Goal: Communication & Community: Answer question/provide support

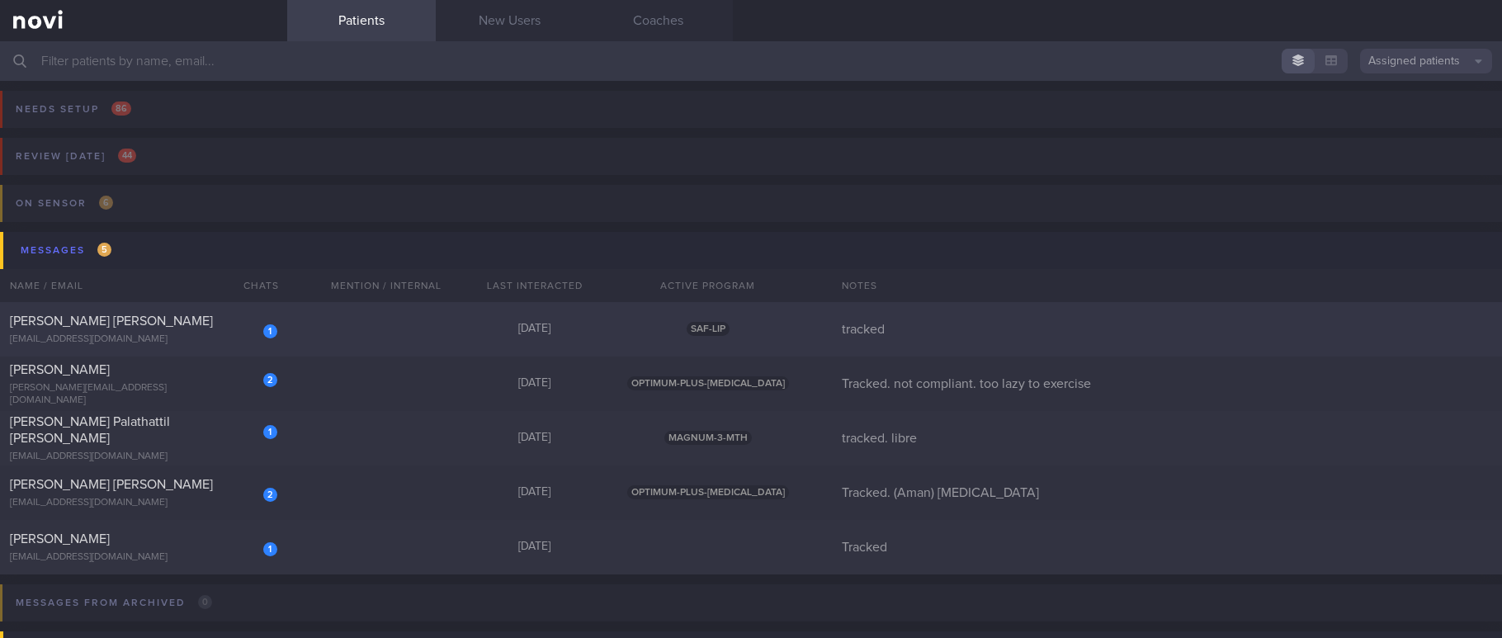
click at [425, 465] on div "1 [PERSON_NAME] TAN [PERSON_NAME] [EMAIL_ADDRESS][DOMAIN_NAME] [DATE] SAF-LIP t…" at bounding box center [751, 492] width 1502 height 54
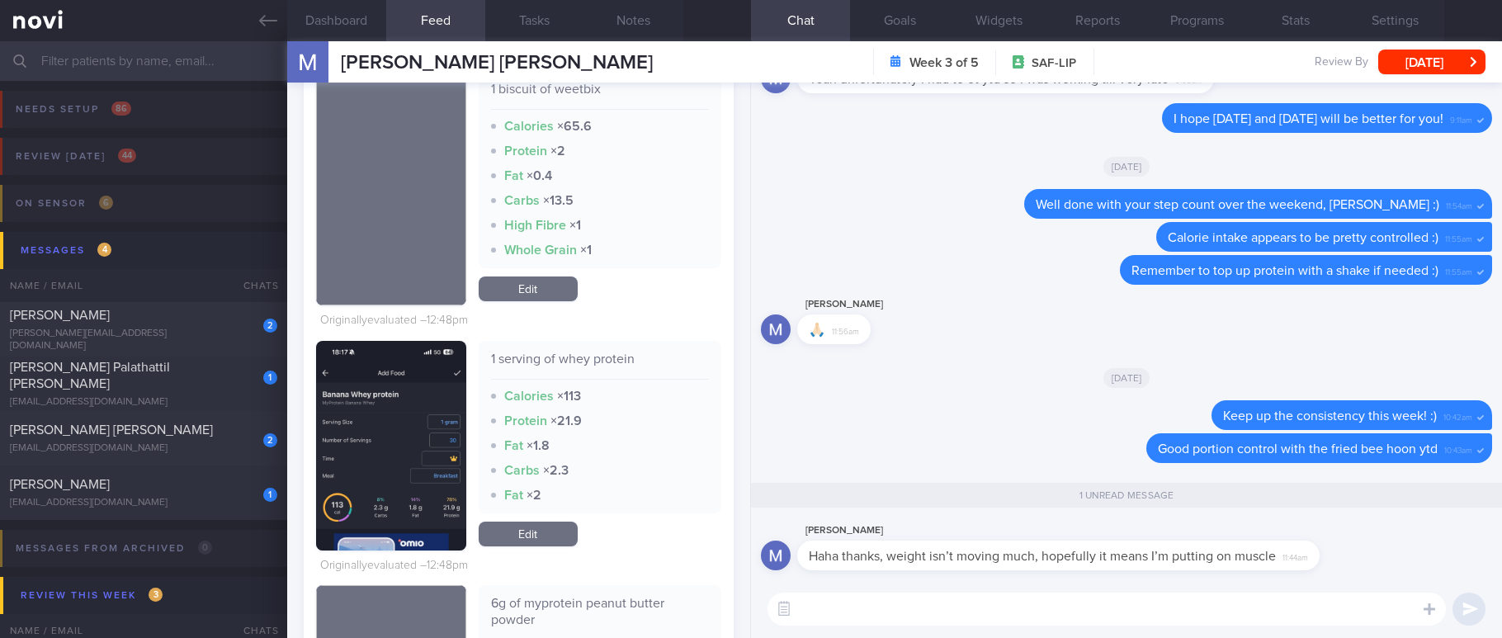
scroll to position [1238, 0]
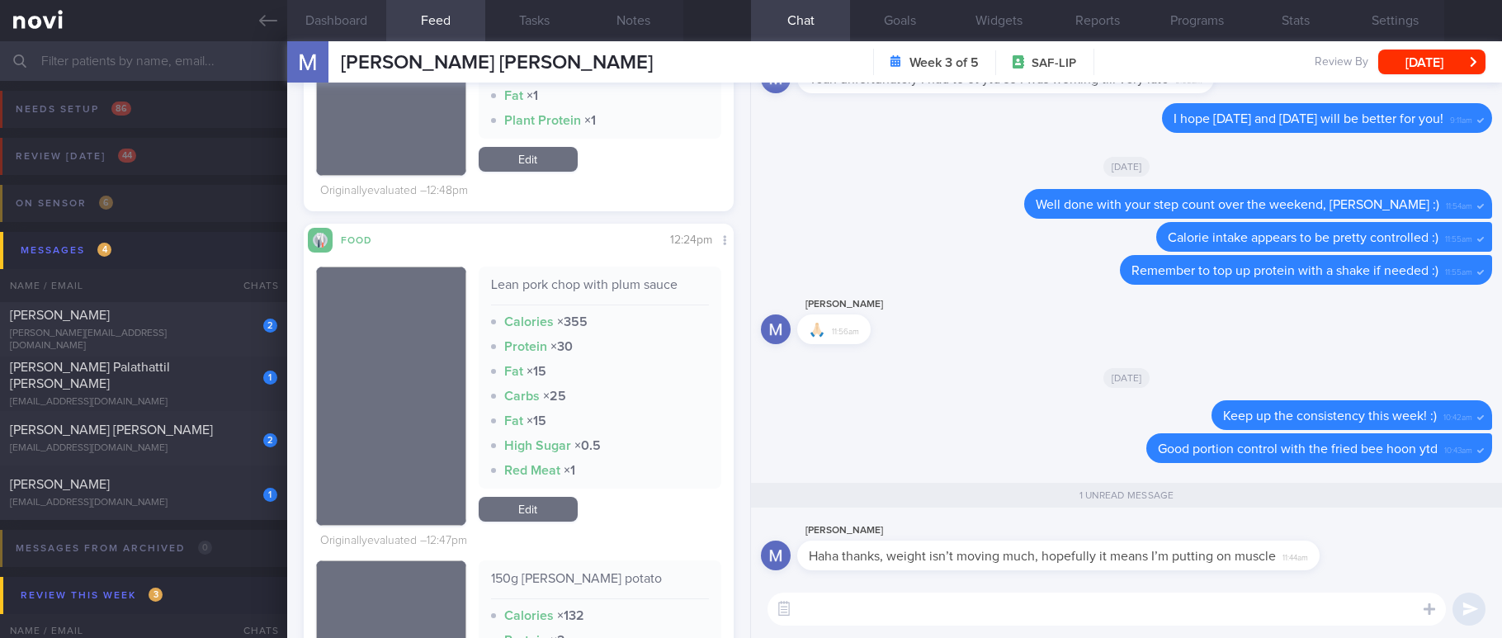
click at [336, 19] on button "Dashboard" at bounding box center [336, 20] width 99 height 41
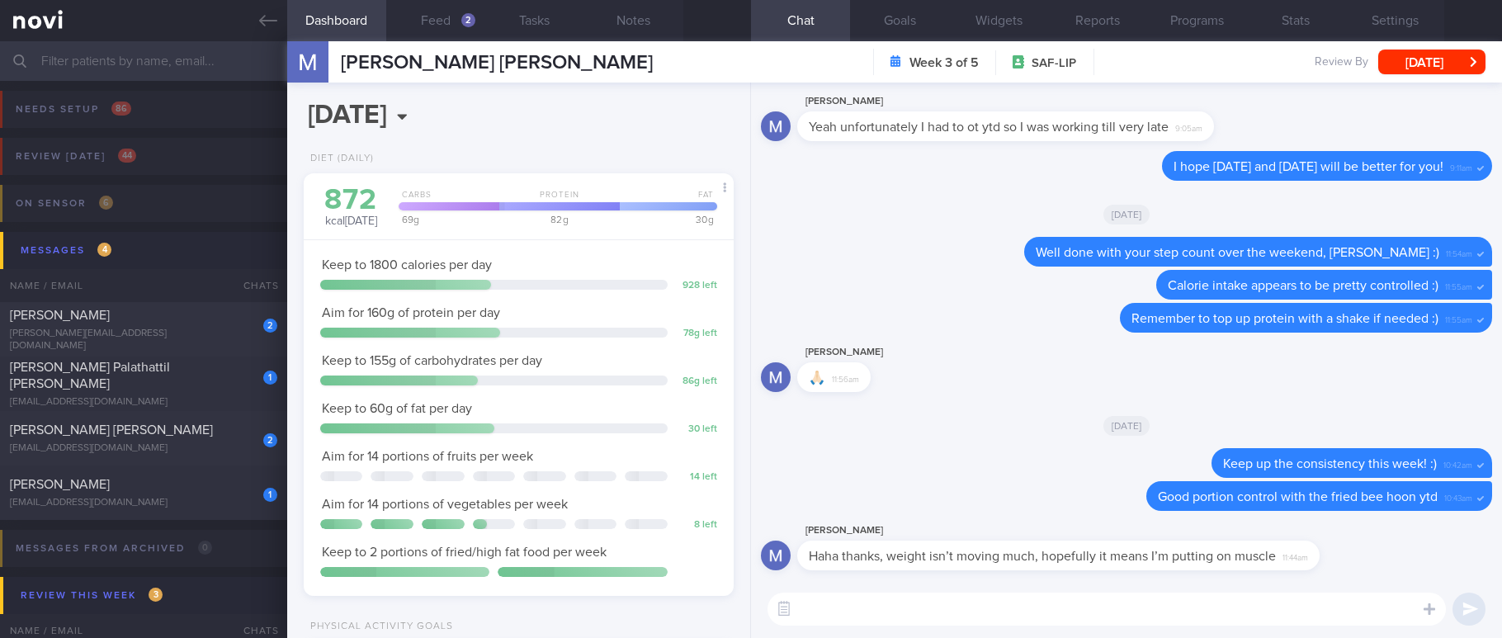
scroll to position [215, 382]
click at [901, 610] on textarea at bounding box center [1106, 608] width 678 height 33
type textarea "n"
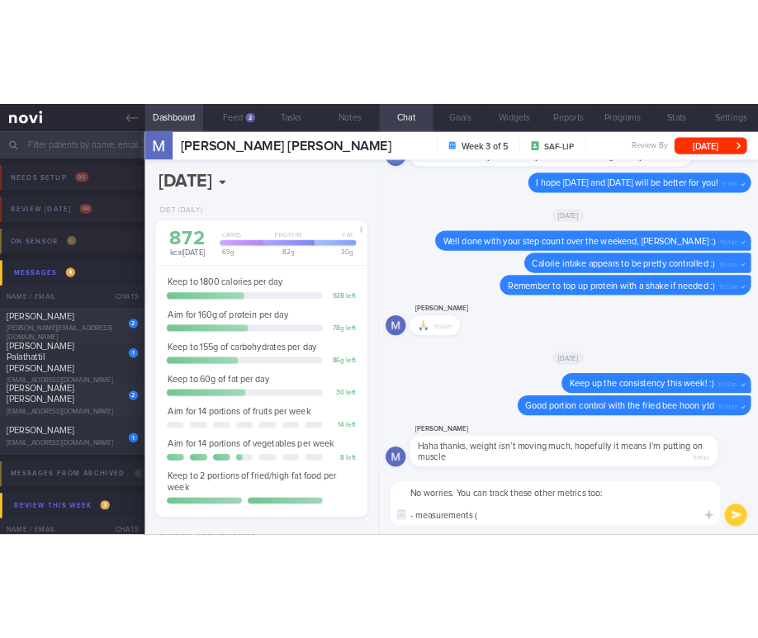
scroll to position [1271, 0]
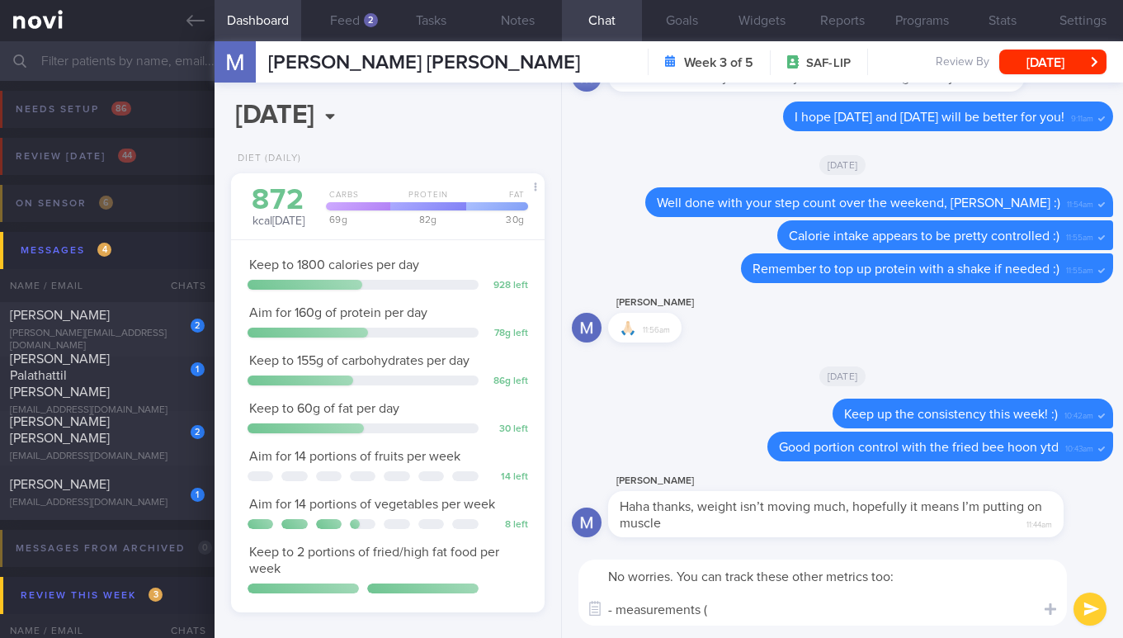
click at [751, 314] on div "[PERSON_NAME] 🙏🏻 11:56am" at bounding box center [842, 322] width 541 height 59
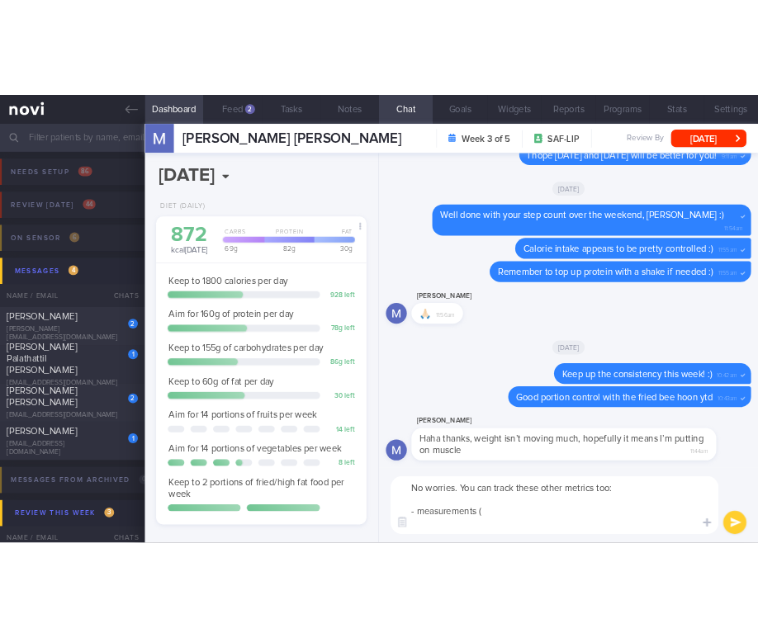
scroll to position [825088, 825036]
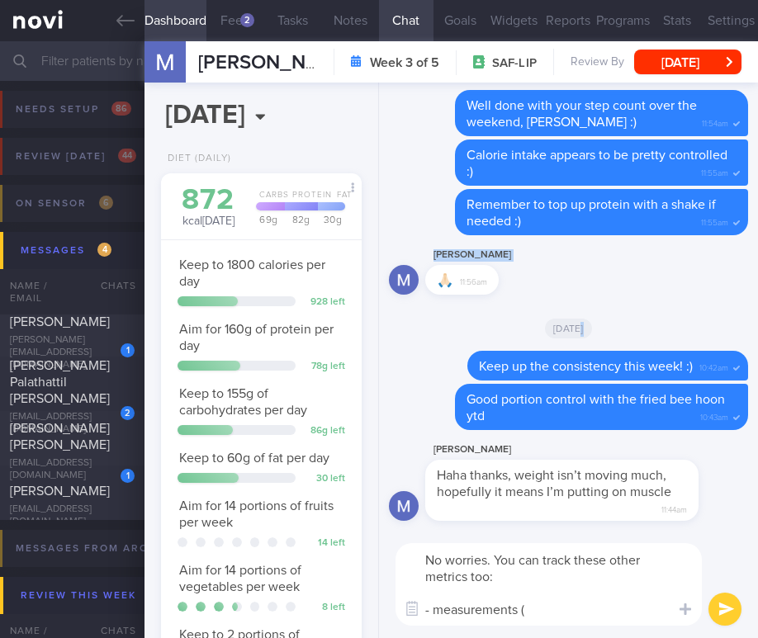
drag, startPoint x: 751, startPoint y: 314, endPoint x: 779, endPoint y: 314, distance: 28.1
click at [758, 314] on html "You are offline! Some functionality will be unavailable Patients New Users Coac…" at bounding box center [379, 319] width 758 height 638
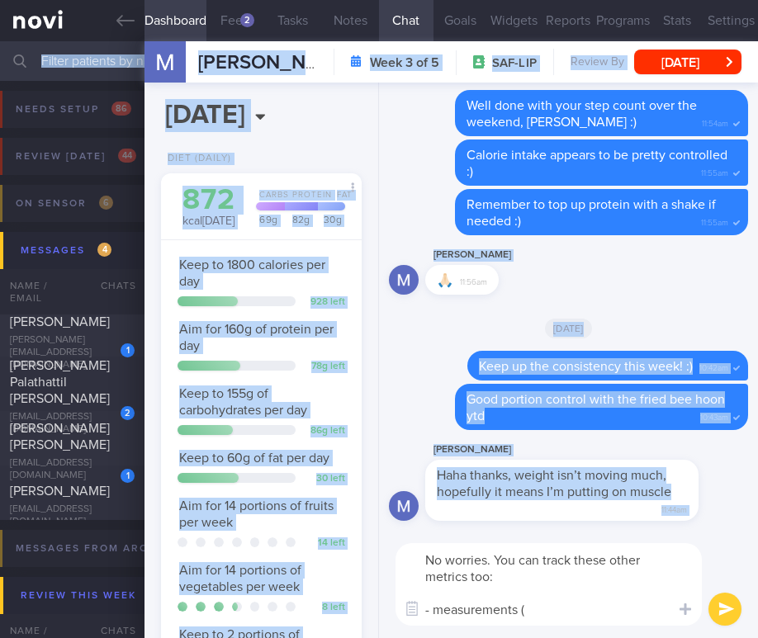
click at [547, 601] on textarea "No worries. You can track these other metrics too: - measurements (" at bounding box center [548, 584] width 306 height 83
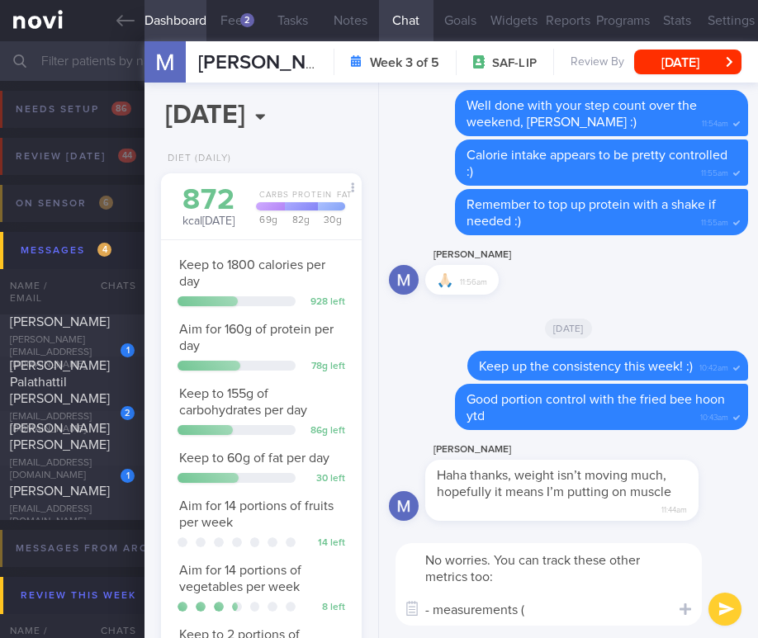
drag, startPoint x: 498, startPoint y: 609, endPoint x: 434, endPoint y: 614, distance: 63.7
click at [434, 614] on textarea "No worries. You can track these other metrics too: - measurements (" at bounding box center [548, 584] width 306 height 83
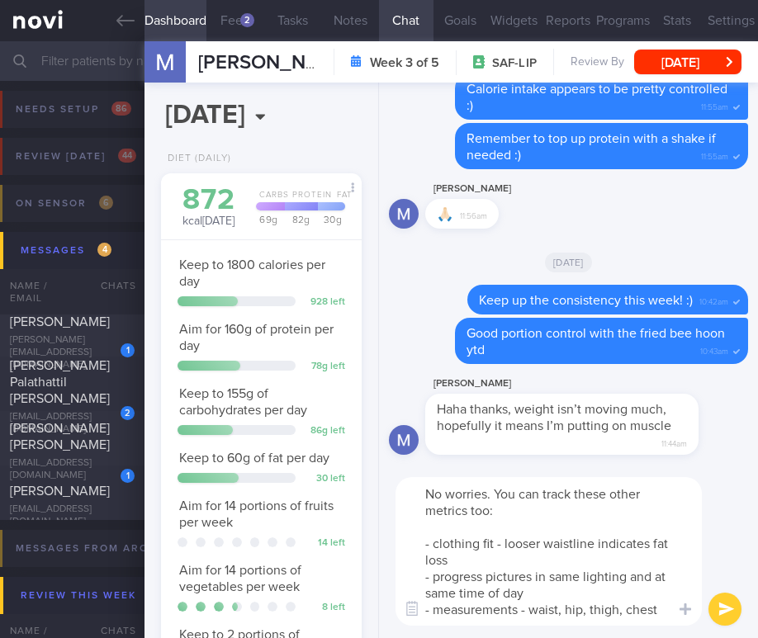
scroll to position [0, 0]
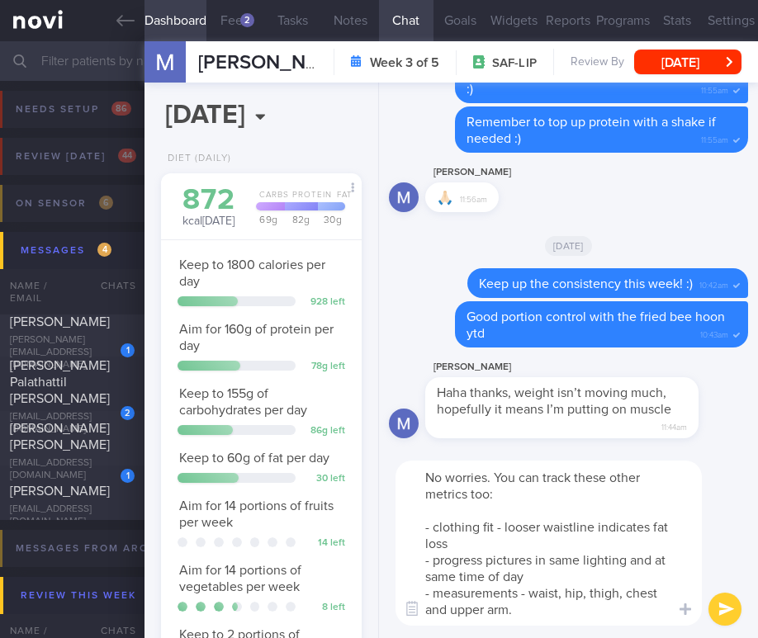
paste textarea "Cm drop + weight drop suggests fat or muscle loss Cm drop + weight stable/incre…"
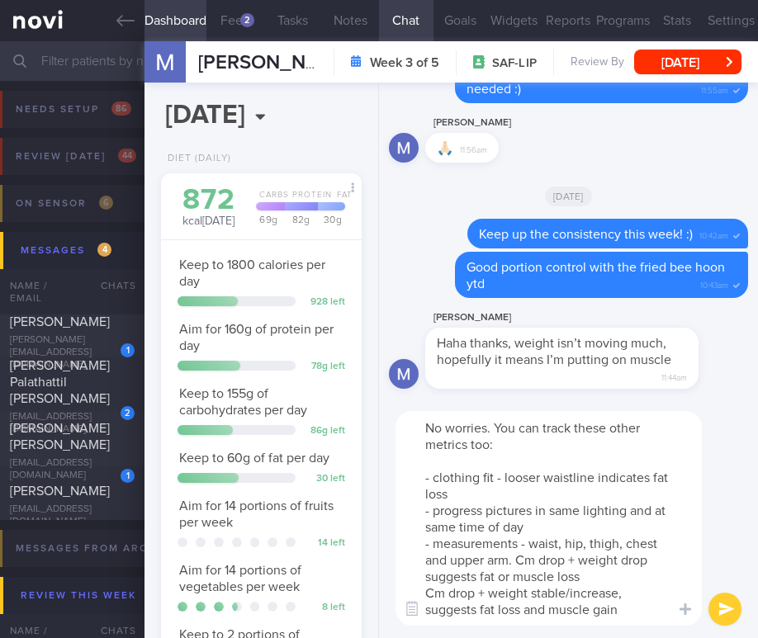
click at [536, 582] on textarea "No worries. You can track these other metrics too: - clothing fit - looser wais…" at bounding box center [548, 518] width 306 height 215
click at [577, 612] on textarea "No worries. You can track these other metrics too: - clothing fit - looser wais…" at bounding box center [548, 518] width 306 height 215
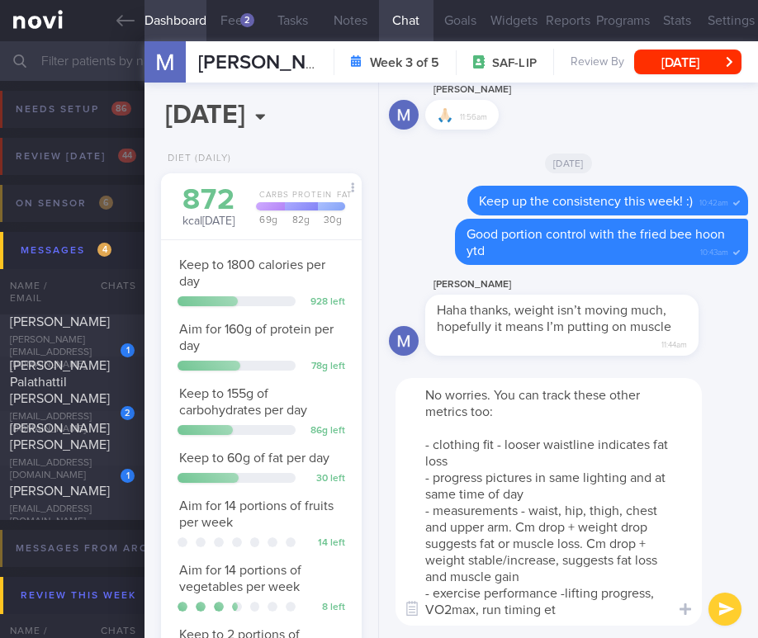
type textarea "No worries. You can track these other metrics too: - clothing fit - looser wais…"
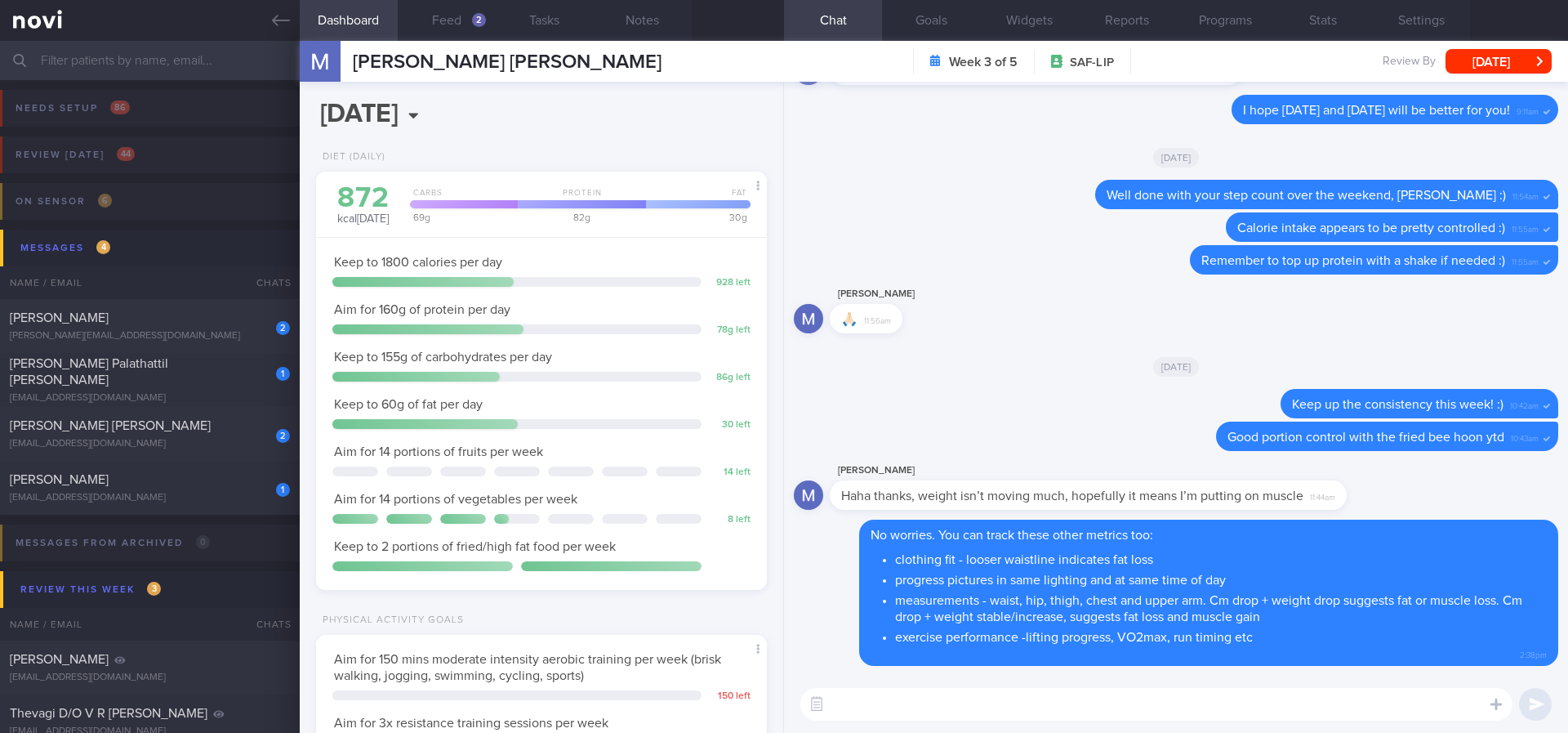
scroll to position [225, 404]
click at [193, 395] on div "[EMAIL_ADDRESS][DOMAIN_NAME]" at bounding box center [149, 398] width 280 height 12
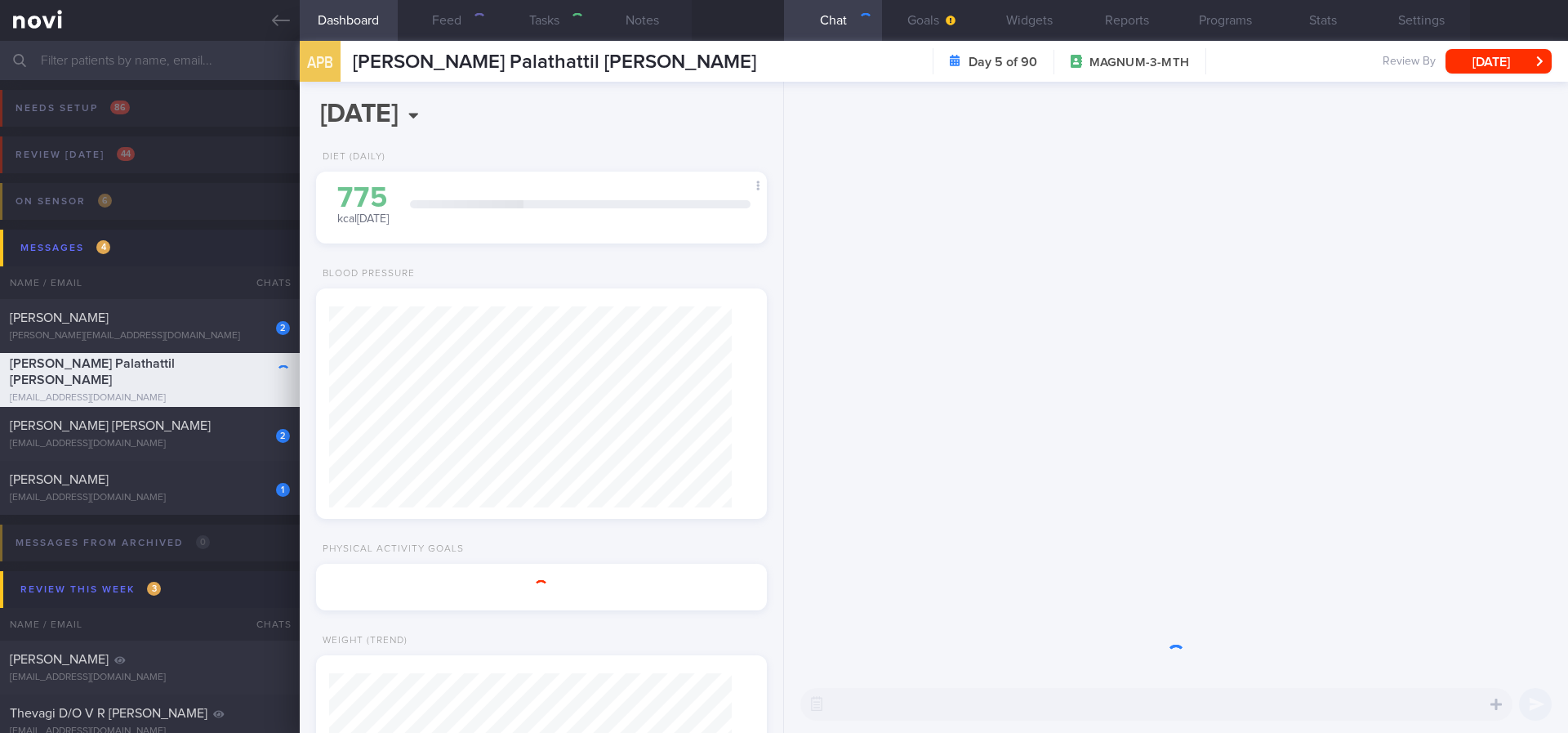
type input "tracked. libre"
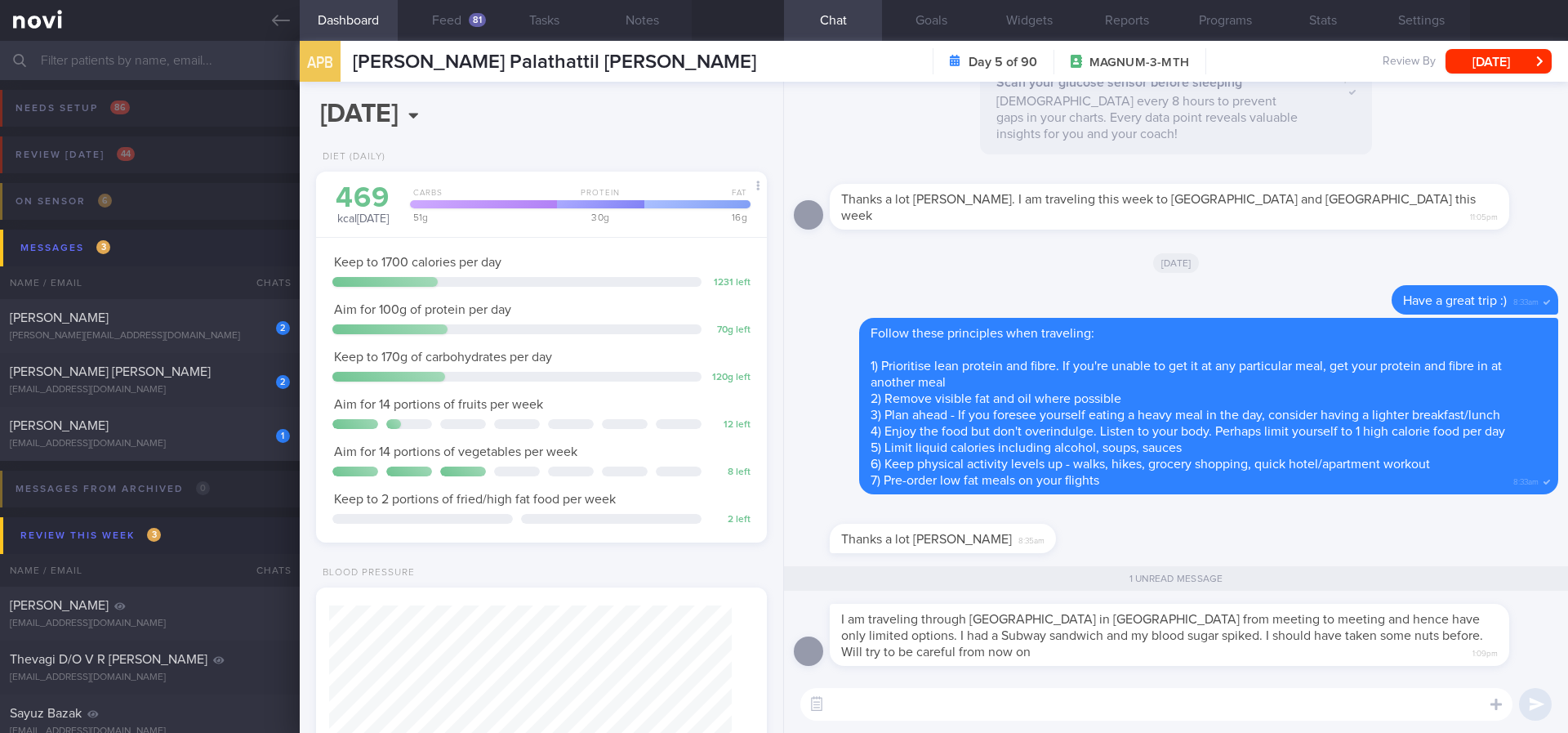
scroll to position [248, 410]
click at [469, 28] on button "Feed 81" at bounding box center [446, 20] width 98 height 41
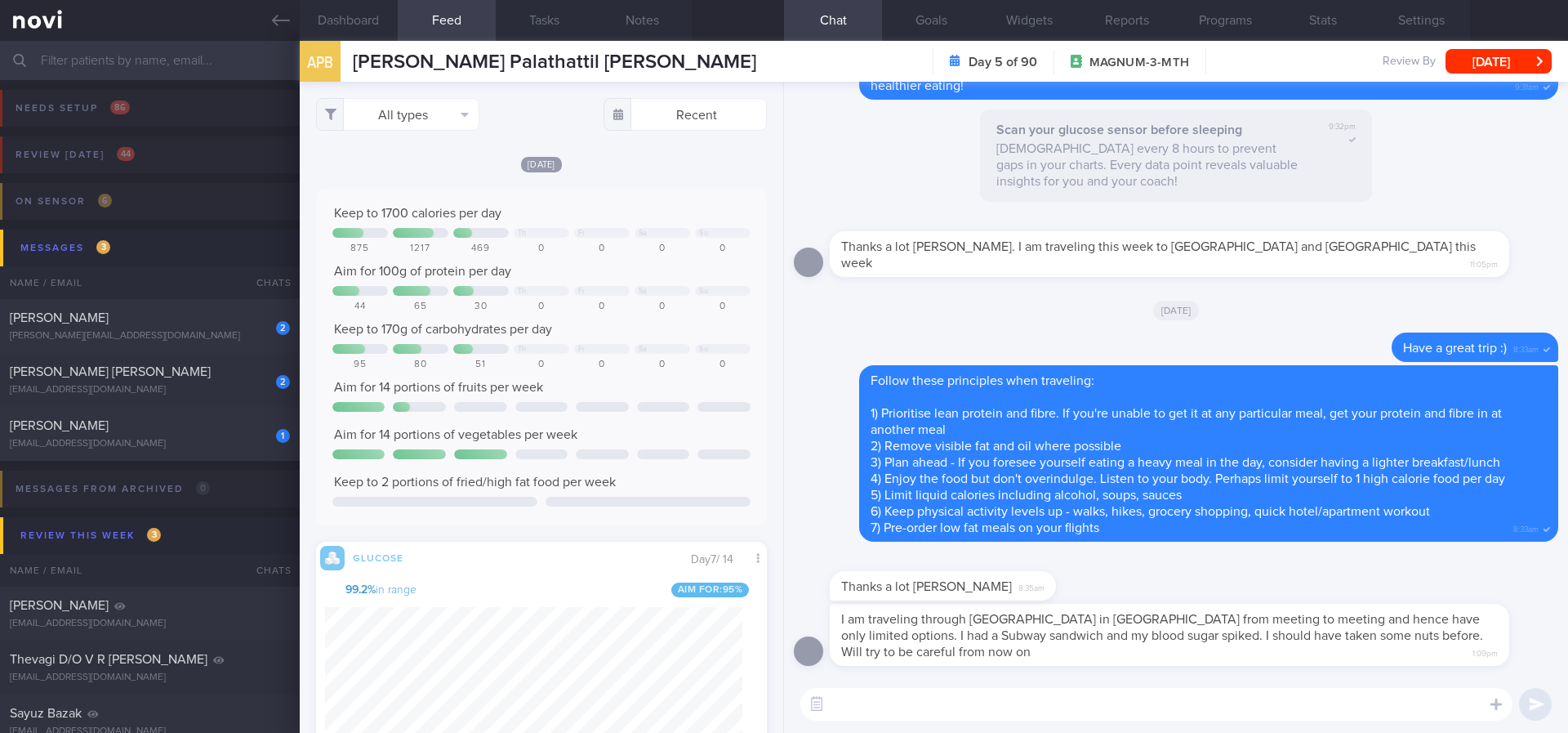
click at [662, 193] on div "Keep to 1700 calories per day Th Fr Sa Su 875 1217 469 0 0 0 0 Aim for 100g of …" at bounding box center [541, 358] width 451 height 337
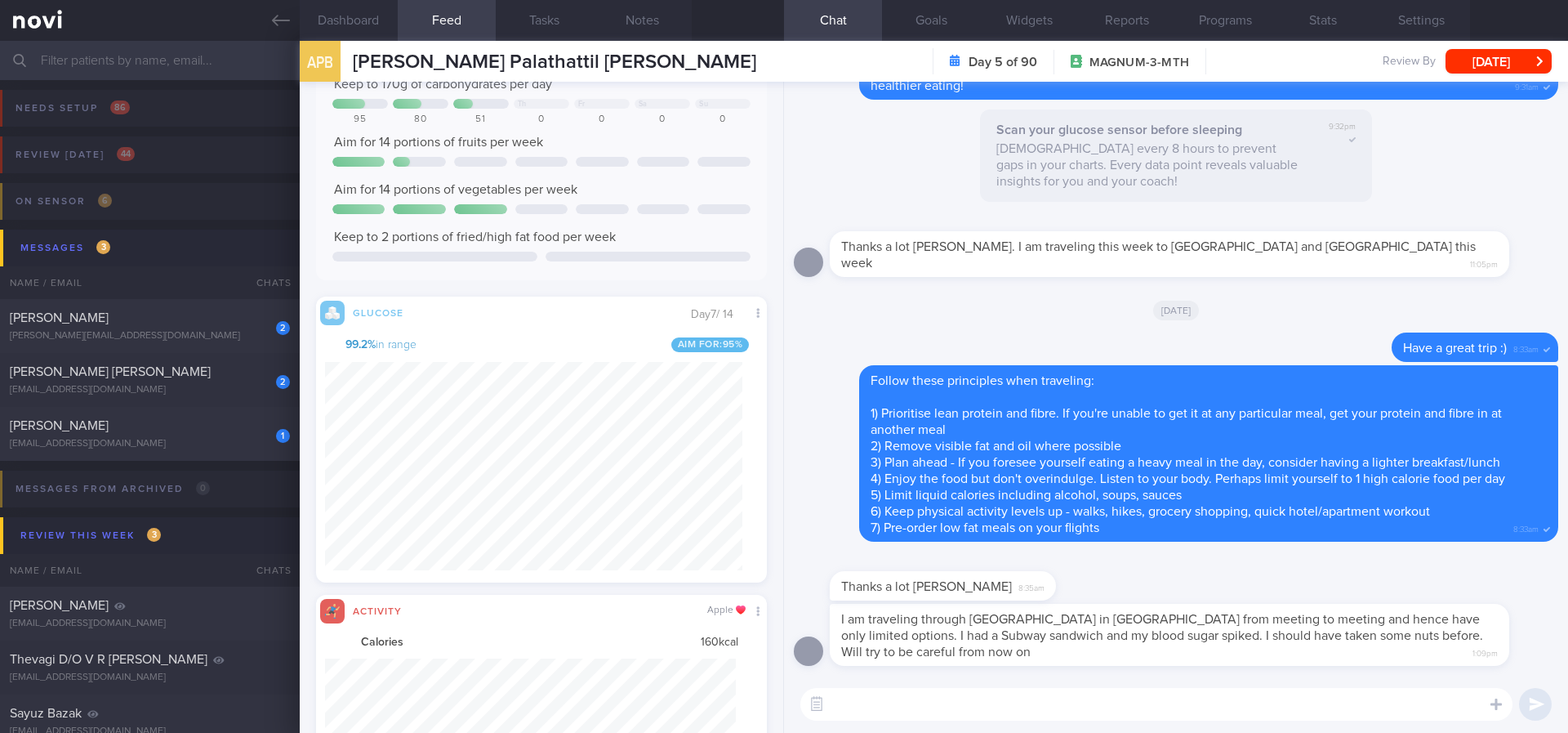
click at [936, 631] on textarea at bounding box center [1157, 704] width 713 height 33
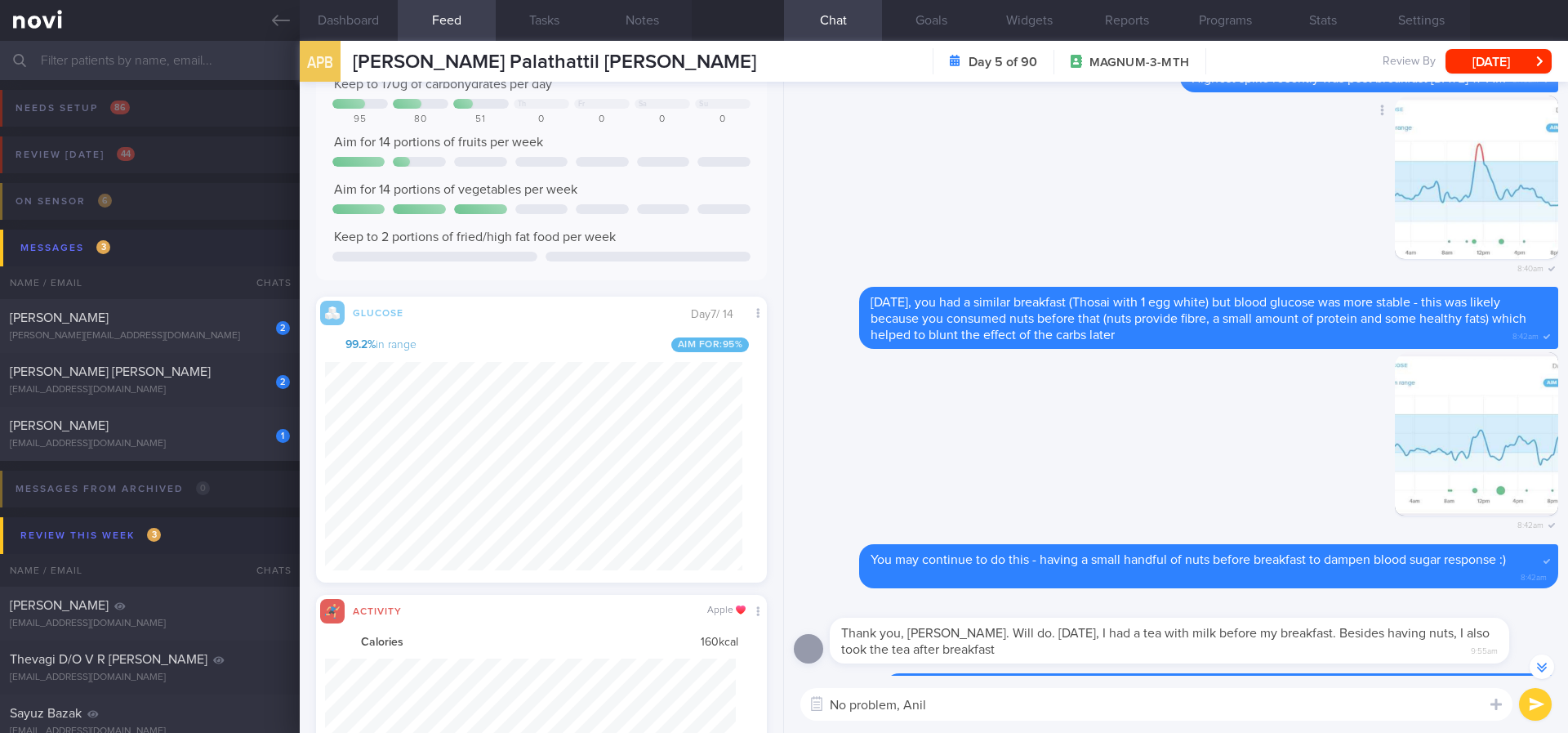
type textarea "No problem, Anil"
click at [1414, 218] on img "button" at bounding box center [1476, 177] width 163 height 163
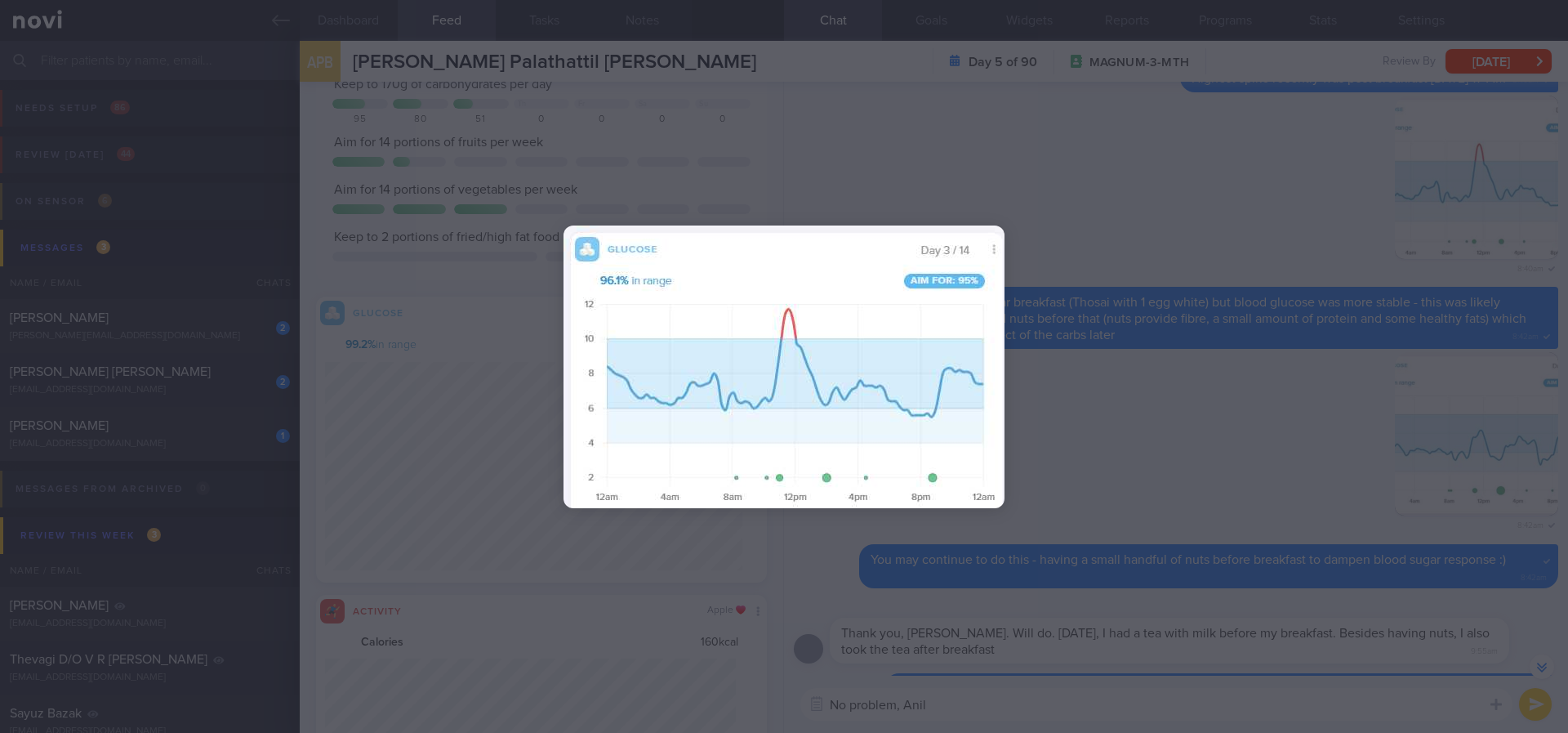
click at [1460, 493] on div at bounding box center [784, 366] width 1568 height 733
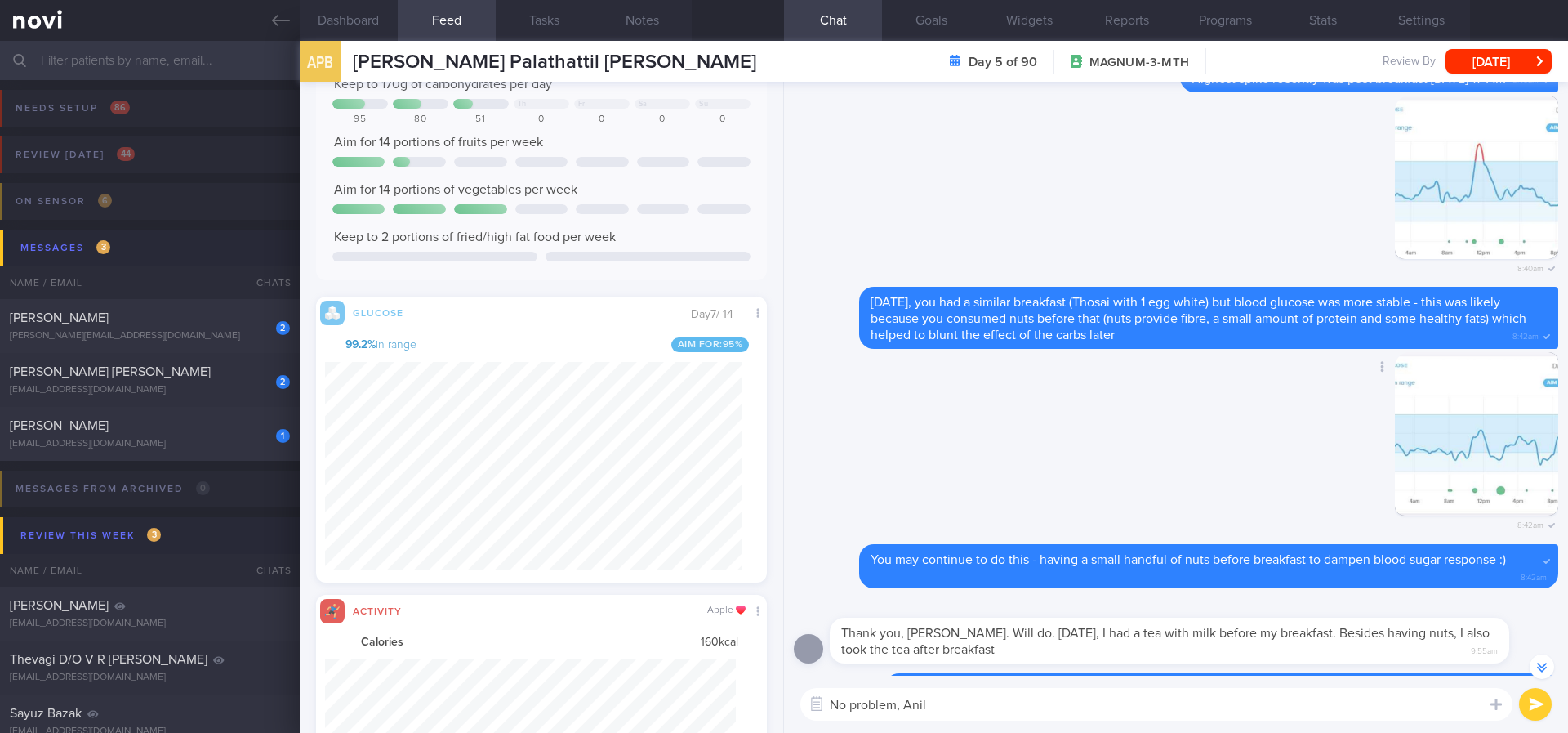
click at [1420, 456] on button "button" at bounding box center [1476, 434] width 163 height 163
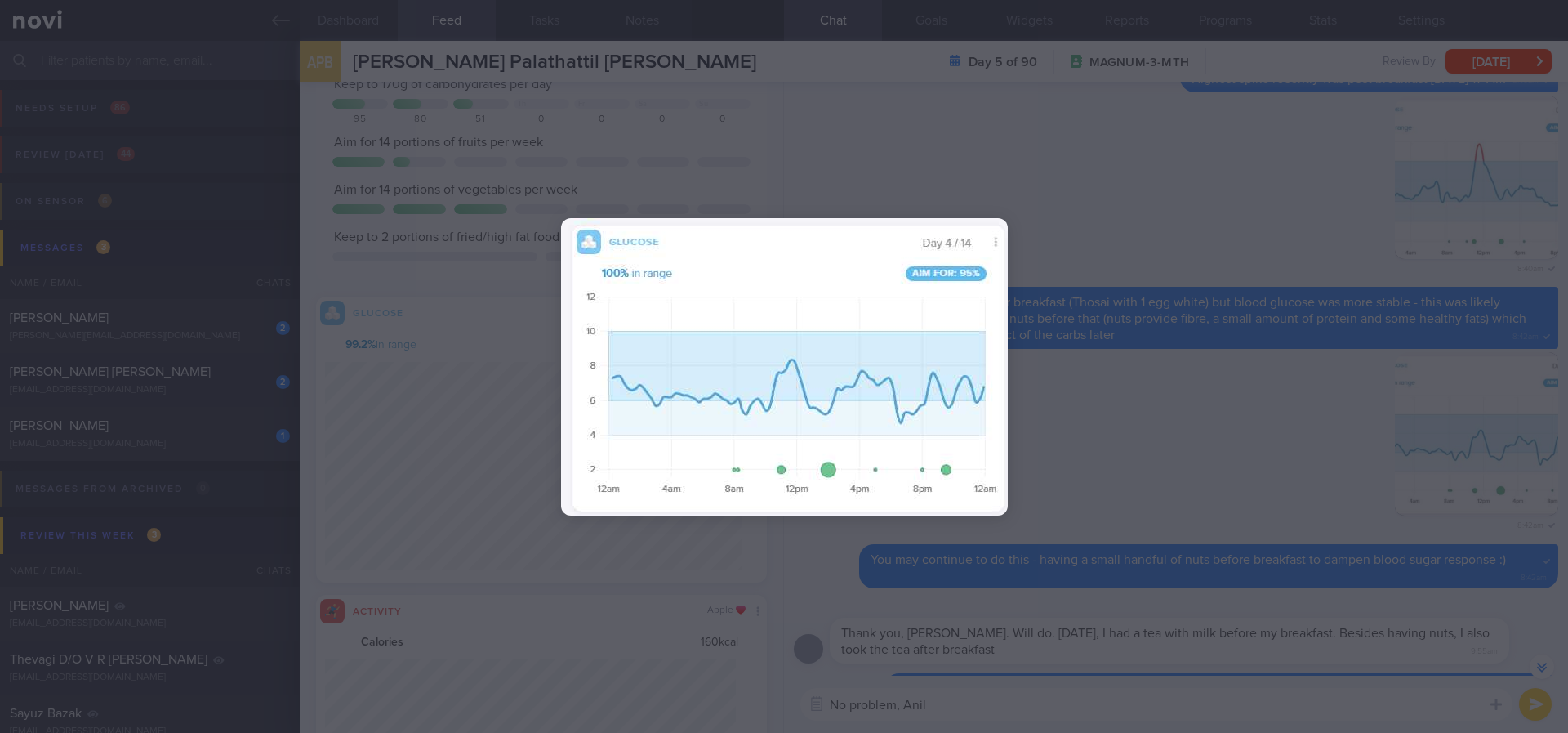
click at [1162, 438] on div at bounding box center [784, 366] width 1568 height 733
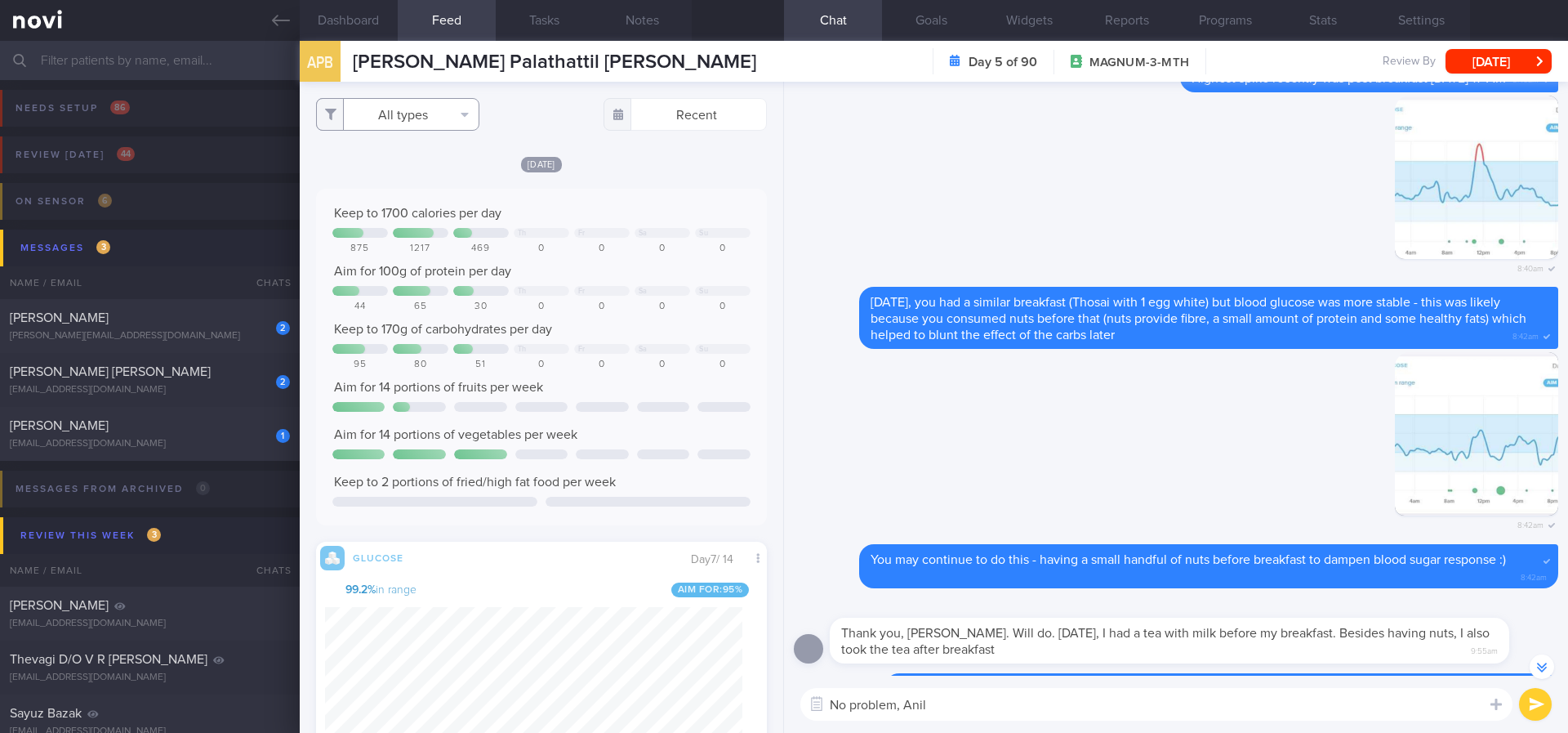
click at [448, 116] on button "All types" at bounding box center [397, 114] width 163 height 33
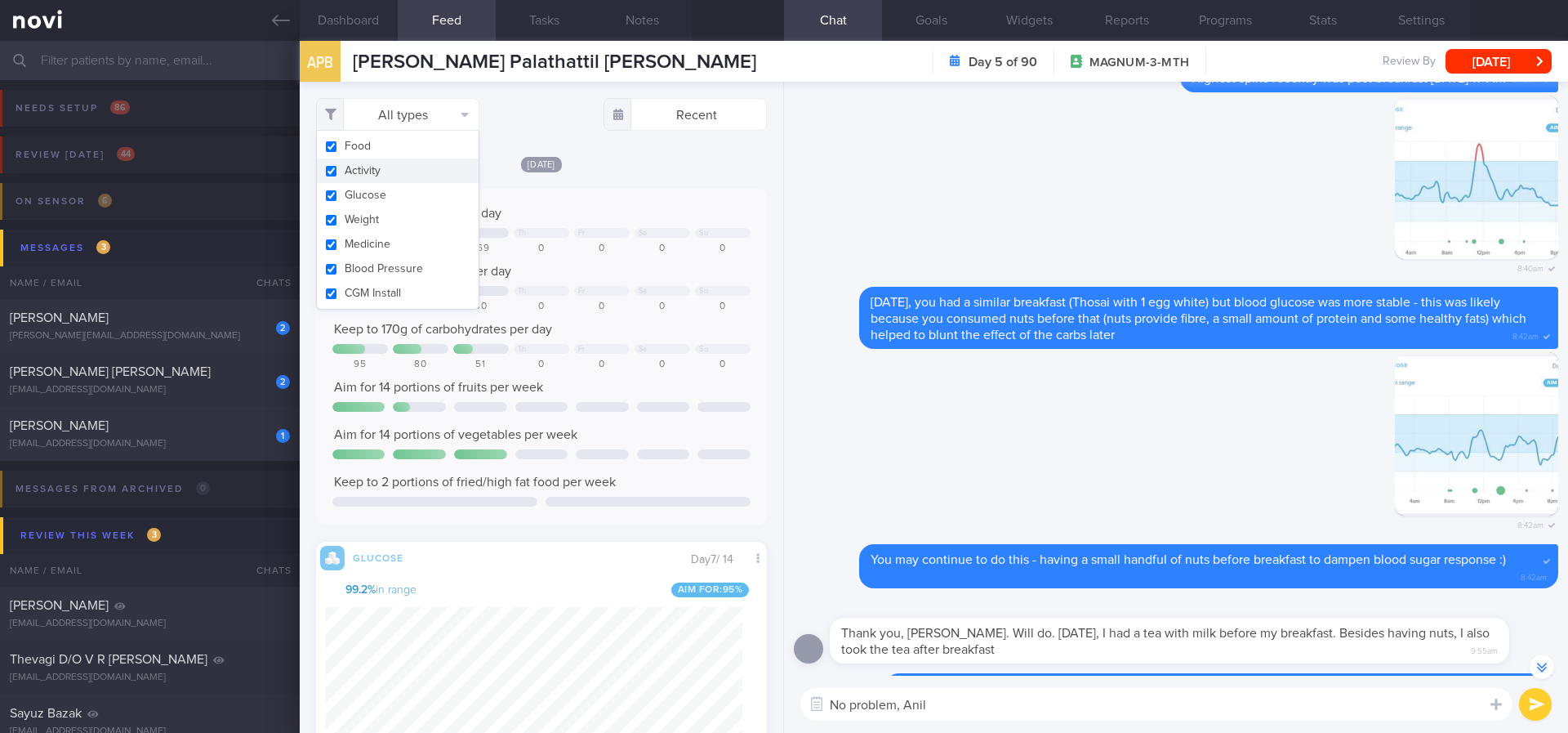
click at [358, 173] on button "Activity" at bounding box center [397, 170] width 161 height 25
checkbox input "false"
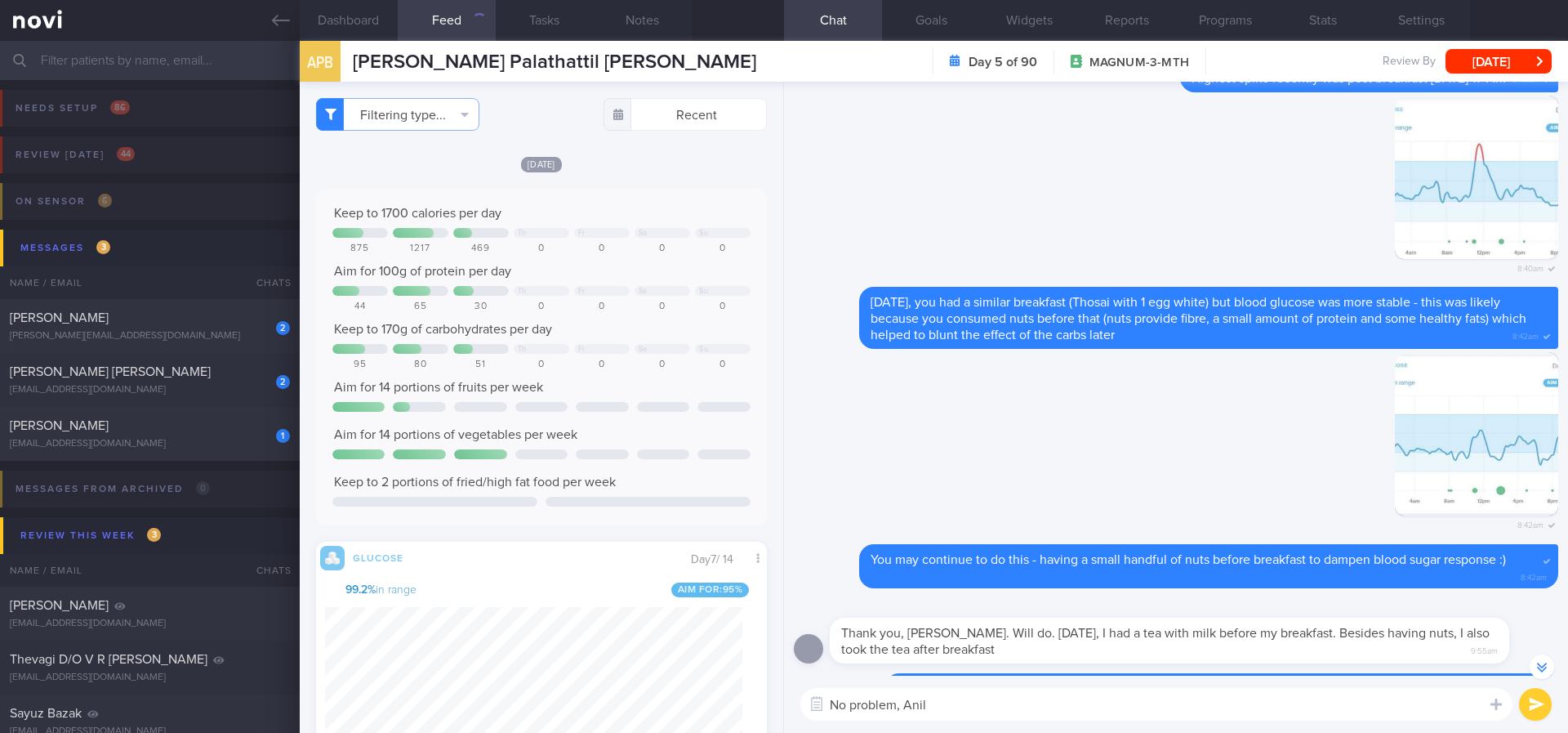
click at [644, 205] on div "Keep to 1700 calories per day" at bounding box center [541, 213] width 418 height 17
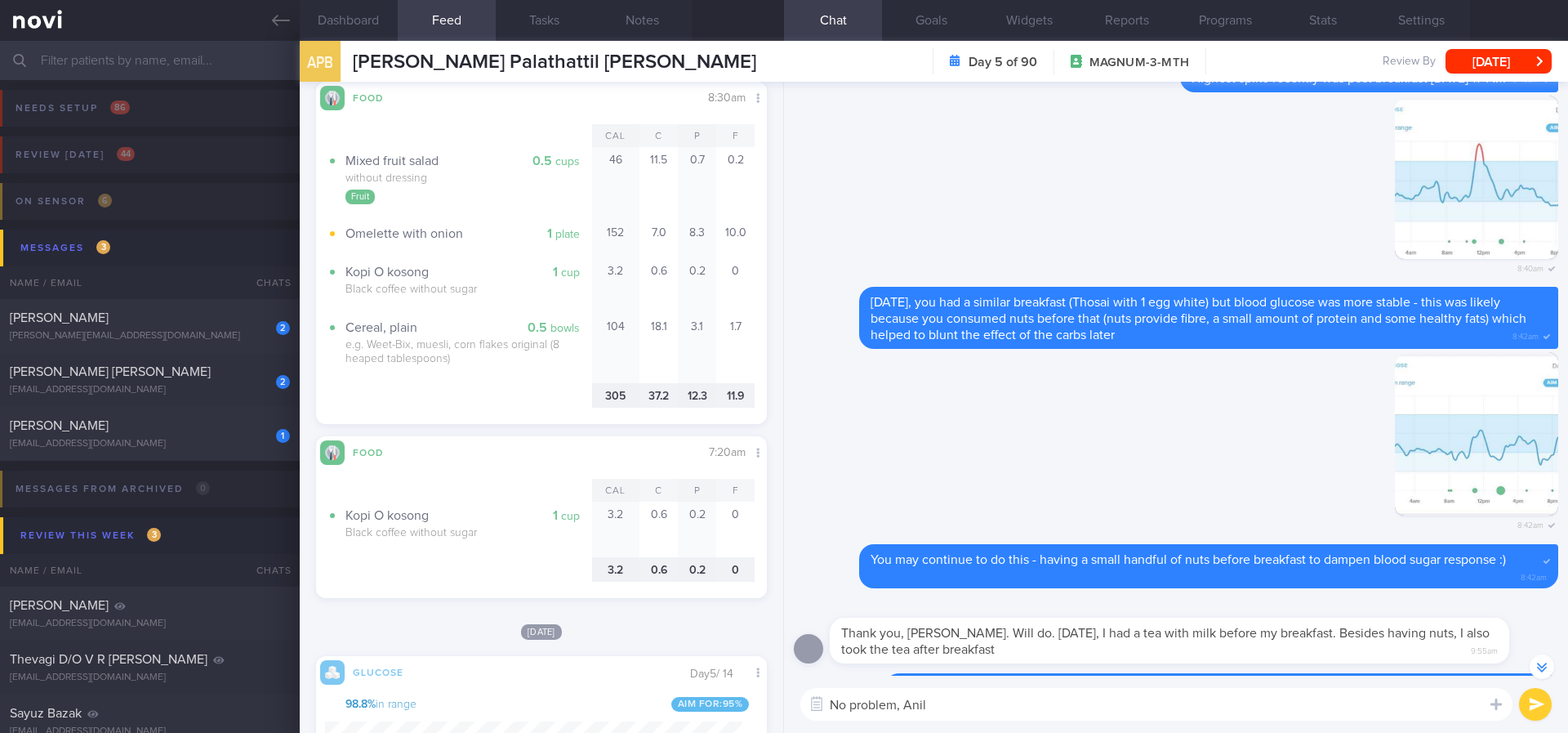
click at [946, 631] on textarea "No problem, Anil" at bounding box center [1157, 704] width 713 height 33
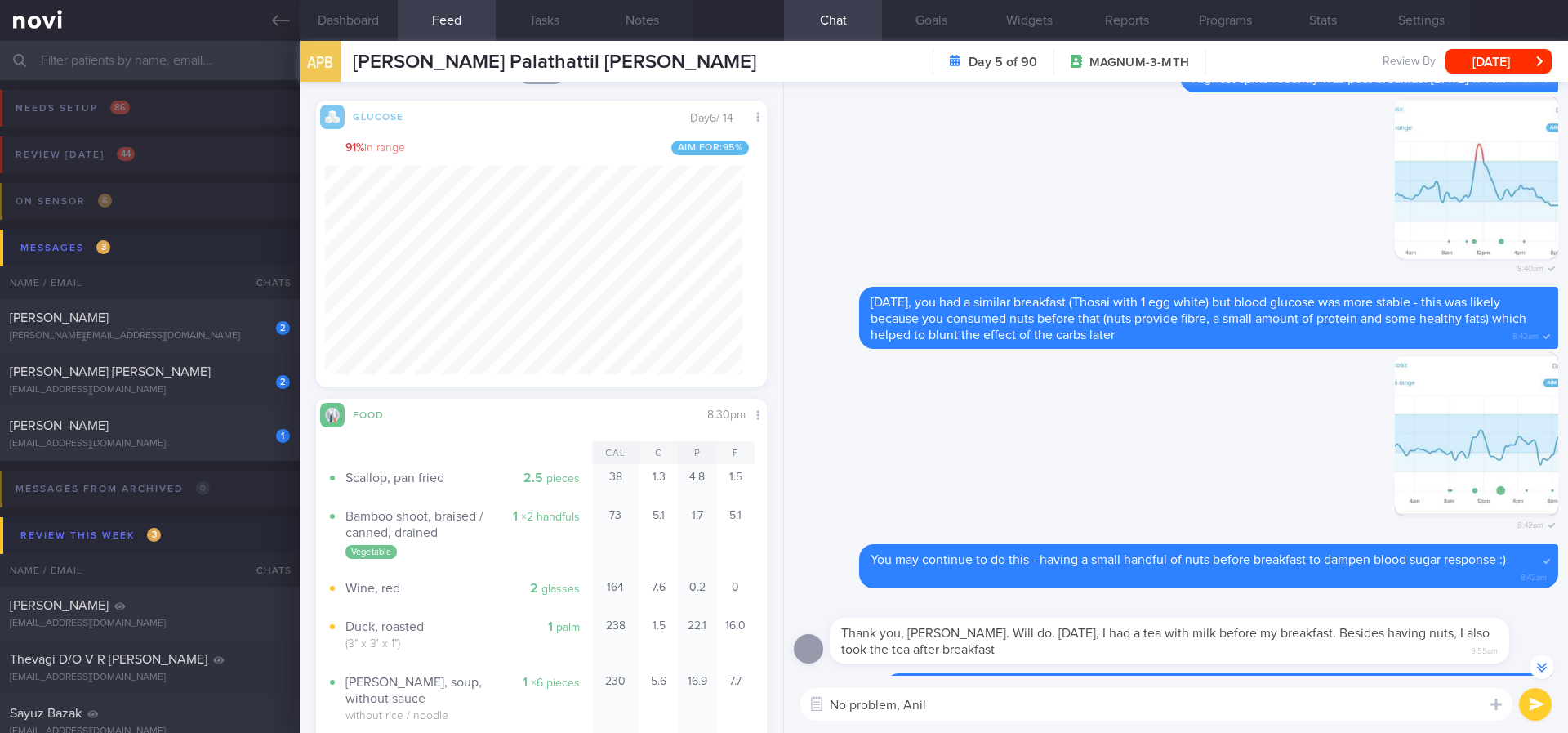
drag, startPoint x: 985, startPoint y: 664, endPoint x: 1014, endPoint y: 662, distance: 29.1
click at [985, 631] on div "Thank you, [PERSON_NAME]. Will do. [DATE], I had a tea with milk before my brea…" at bounding box center [1169, 641] width 680 height 46
click at [960, 631] on textarea "No problem, Anil" at bounding box center [1157, 704] width 713 height 33
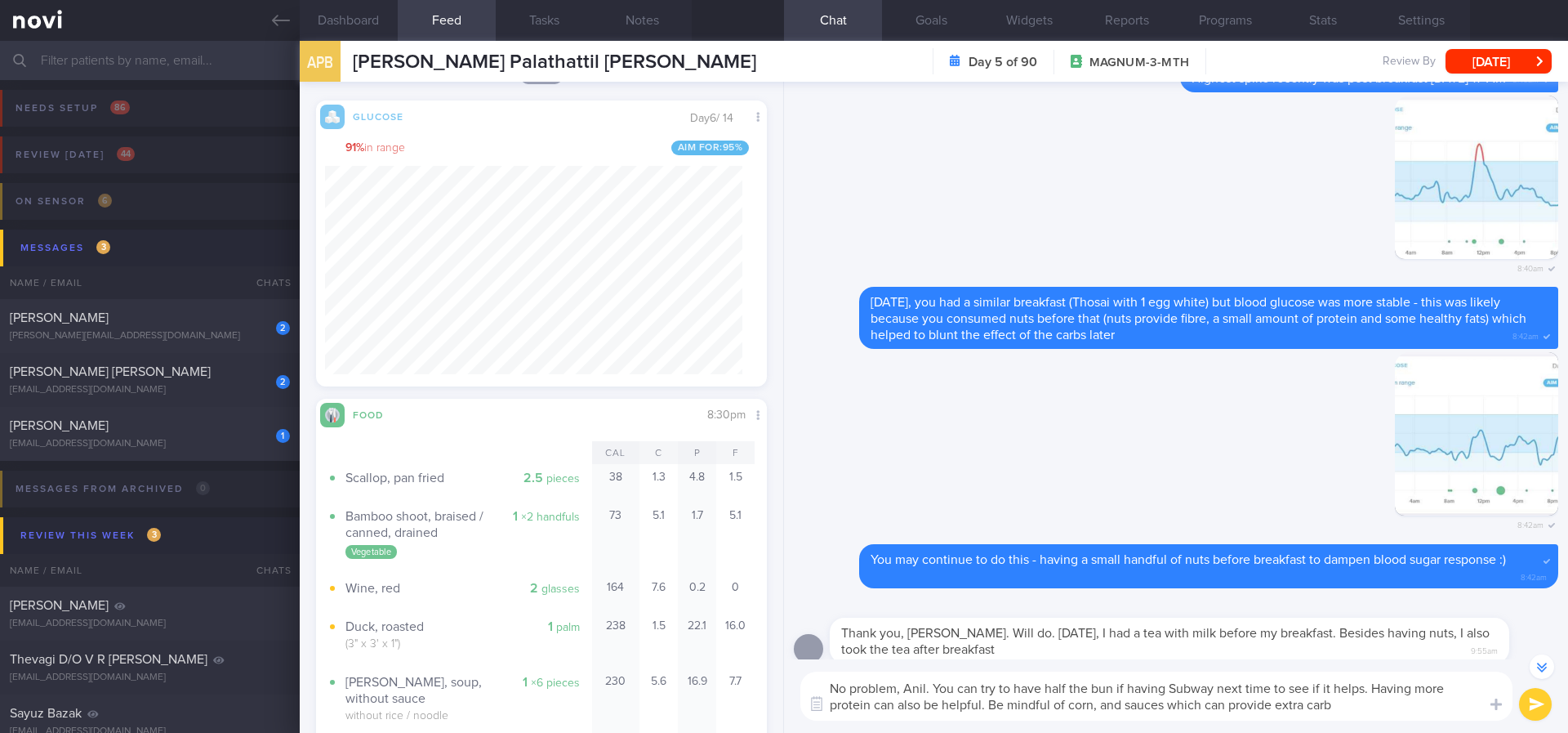
type textarea "No problem, Anil. You can try to have half the bun if having Subway next time t…"
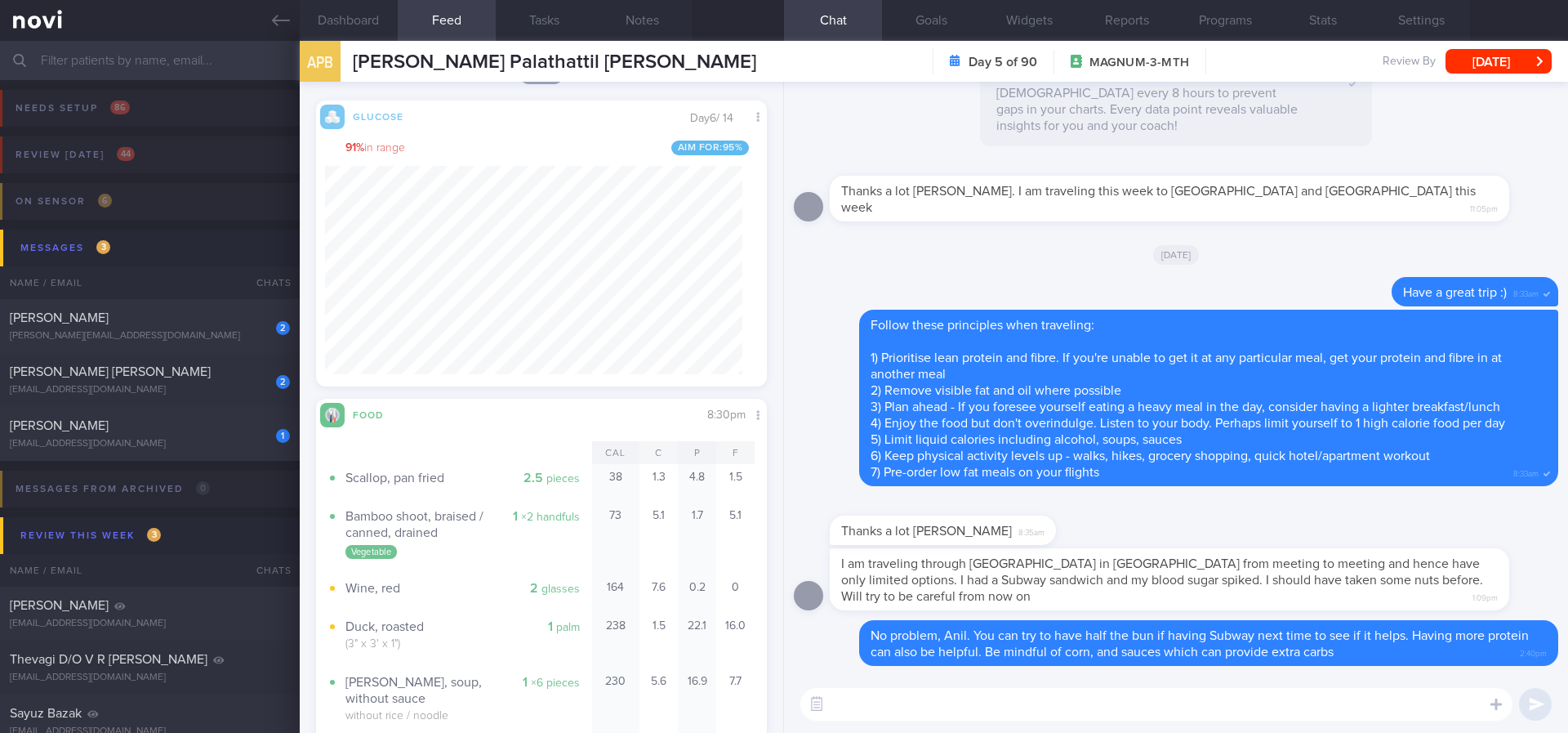
paste textarea "4 simple ways to reduce blood sugar spikes: 1) control carbohydrate portion 2) …"
type textarea "4 simple ways to reduce blood sugar spikes: 1) control carbohydrate portion 2) …"
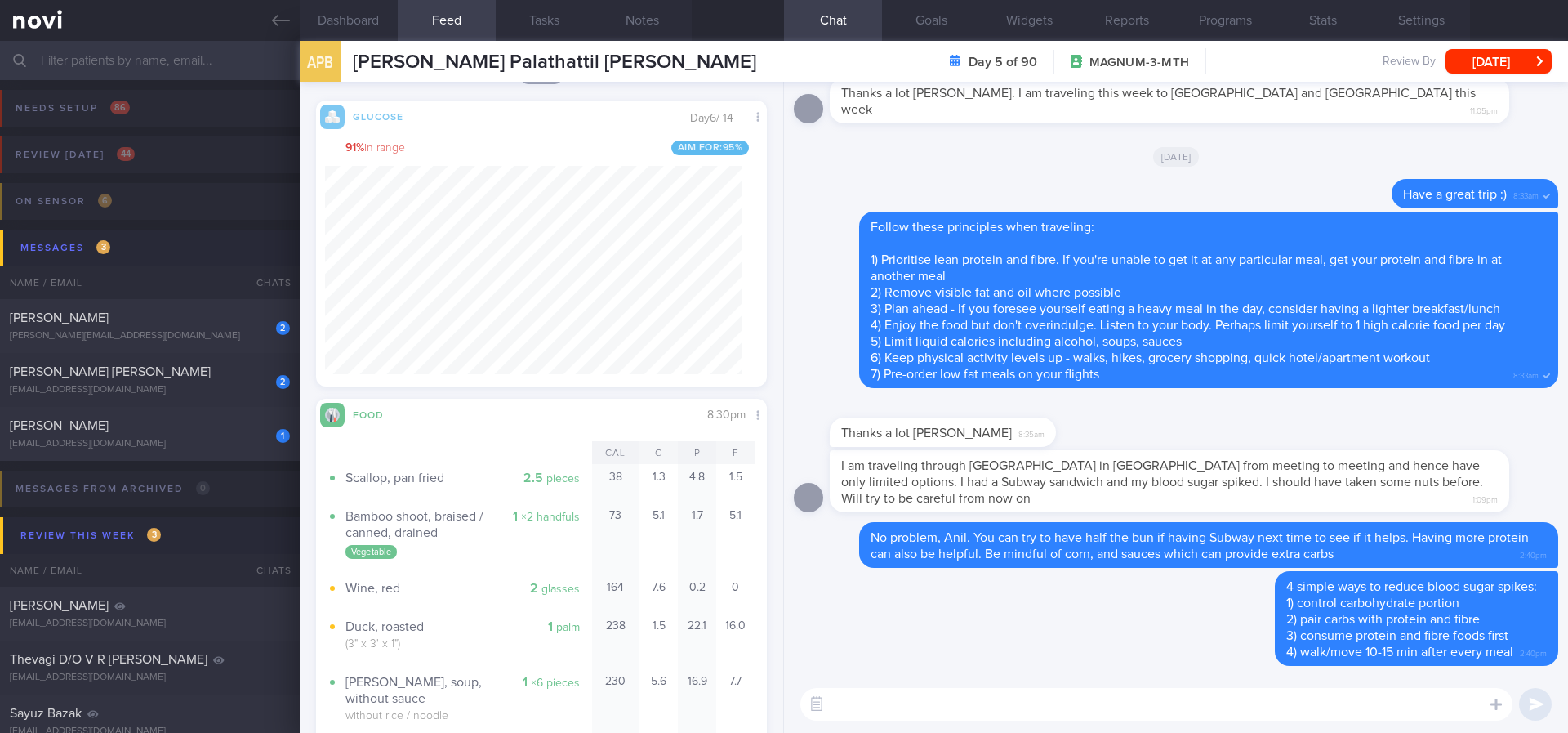
click at [955, 631] on textarea at bounding box center [1157, 704] width 713 height 33
paste textarea "When eating Subway sandwiches, follow these tips: - Choose multigrain bread ove…"
type textarea "When eating Subway sandwiches, follow these tips: - Choose multigrain bread ove…"
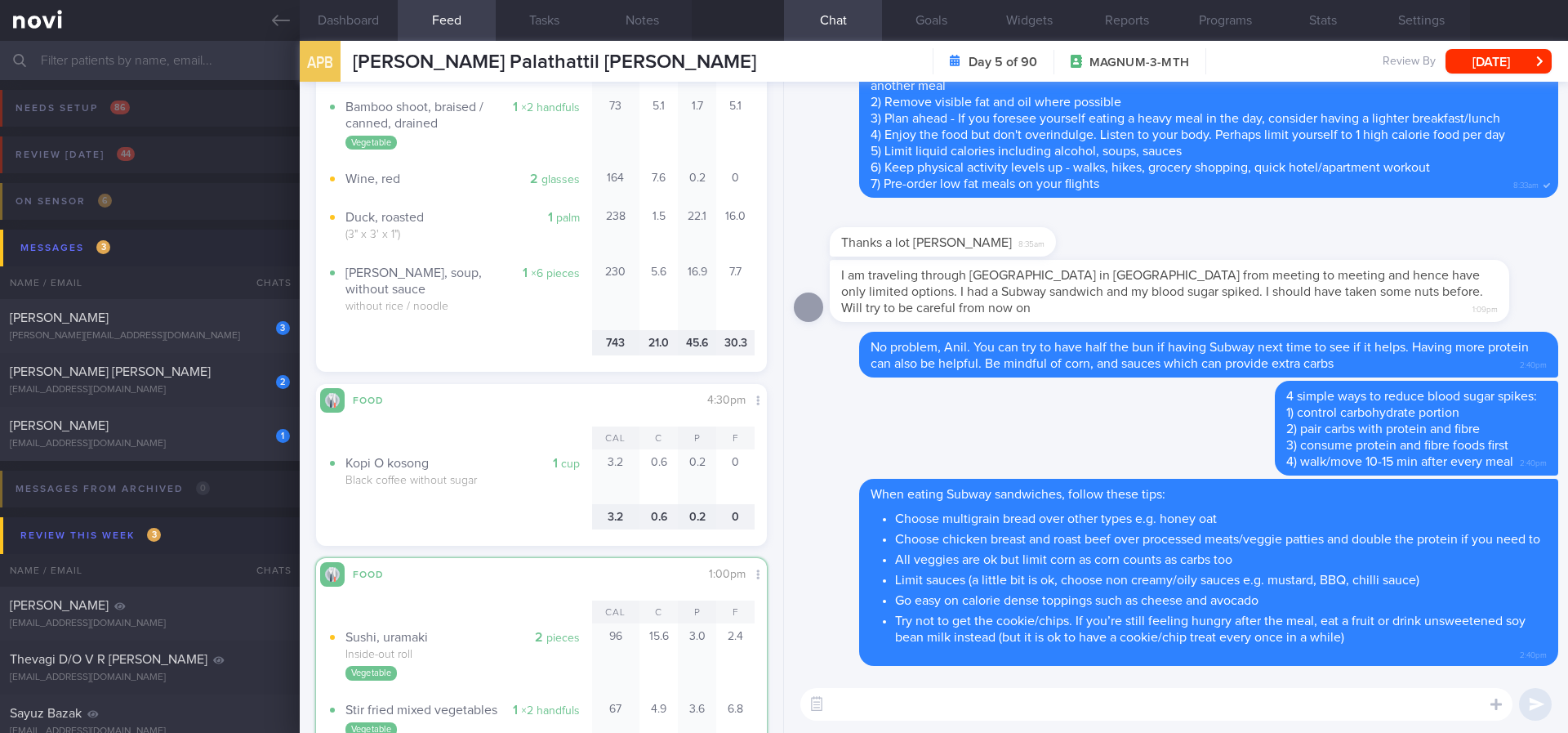
scroll to position [2041, 0]
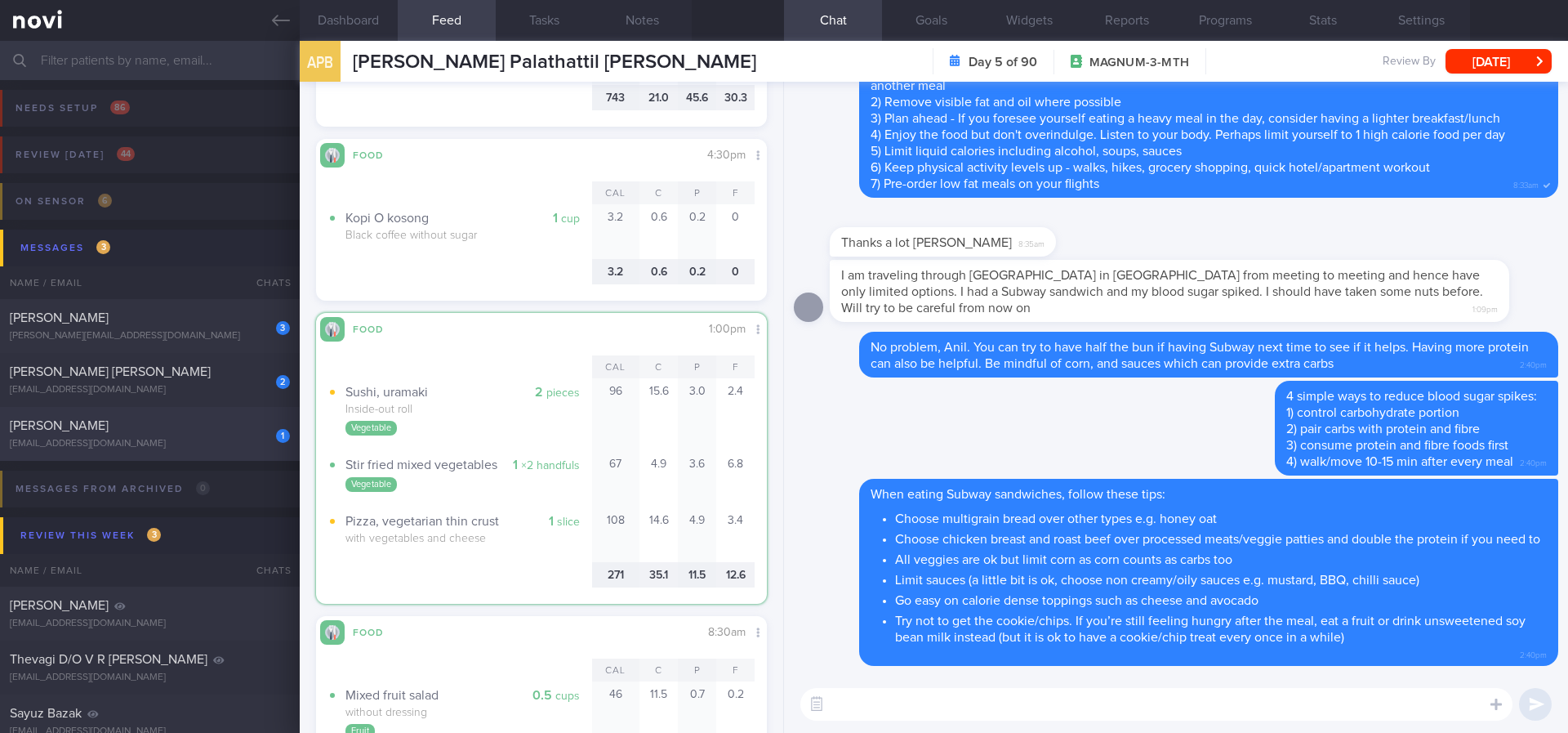
click at [188, 423] on div "[PERSON_NAME]" at bounding box center [147, 426] width 276 height 17
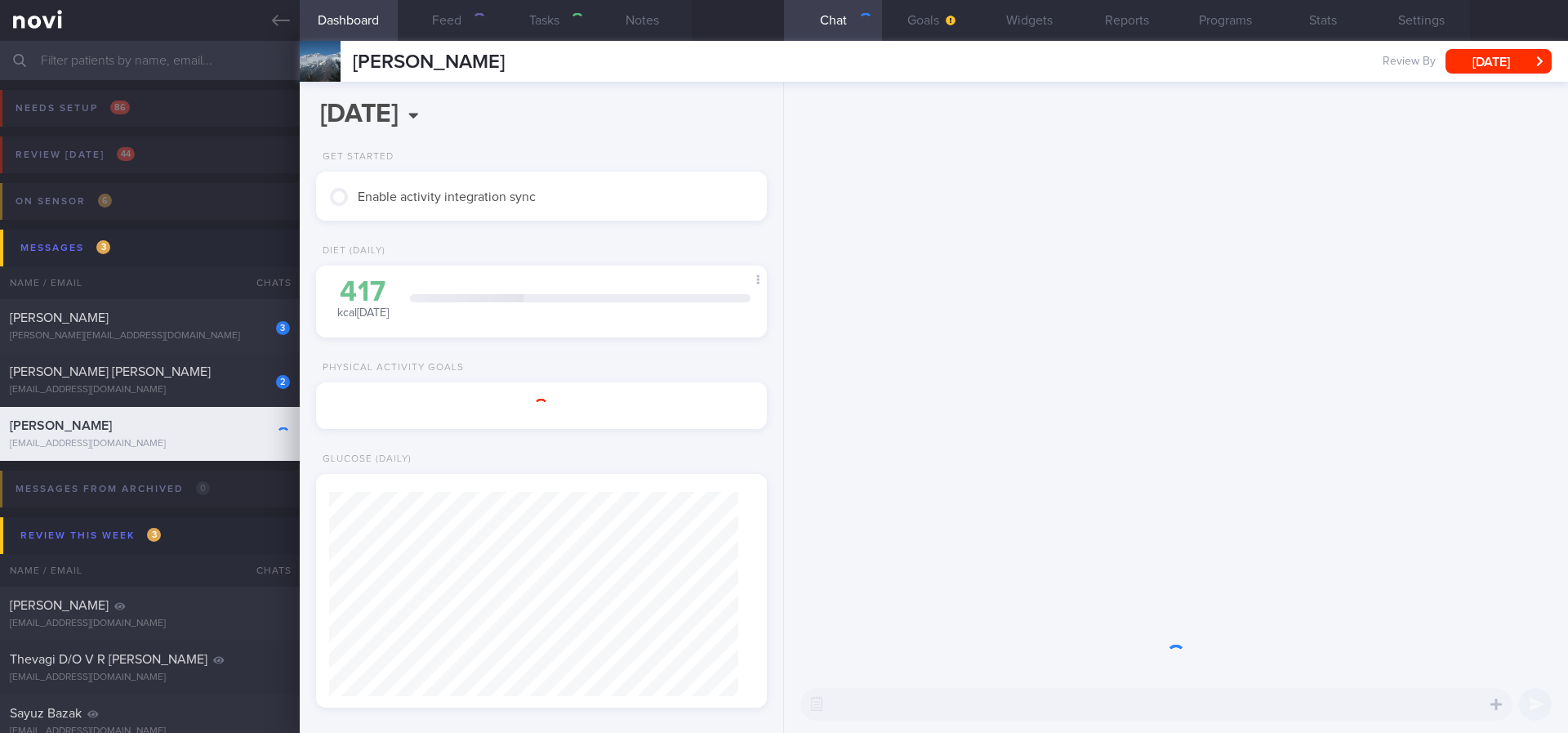
type input "Tracked"
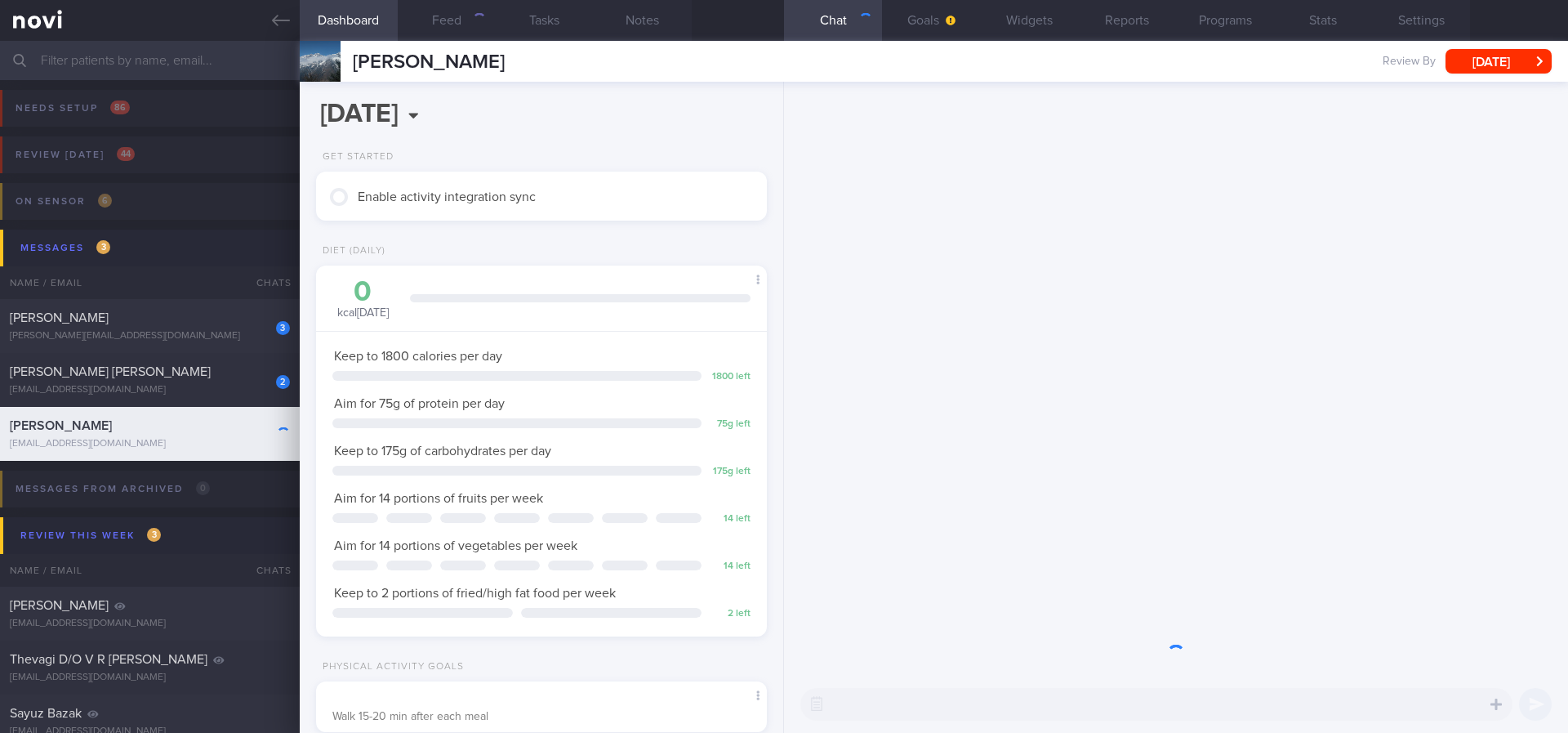
scroll to position [204, 410]
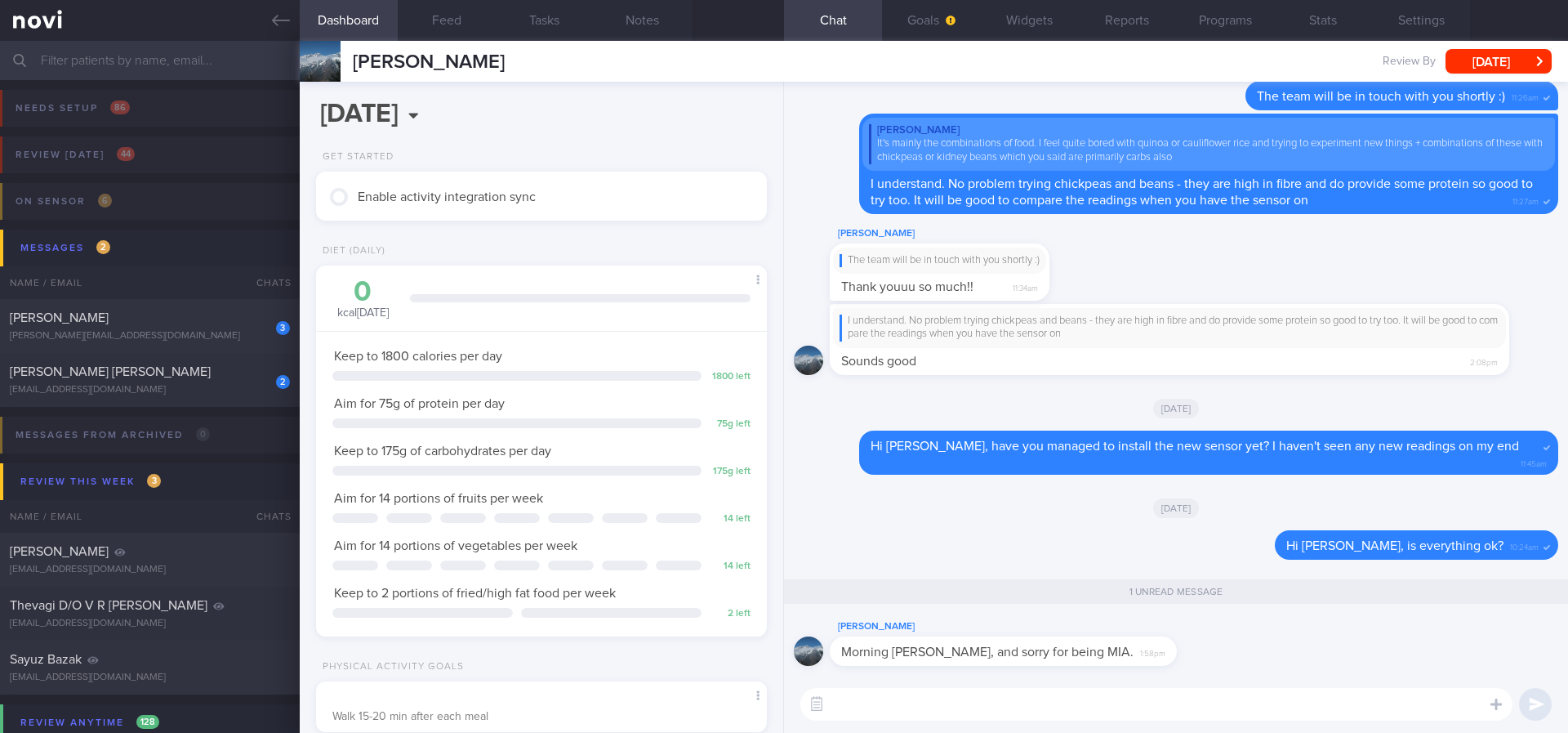
click at [1003, 631] on textarea at bounding box center [1157, 704] width 713 height 33
type textarea "S"
type textarea "No worries [PERSON_NAME]. How is your diet and physical activity going? Have yo…"
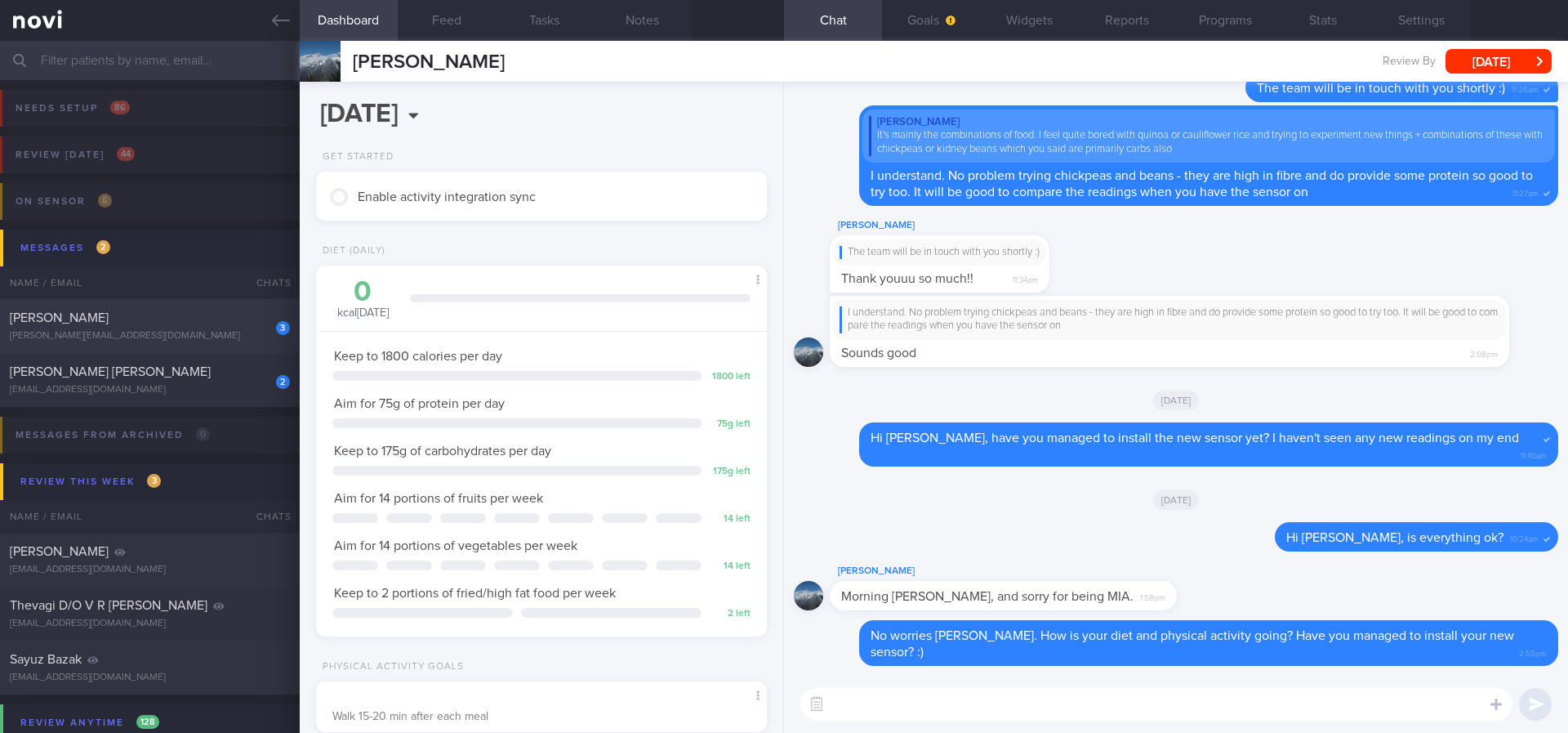
click at [241, 328] on div "3 [PERSON_NAME] TANGYA [PERSON_NAME][EMAIL_ADDRESS][DOMAIN_NAME]" at bounding box center [149, 326] width 300 height 33
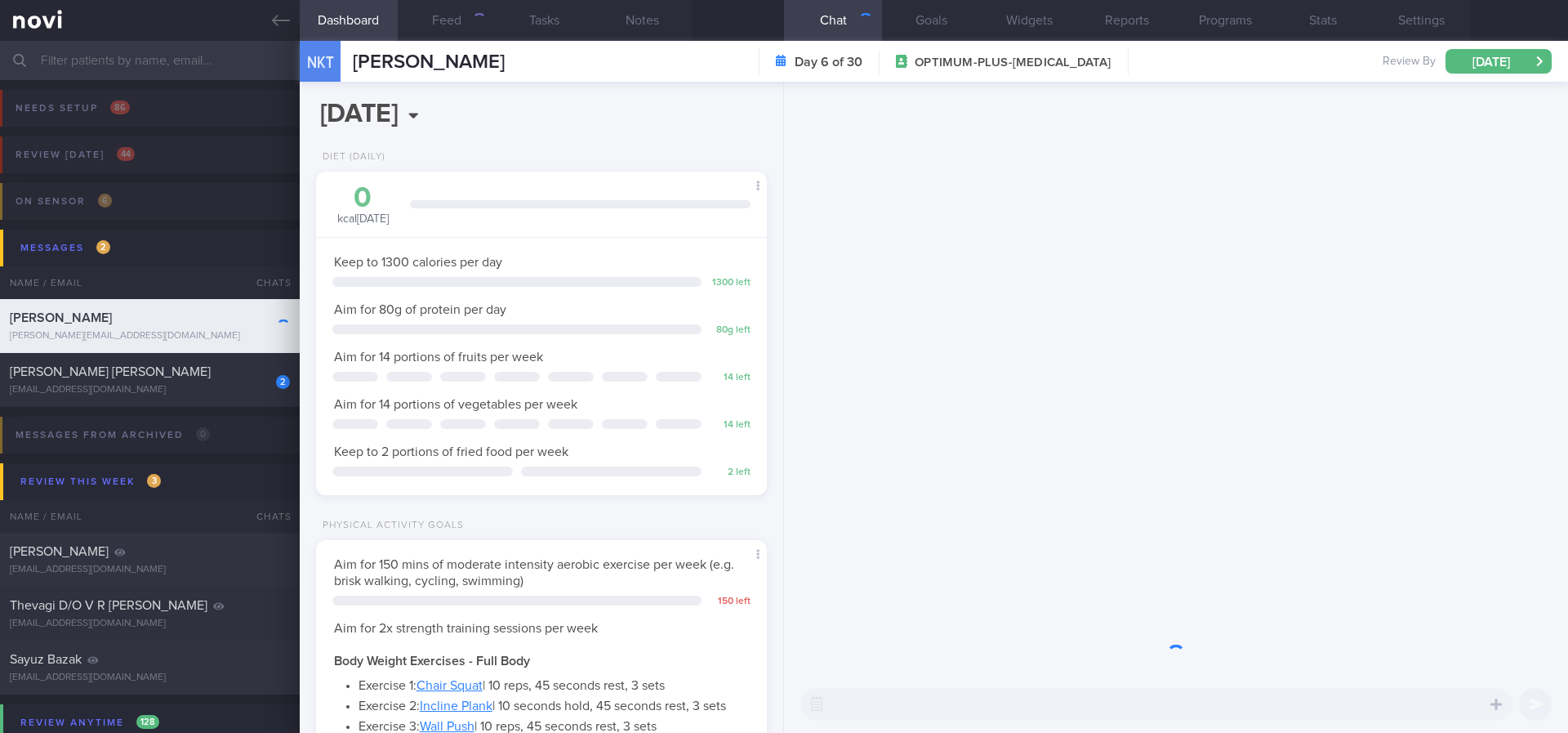
scroll to position [225, 404]
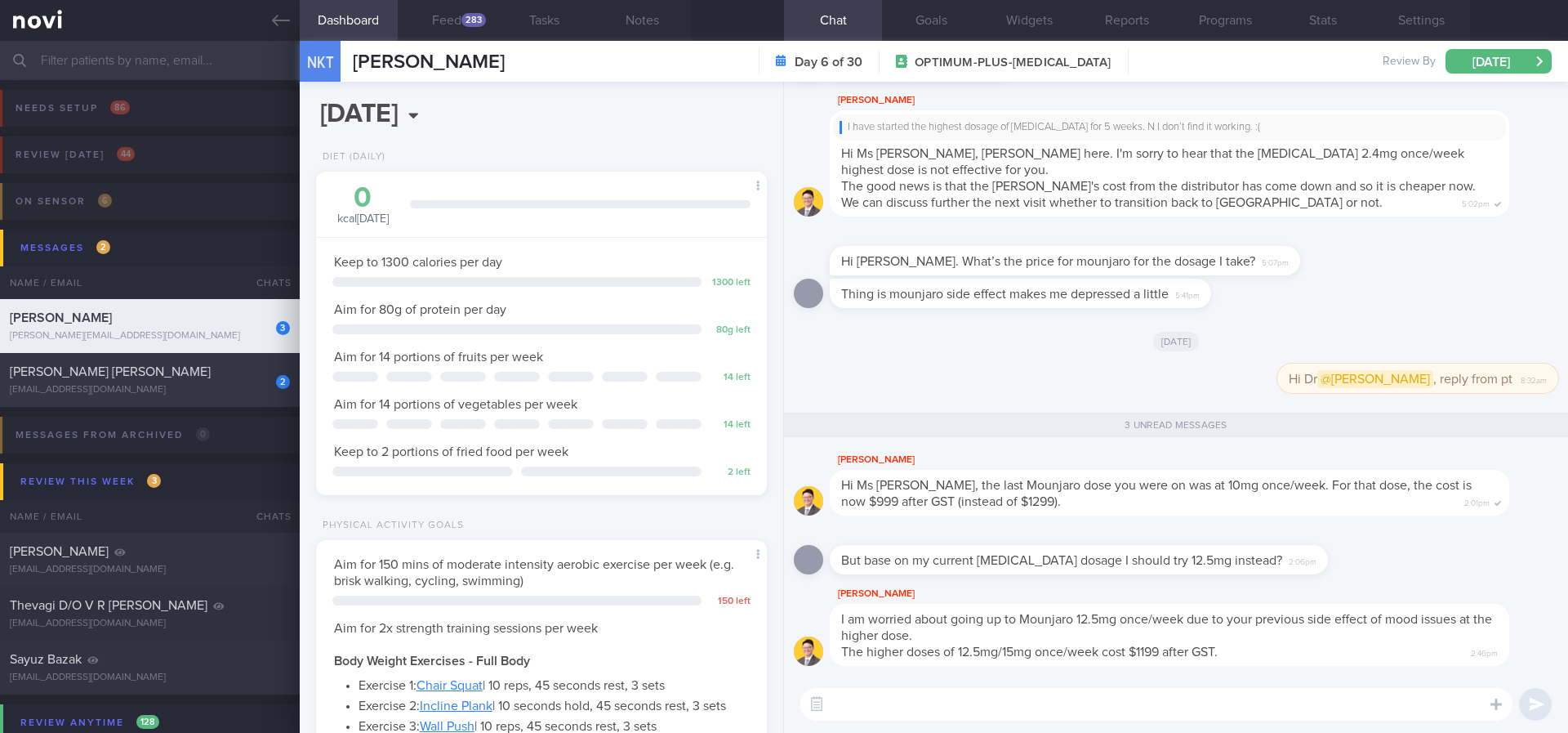
click at [170, 395] on div "[EMAIL_ADDRESS][DOMAIN_NAME]" at bounding box center [149, 390] width 280 height 12
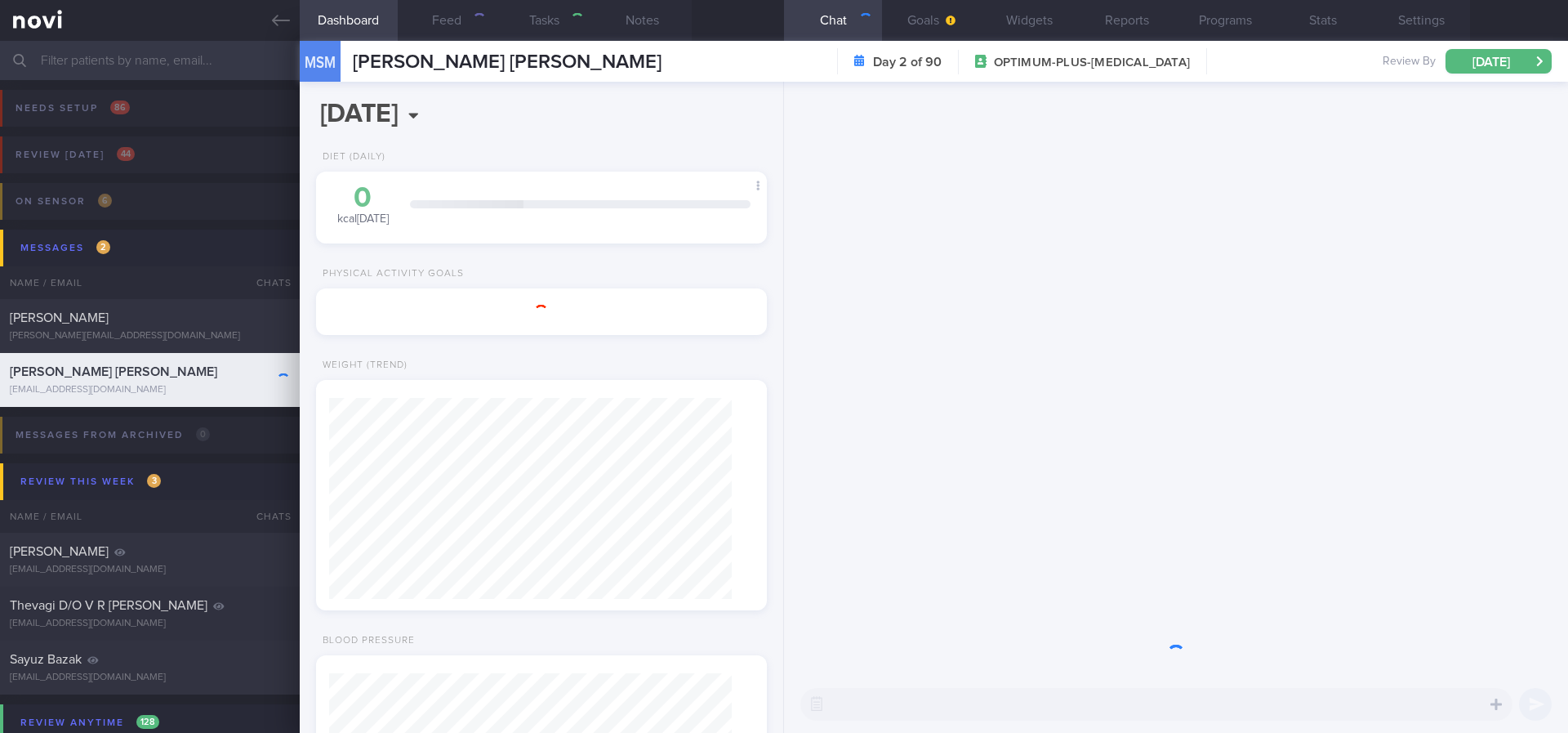
type input "Tracked. (Aman) [MEDICAL_DATA]"
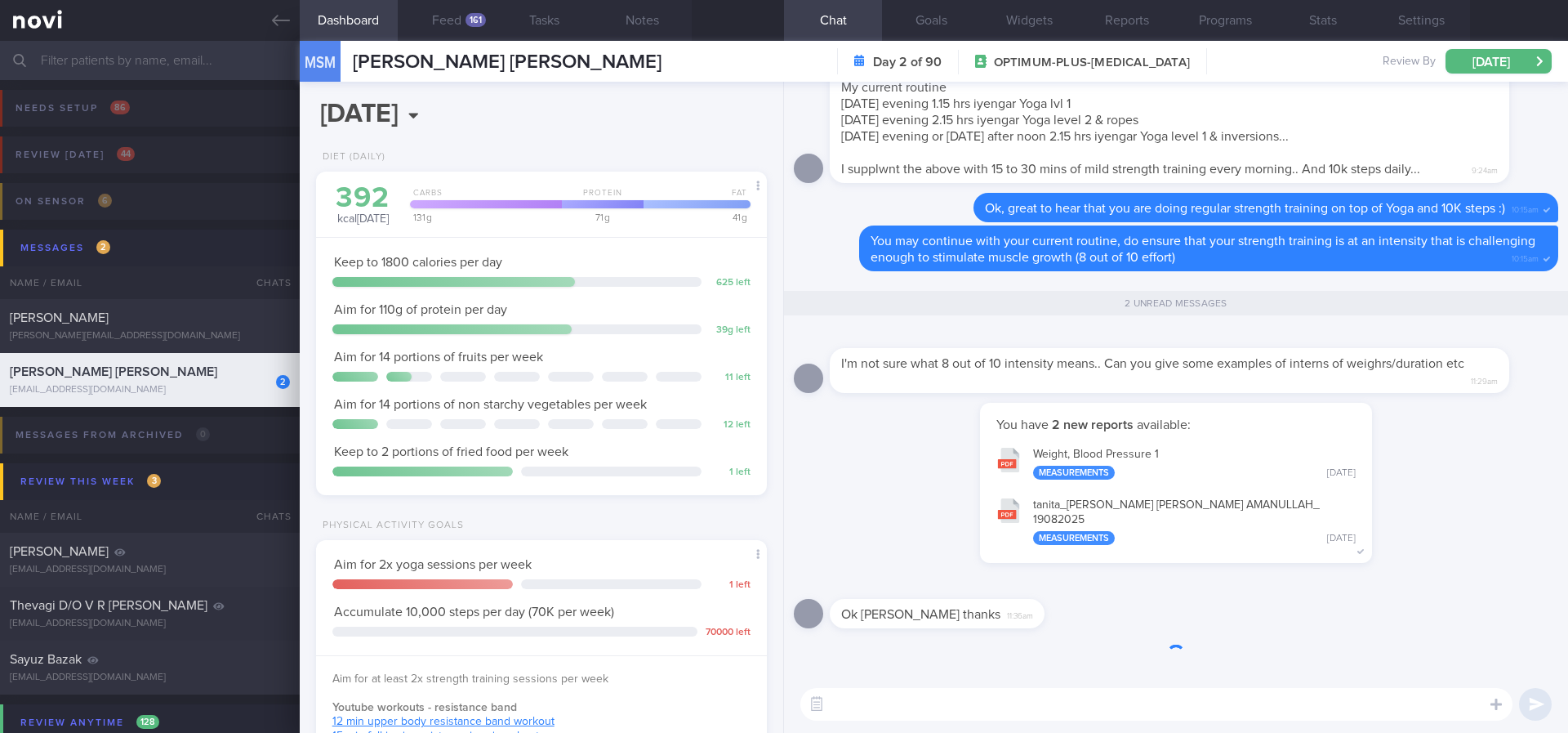
scroll to position [1, 0]
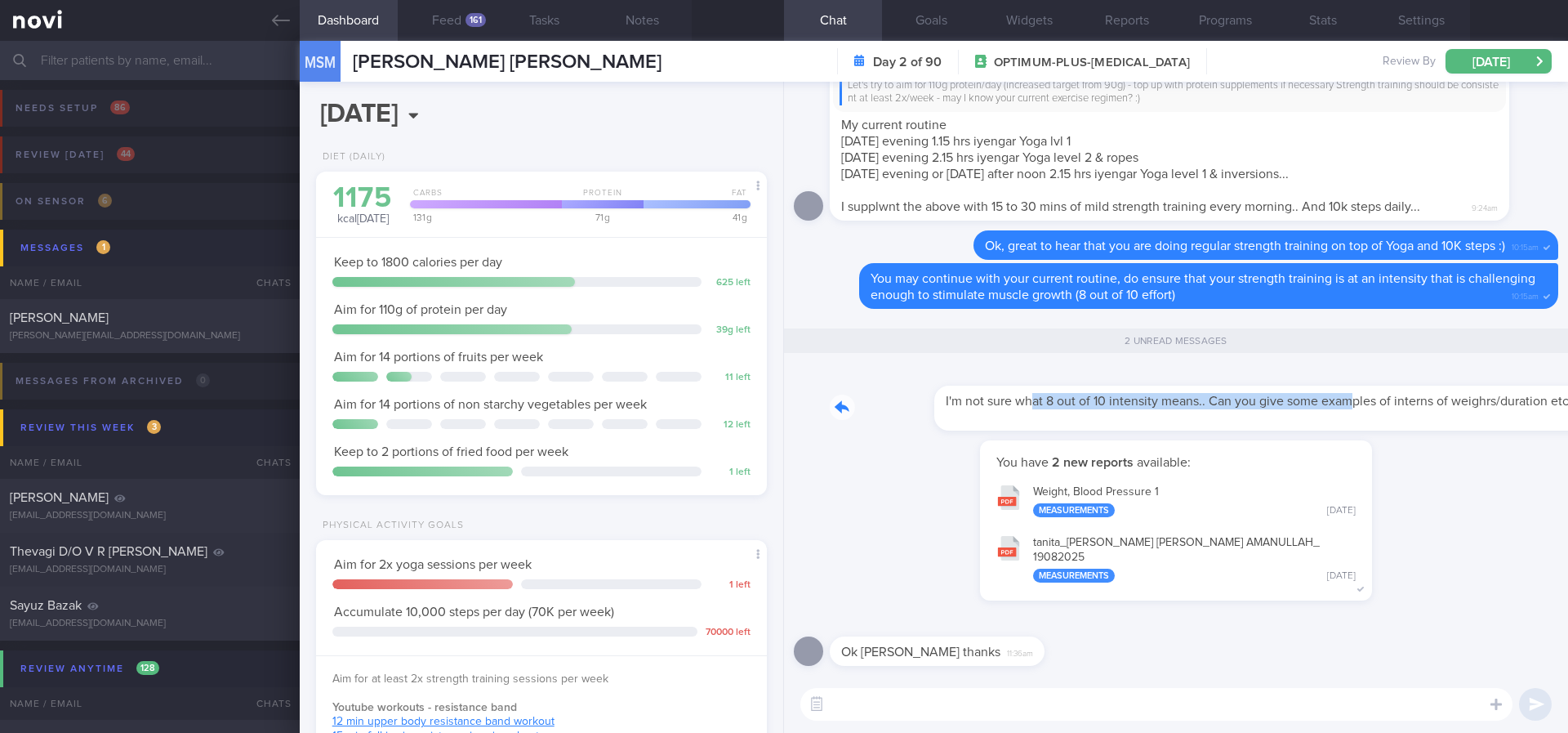
drag, startPoint x: 925, startPoint y: 418, endPoint x: 1250, endPoint y: 418, distance: 325.0
click at [1250, 418] on div "I'm not sure what 8 out of 10 intensity means.. Can you give some examples of i…" at bounding box center [1194, 398] width 729 height 64
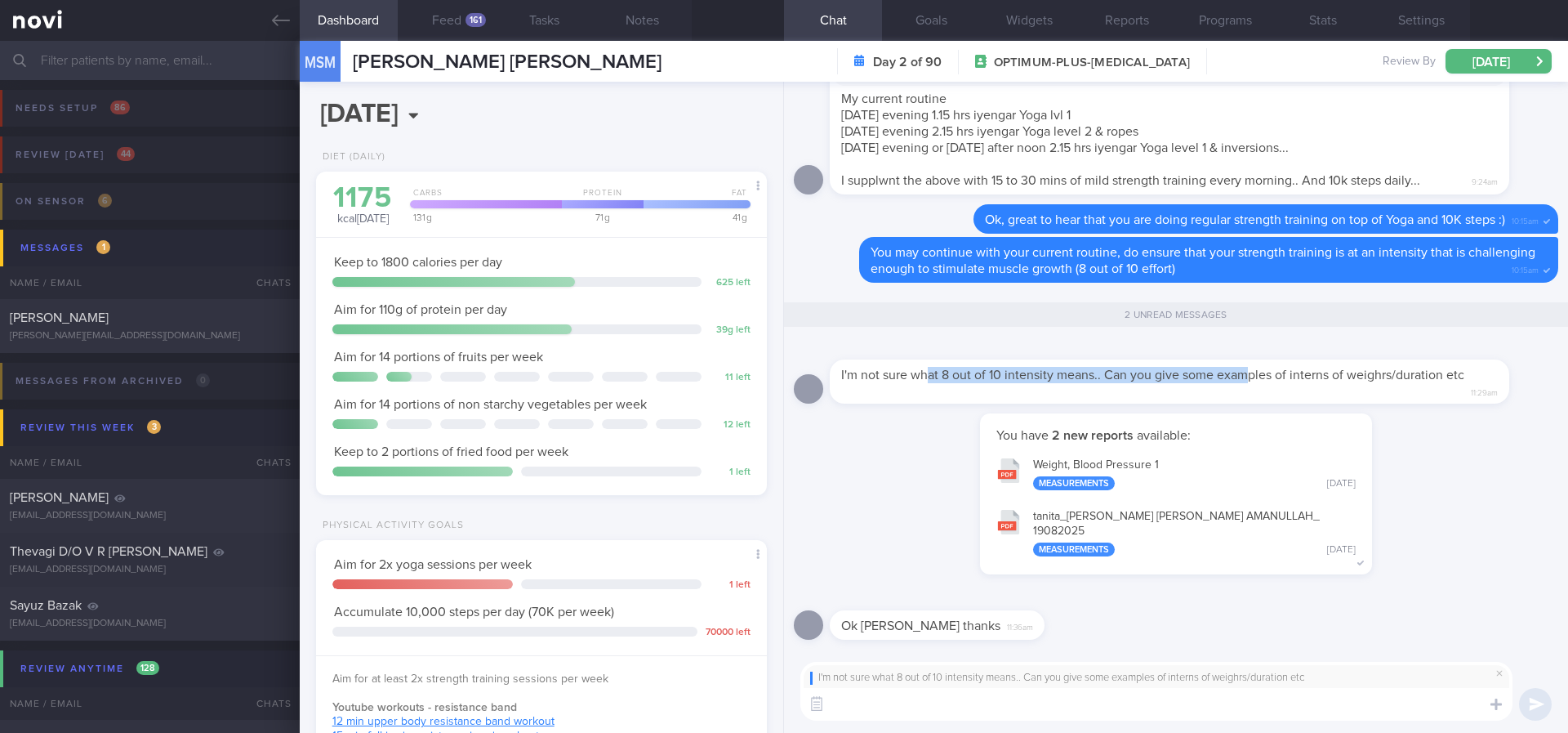
scroll to position [0, 0]
click at [989, 631] on textarea at bounding box center [1157, 704] width 713 height 33
type textarea "I"
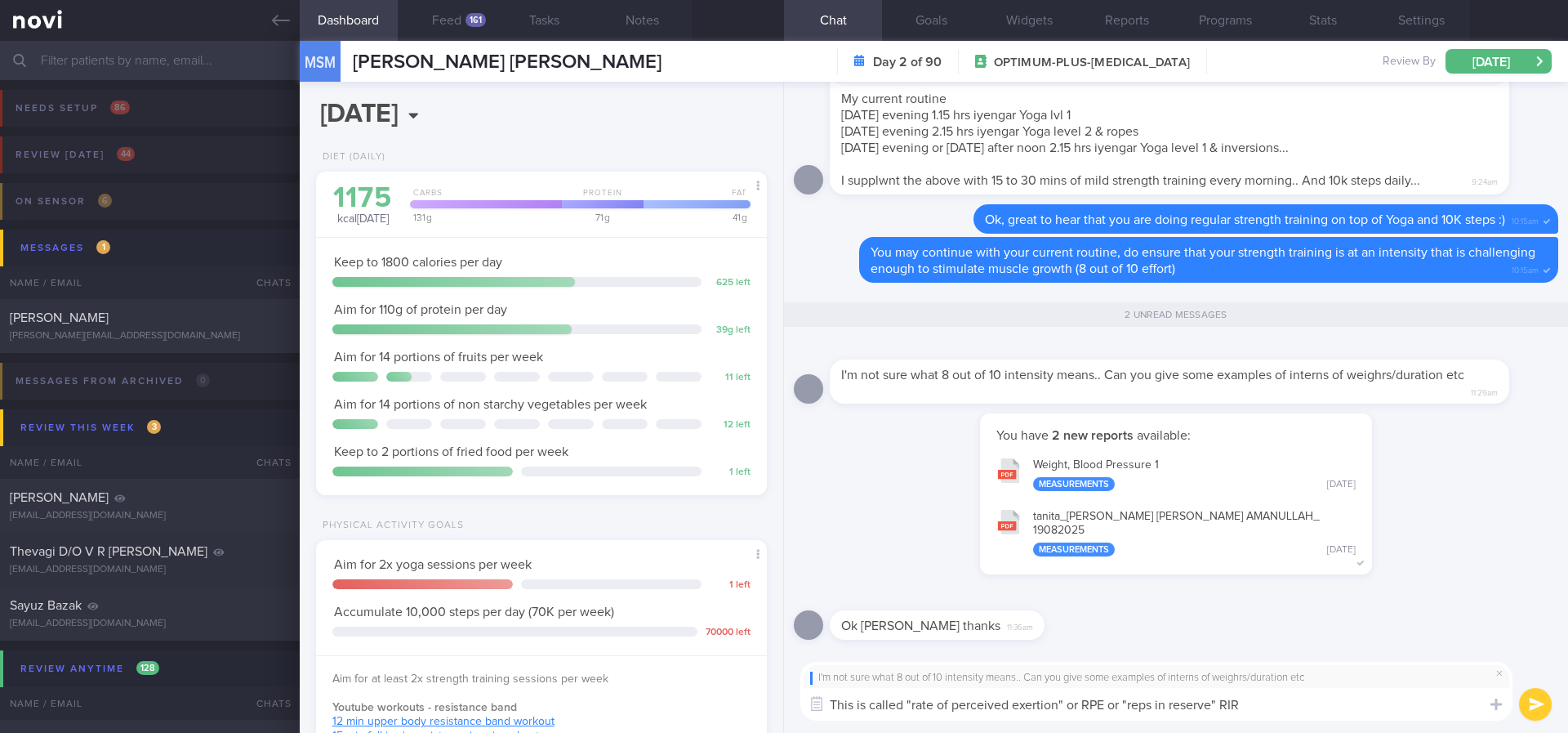
click at [1068, 631] on textarea "This is called "rate of perceived exertion" or RPE or "reps in reserve" RIR" at bounding box center [1157, 704] width 713 height 33
click at [1267, 631] on textarea "This is called "rate of perceived exertion" RPE or "reps in reserve" RIR" at bounding box center [1157, 704] width 713 height 33
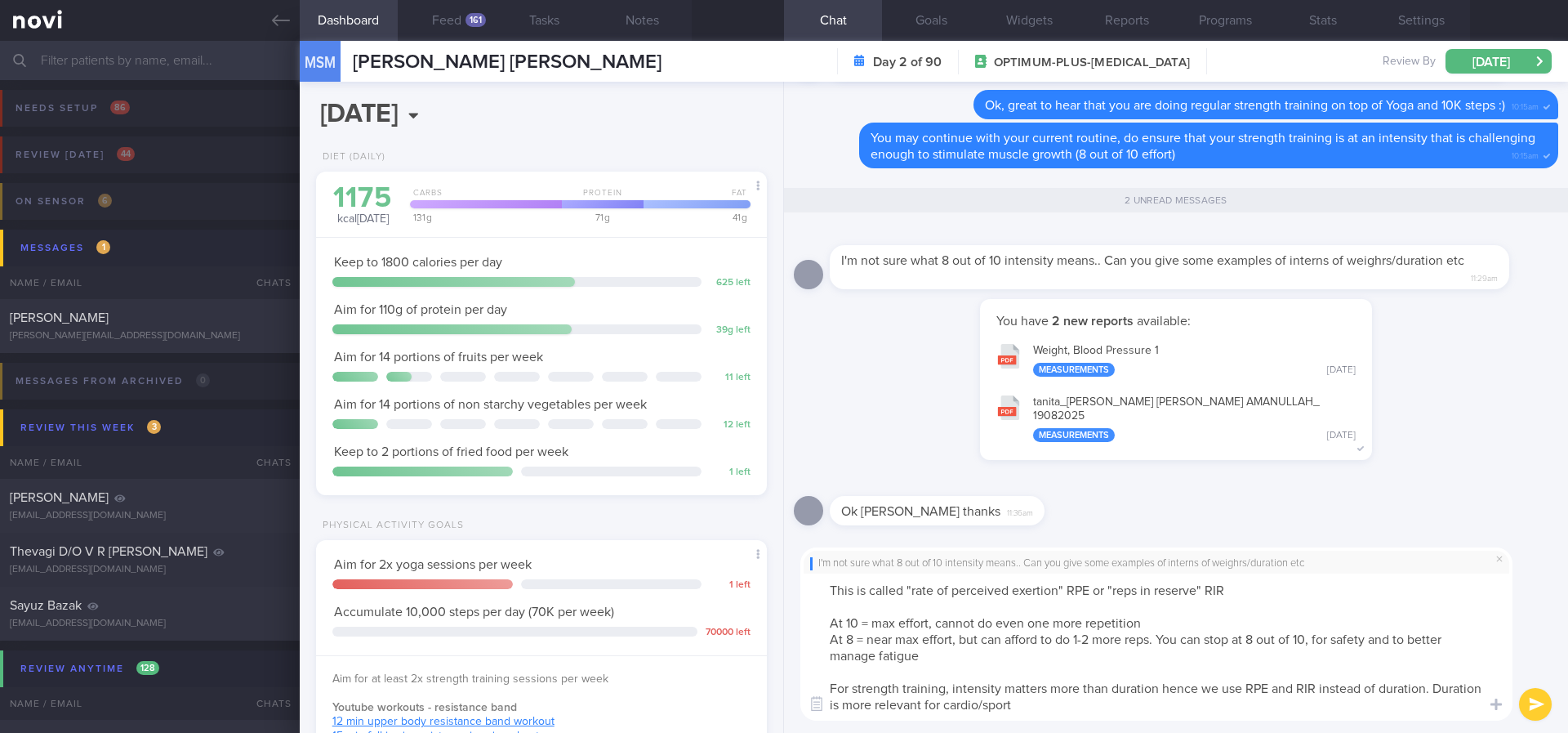
type textarea "This is called "rate of perceived exertion" RPE or "reps in reserve" RIR At 10 …"
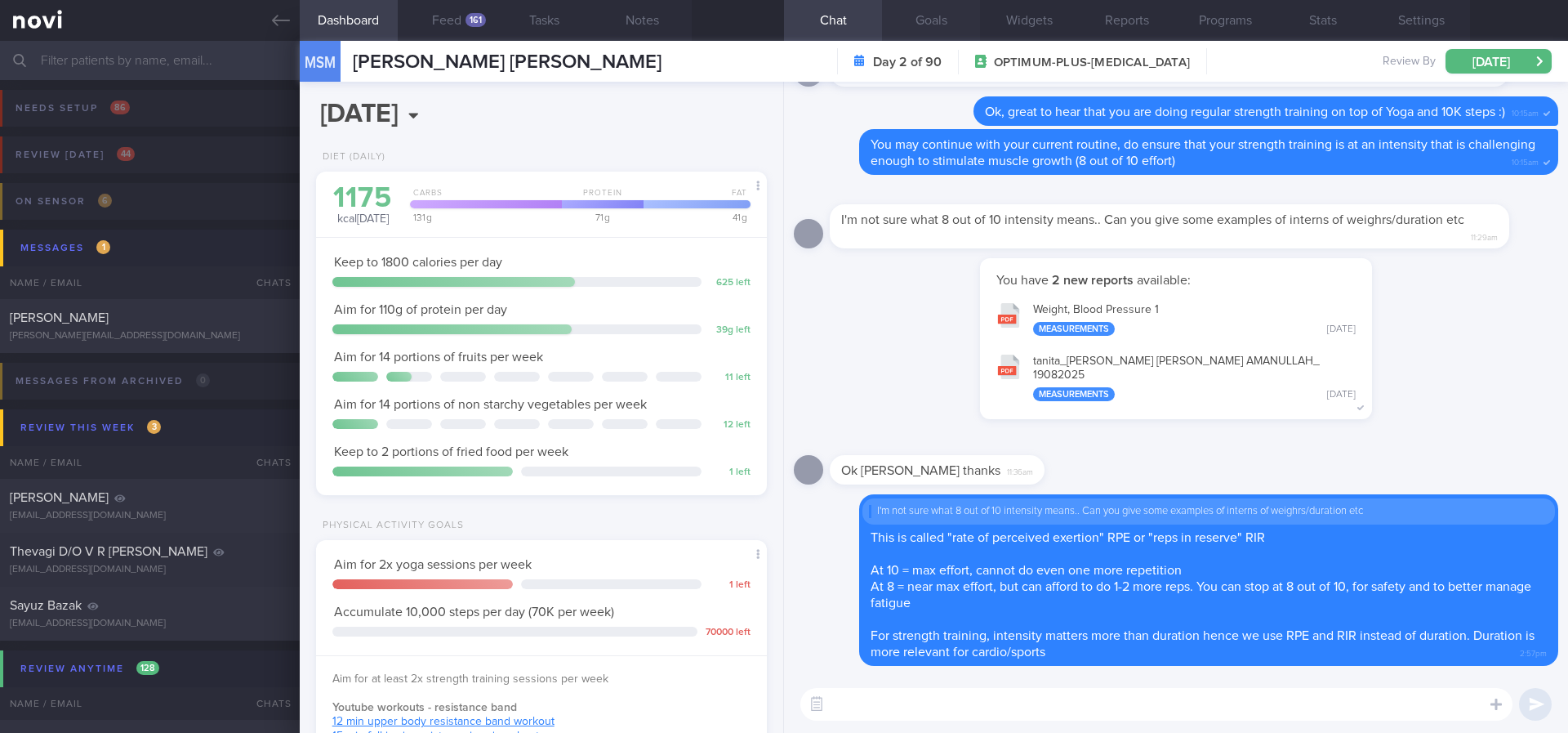
click at [951, 12] on button "Goals" at bounding box center [931, 20] width 98 height 41
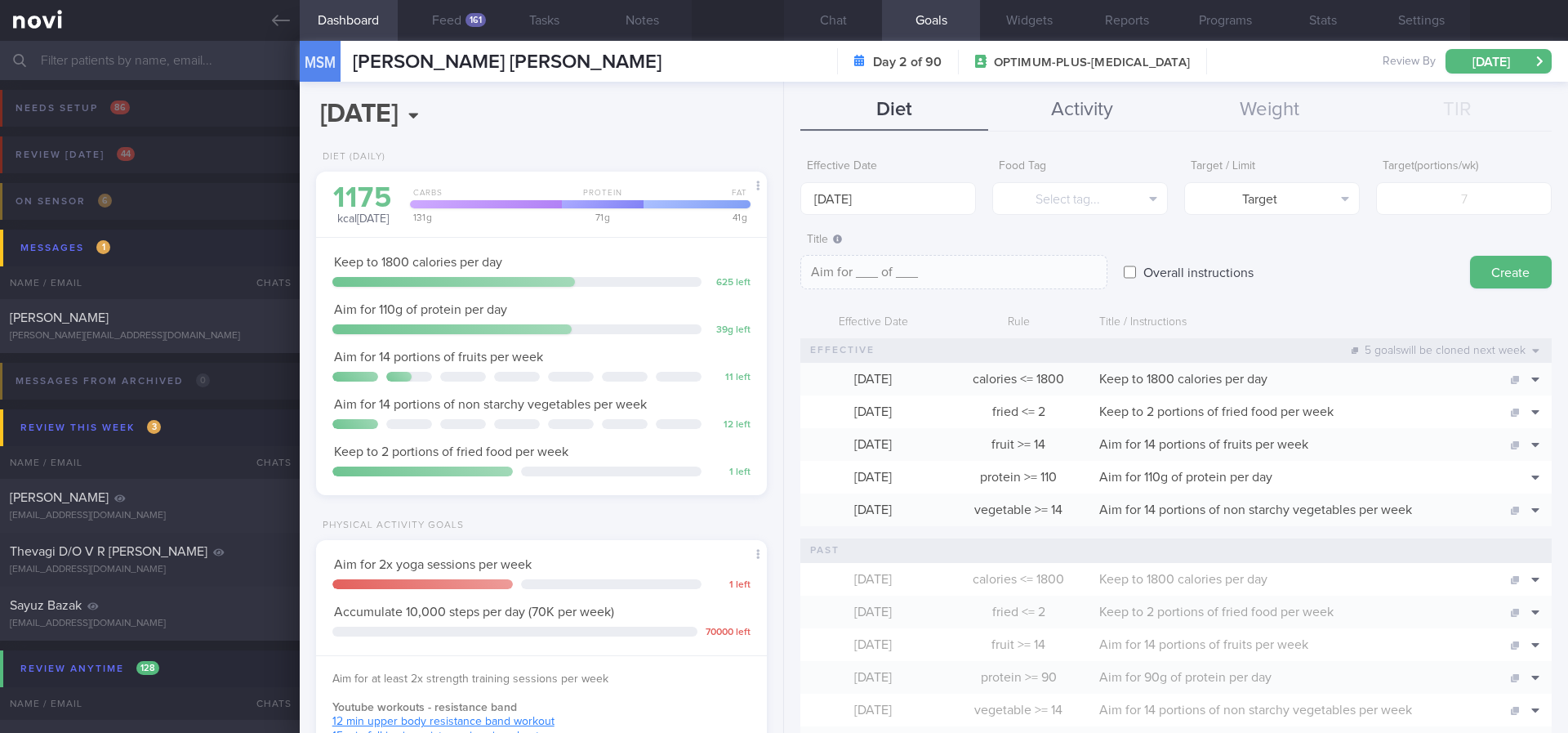
click at [1091, 119] on button "Activity" at bounding box center [1082, 110] width 188 height 41
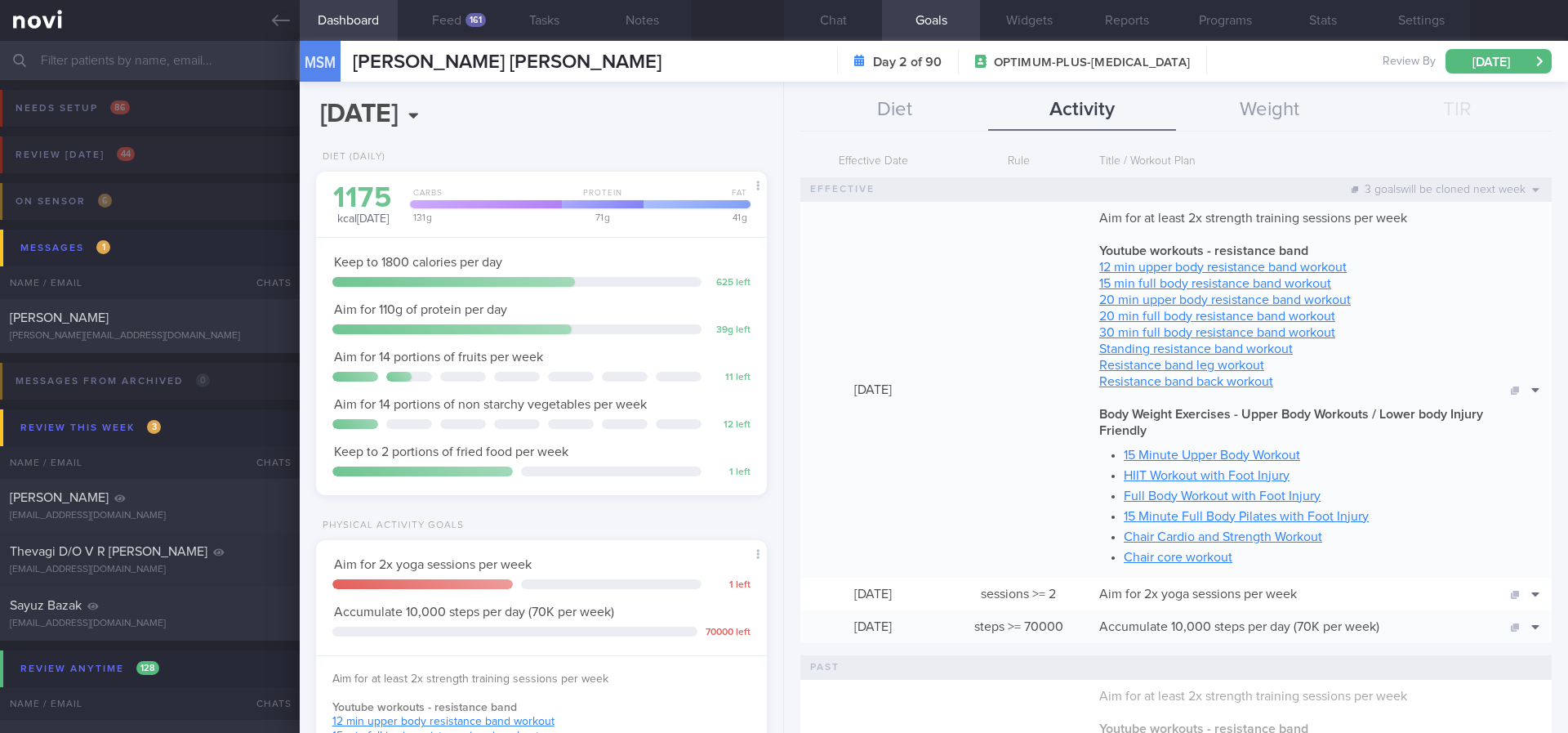
scroll to position [123, 0]
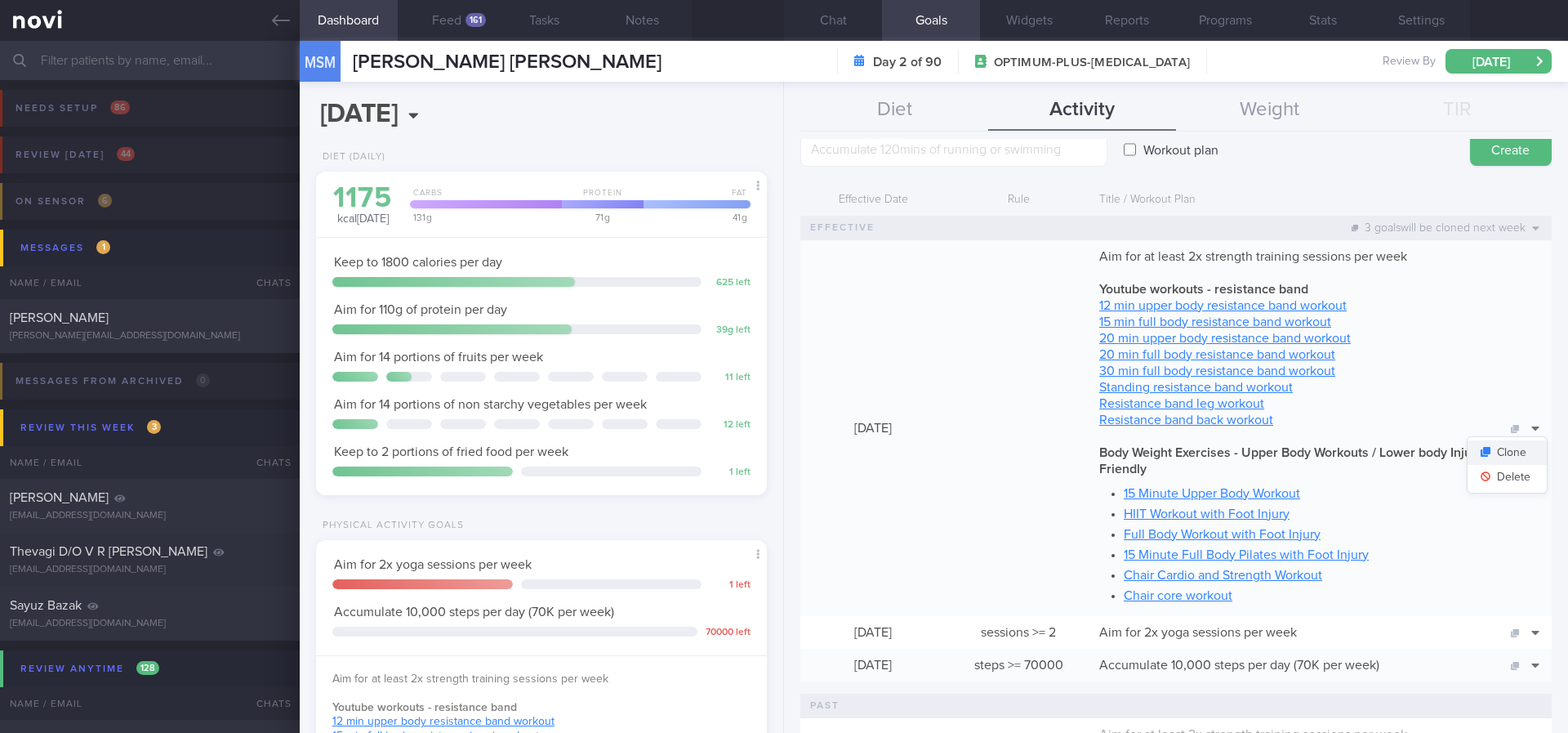
click at [1486, 443] on button "Clone" at bounding box center [1508, 453] width 79 height 25
type textarea "Aim for at least 2x strength training sessions per week *Youtube workouts - res…"
checkbox input "true"
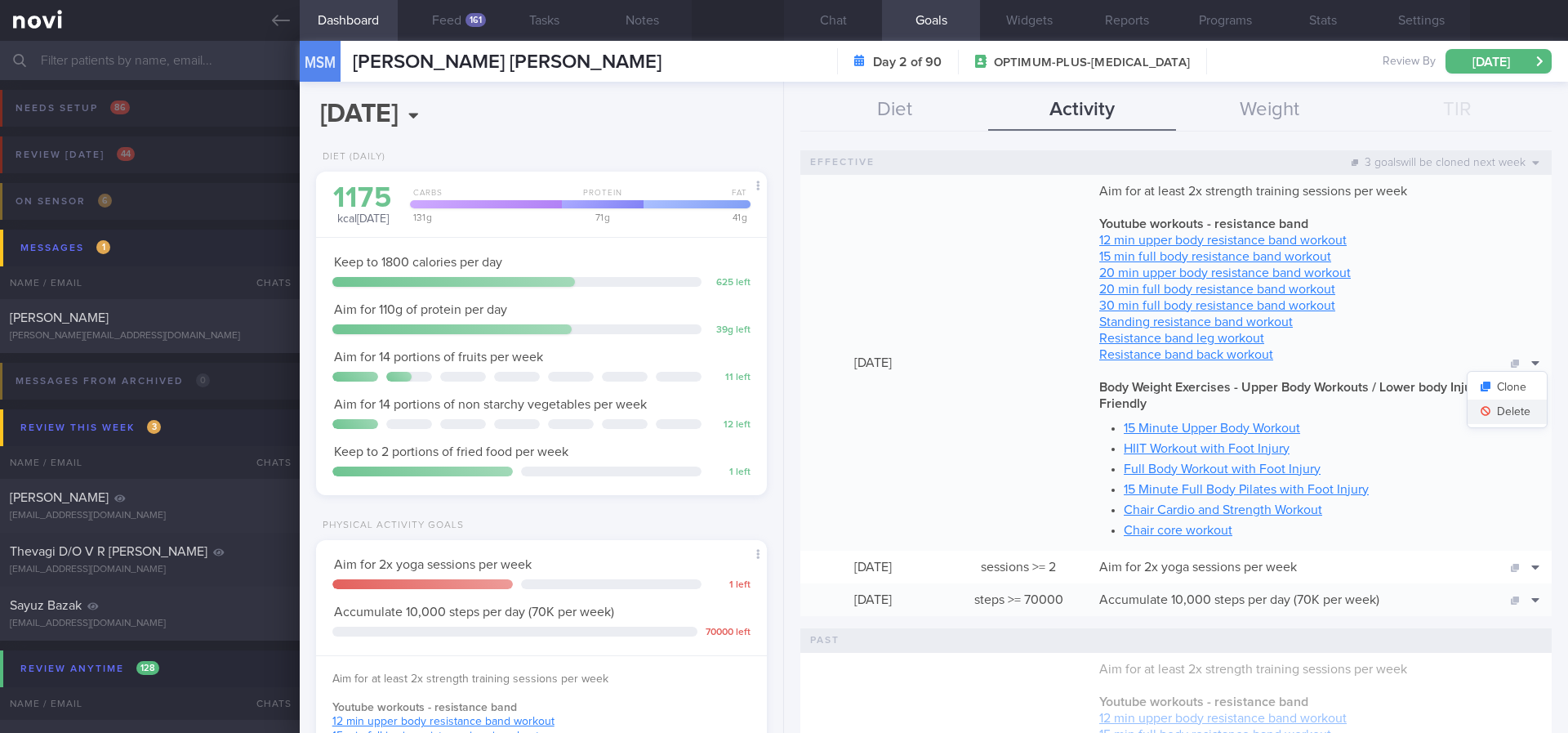
click at [1486, 407] on button "Delete" at bounding box center [1508, 412] width 79 height 25
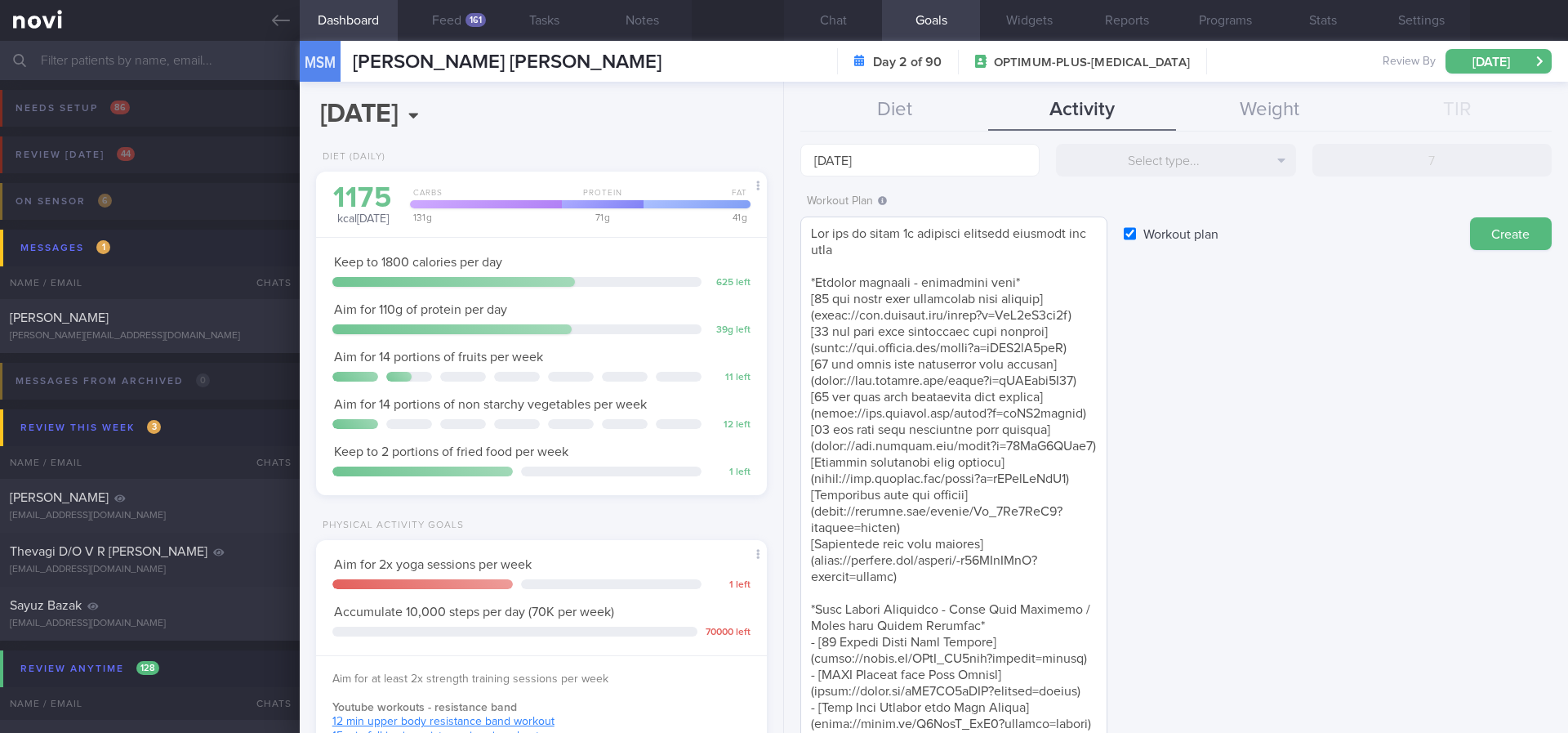
scroll to position [0, 0]
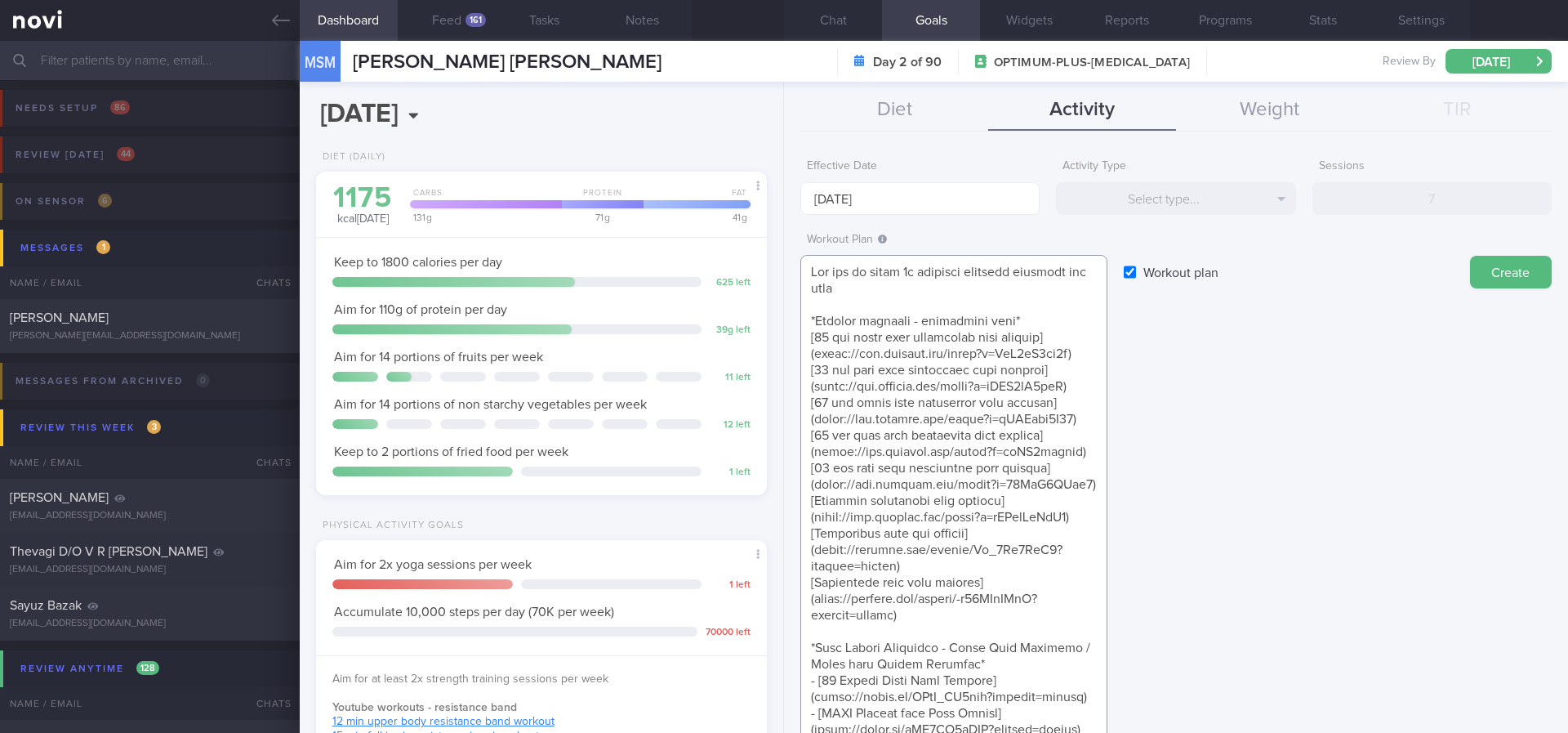
click at [925, 292] on textarea at bounding box center [954, 606] width 307 height 704
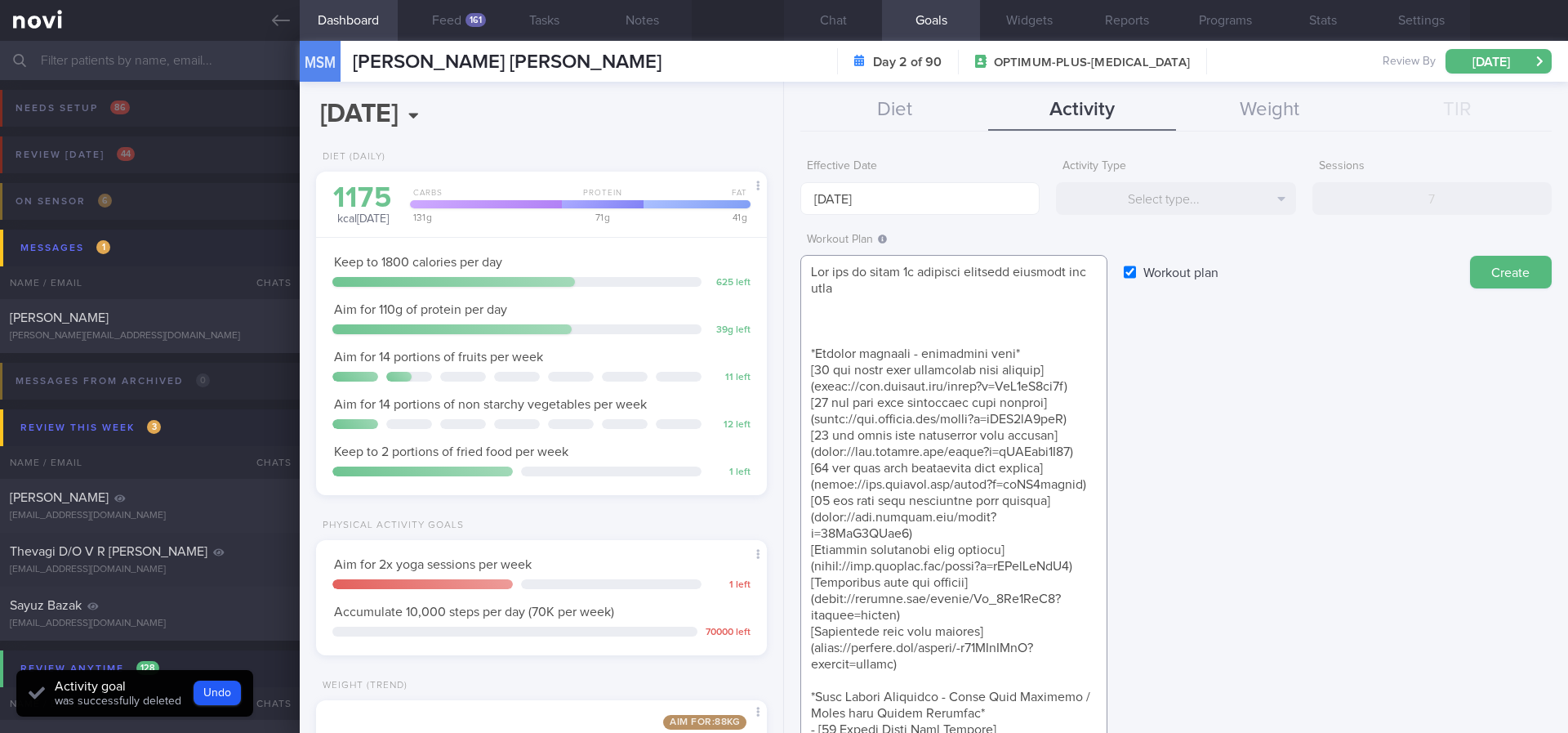
paste textarea "*Home Resistance Band Exercises* - Exercise 1: [Resistance Band Chest Press]([U…"
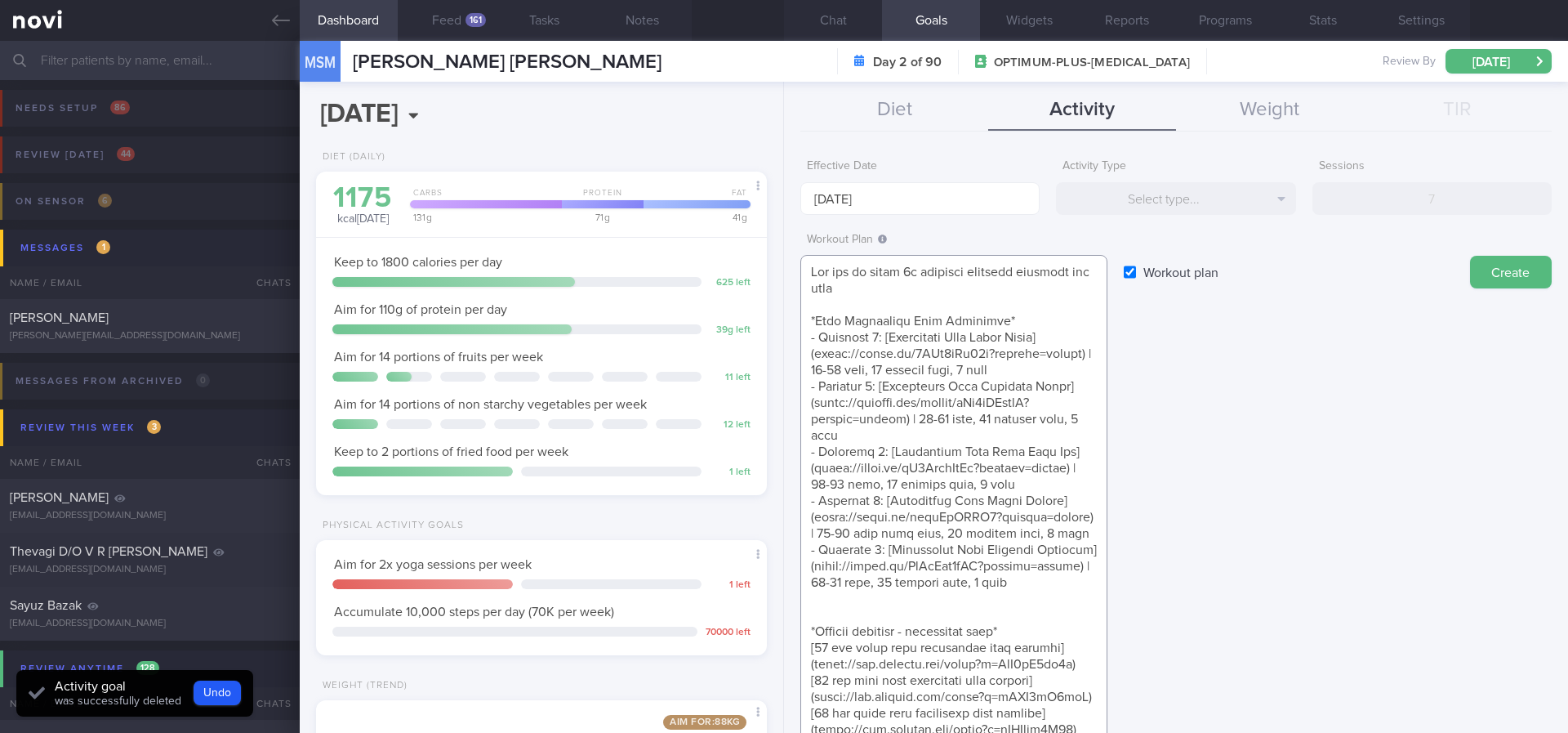
type textarea "Aim for at least 2x strength training sessions per week *Home Resistance Band E…"
click at [940, 189] on input "[DATE]" at bounding box center [921, 198] width 240 height 33
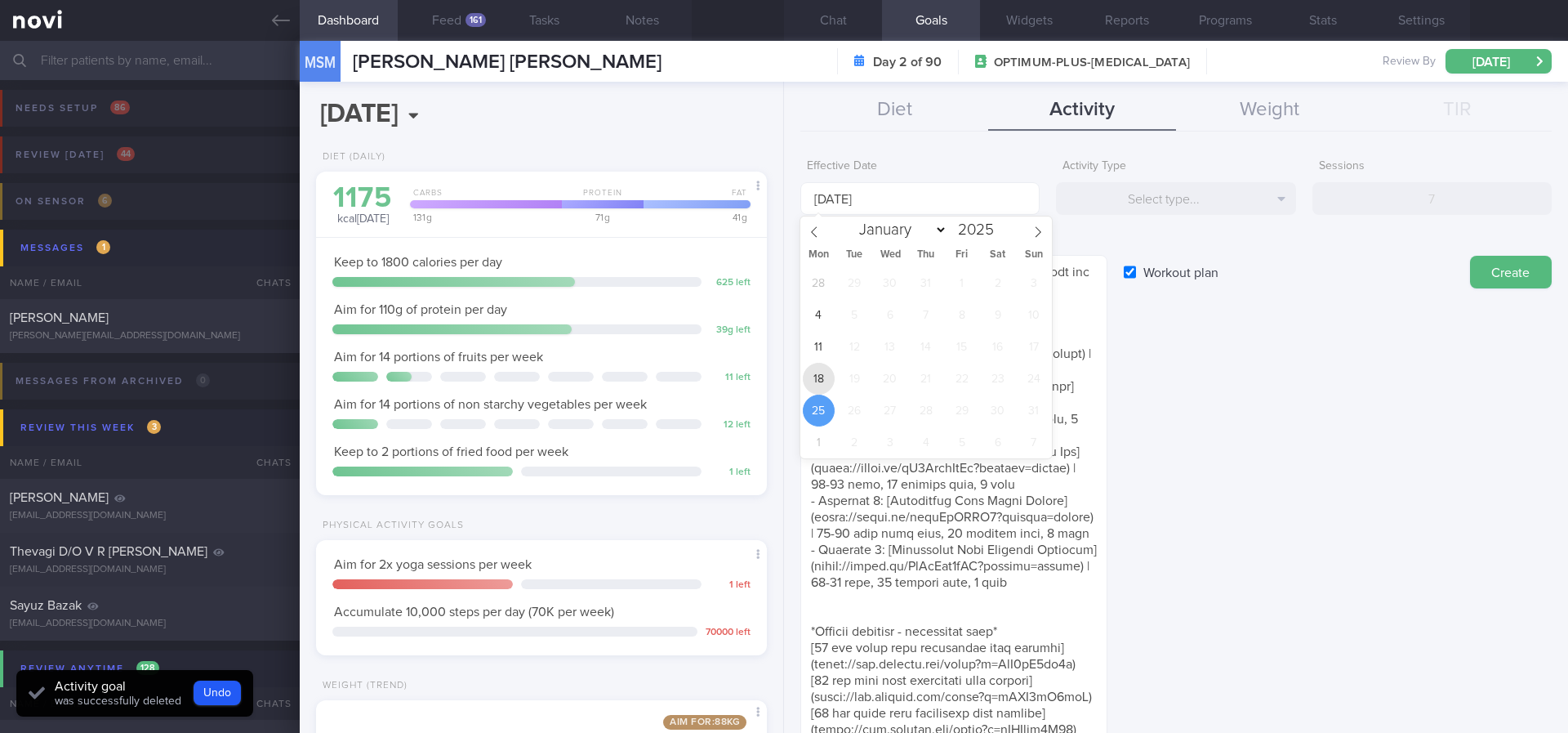
click at [815, 371] on span "18" at bounding box center [819, 378] width 32 height 32
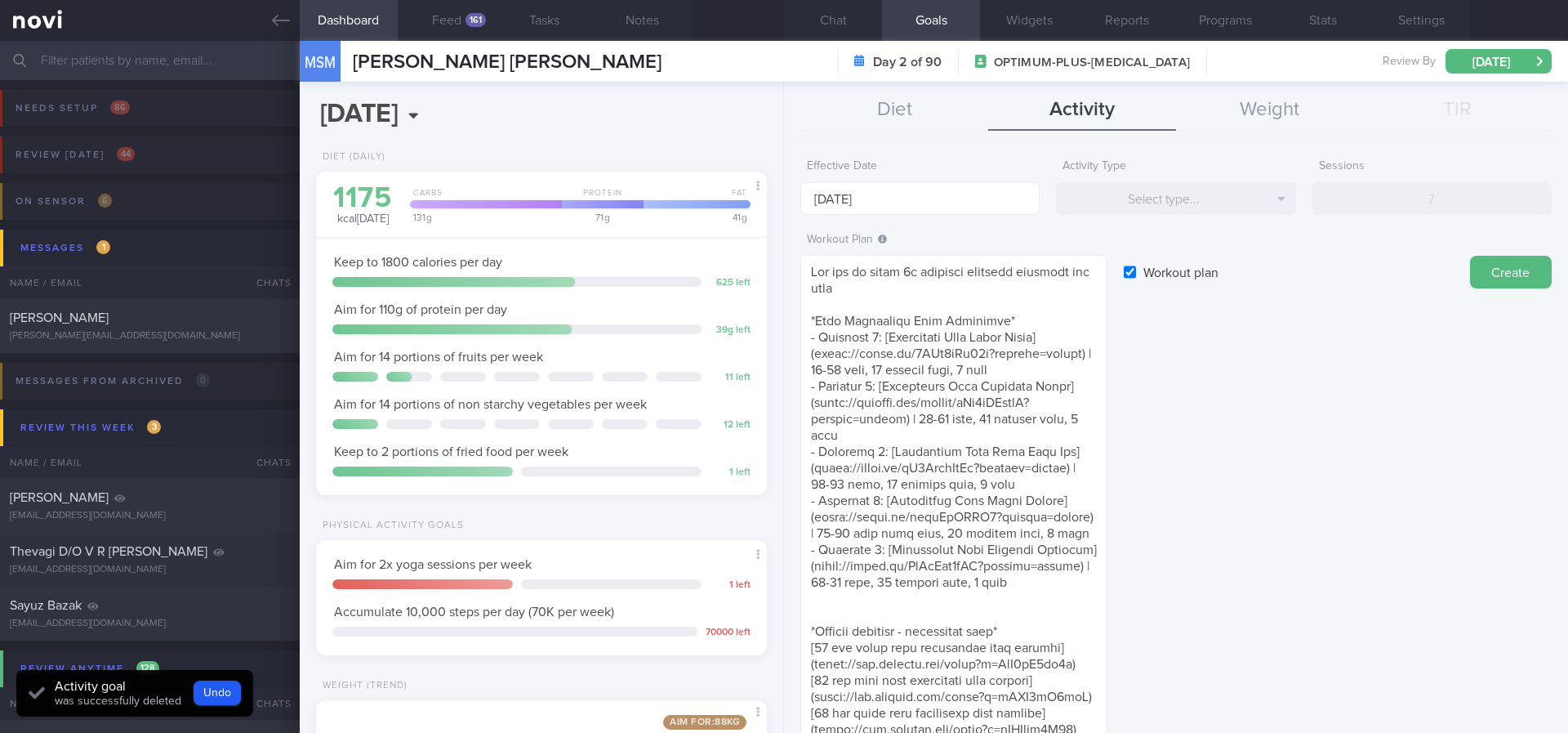
click at [1475, 262] on button "Create" at bounding box center [1511, 271] width 82 height 33
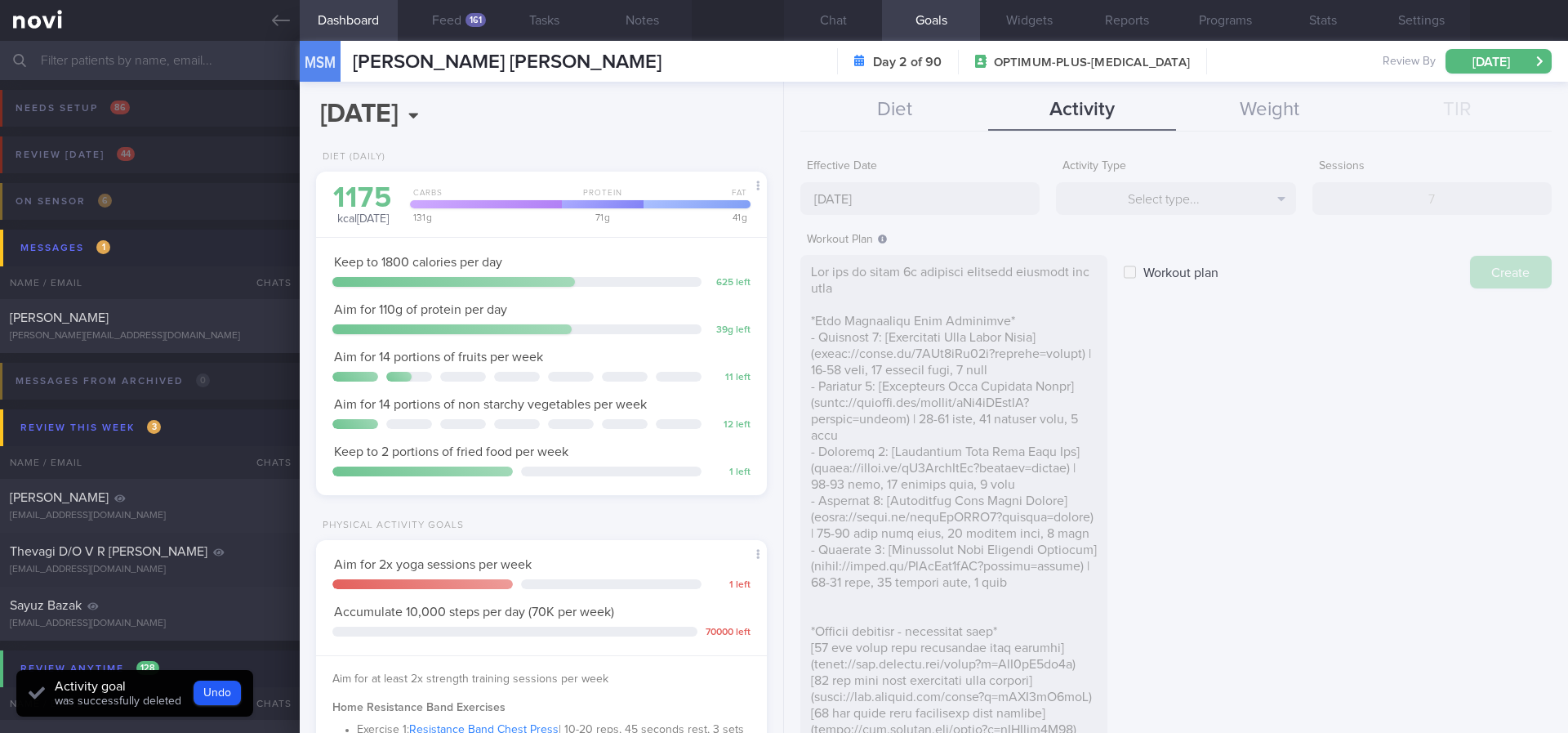
type input "[DATE]"
checkbox input "false"
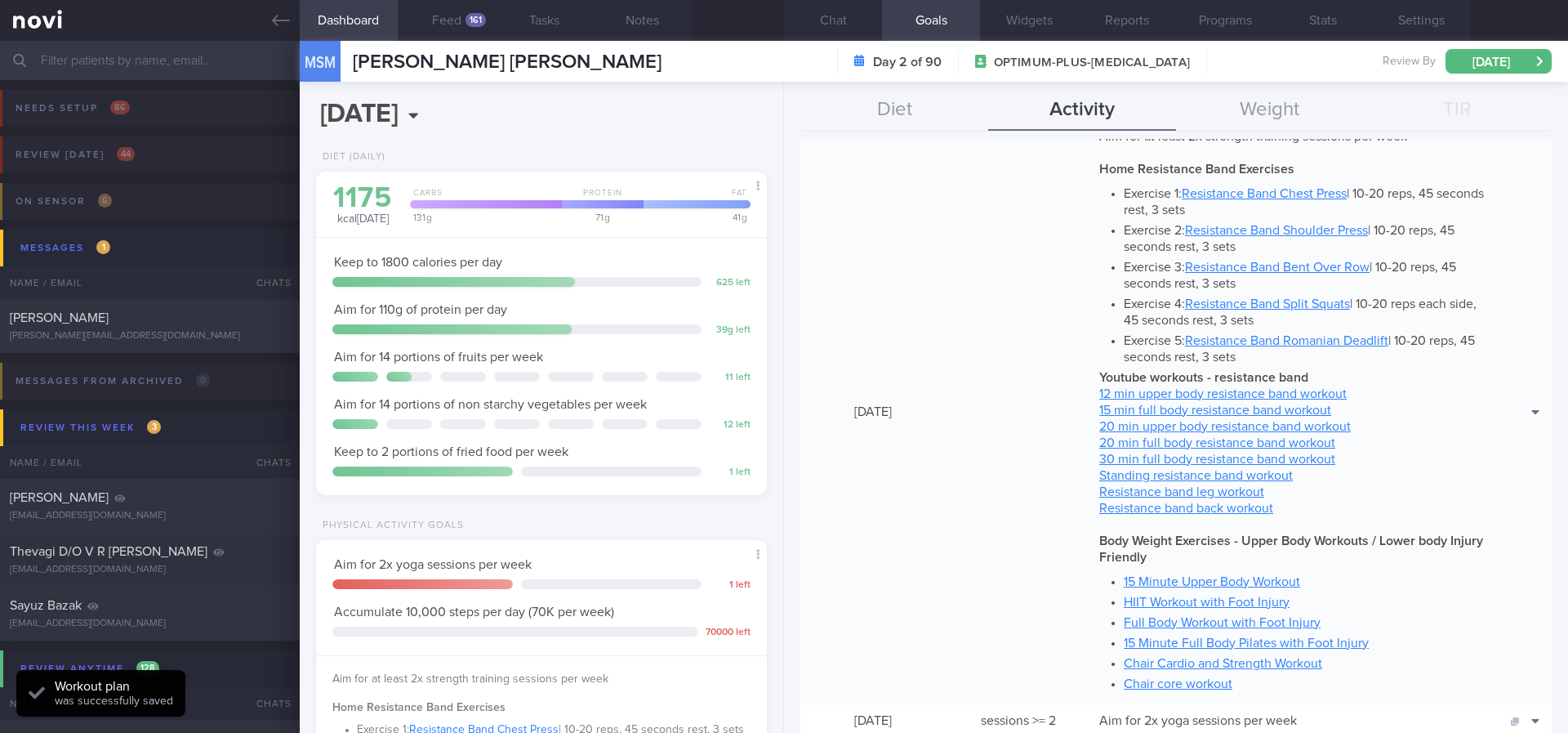
scroll to position [123, 0]
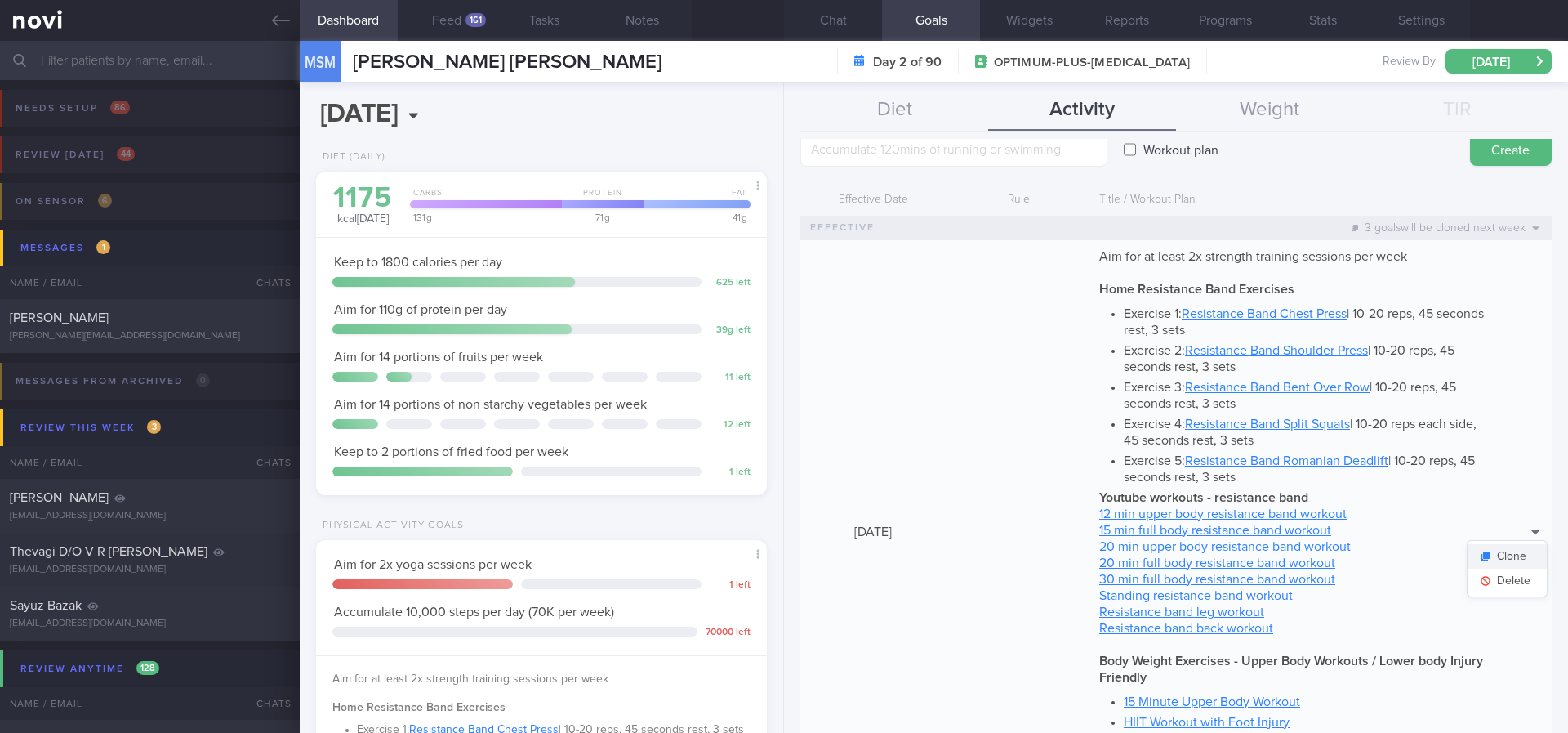
click at [1486, 554] on button "Clone" at bounding box center [1508, 557] width 79 height 25
type textarea "Aim for at least 2x strength training sessions per week *Home Resistance Band E…"
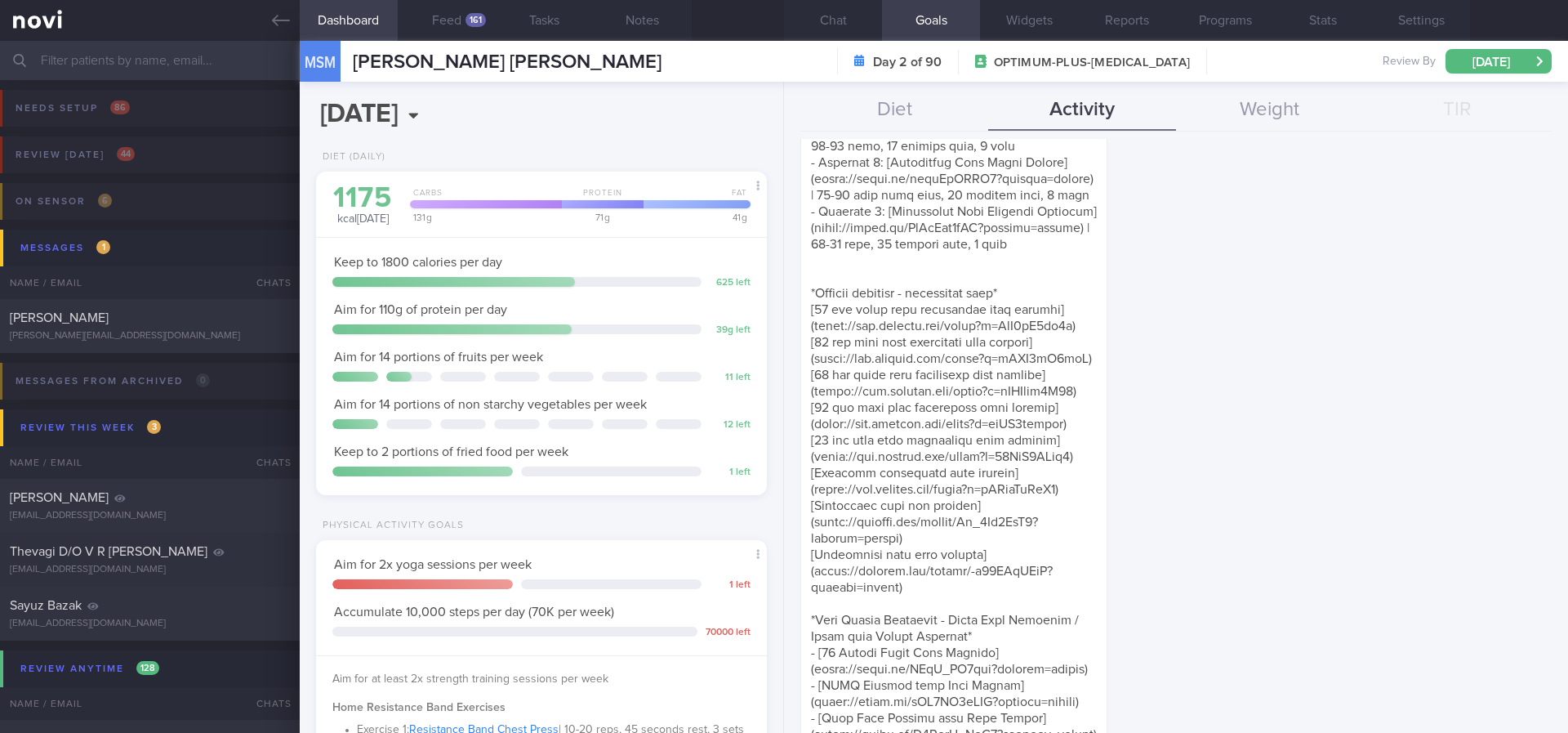
scroll to position [0, 0]
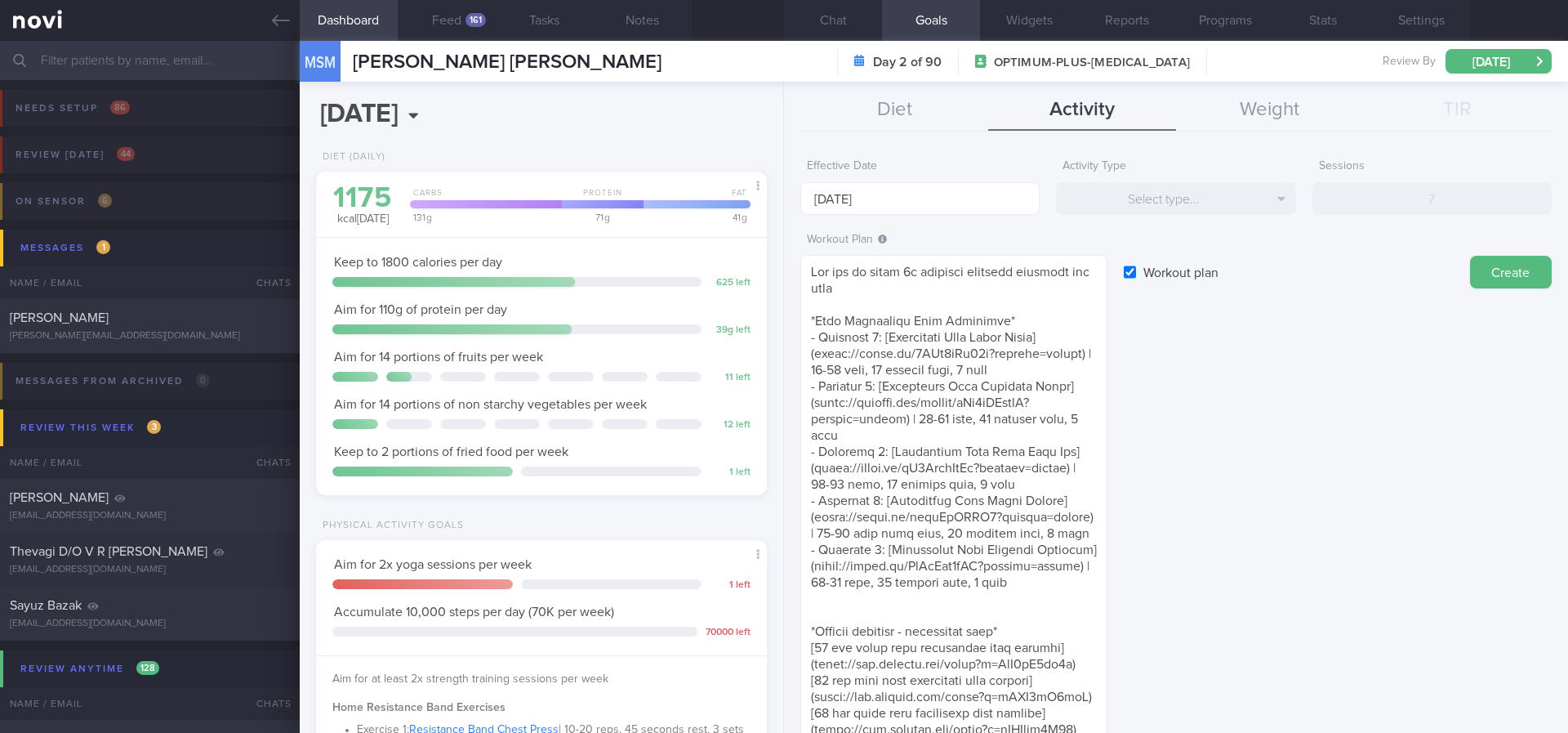
click at [1129, 271] on input "Workout plan" at bounding box center [1129, 271] width 12 height 33
checkbox input "false"
click at [1195, 198] on button "Select type..." at bounding box center [1176, 198] width 240 height 33
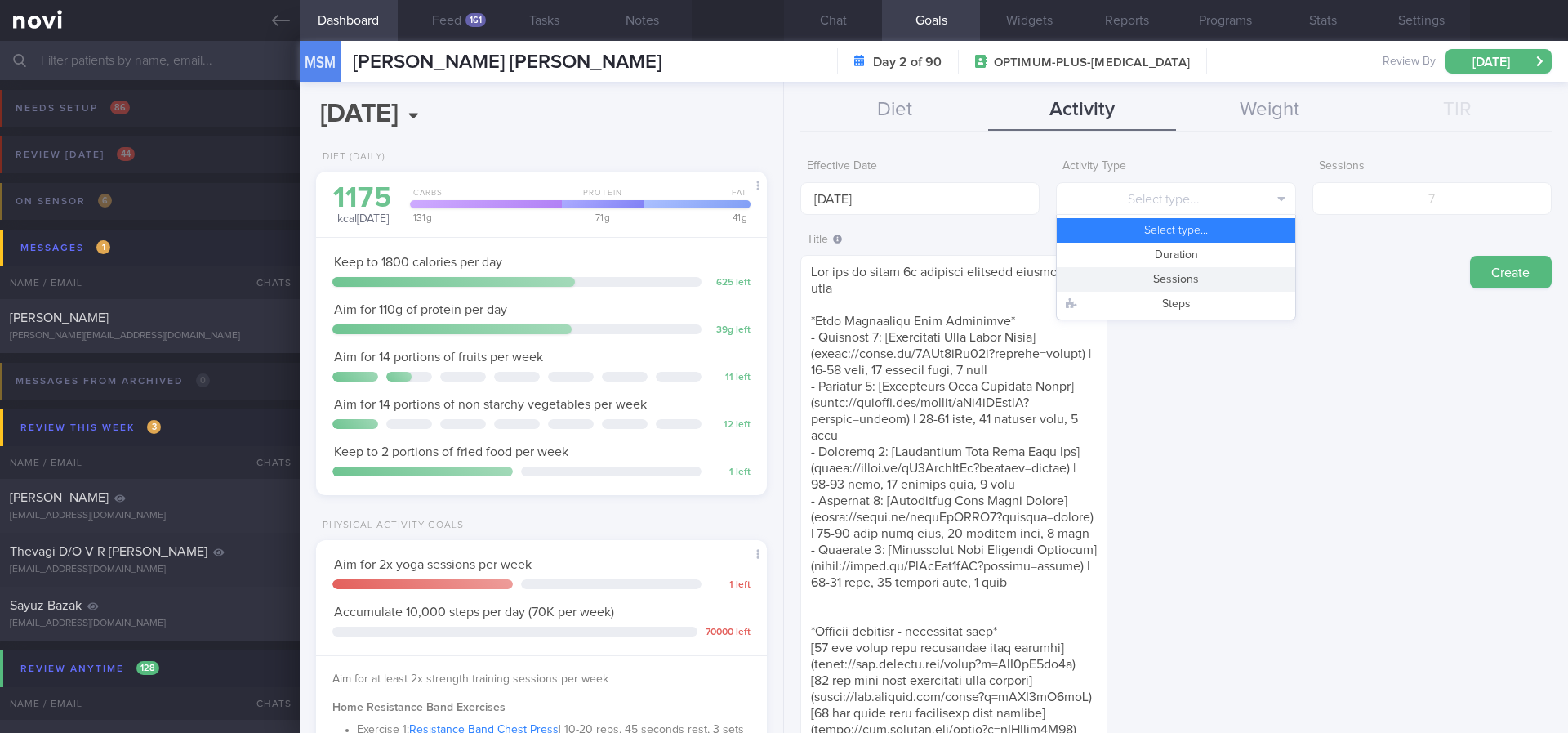
click at [1190, 280] on button "Sessions" at bounding box center [1176, 279] width 238 height 25
click at [1467, 202] on input "number" at bounding box center [1432, 198] width 240 height 33
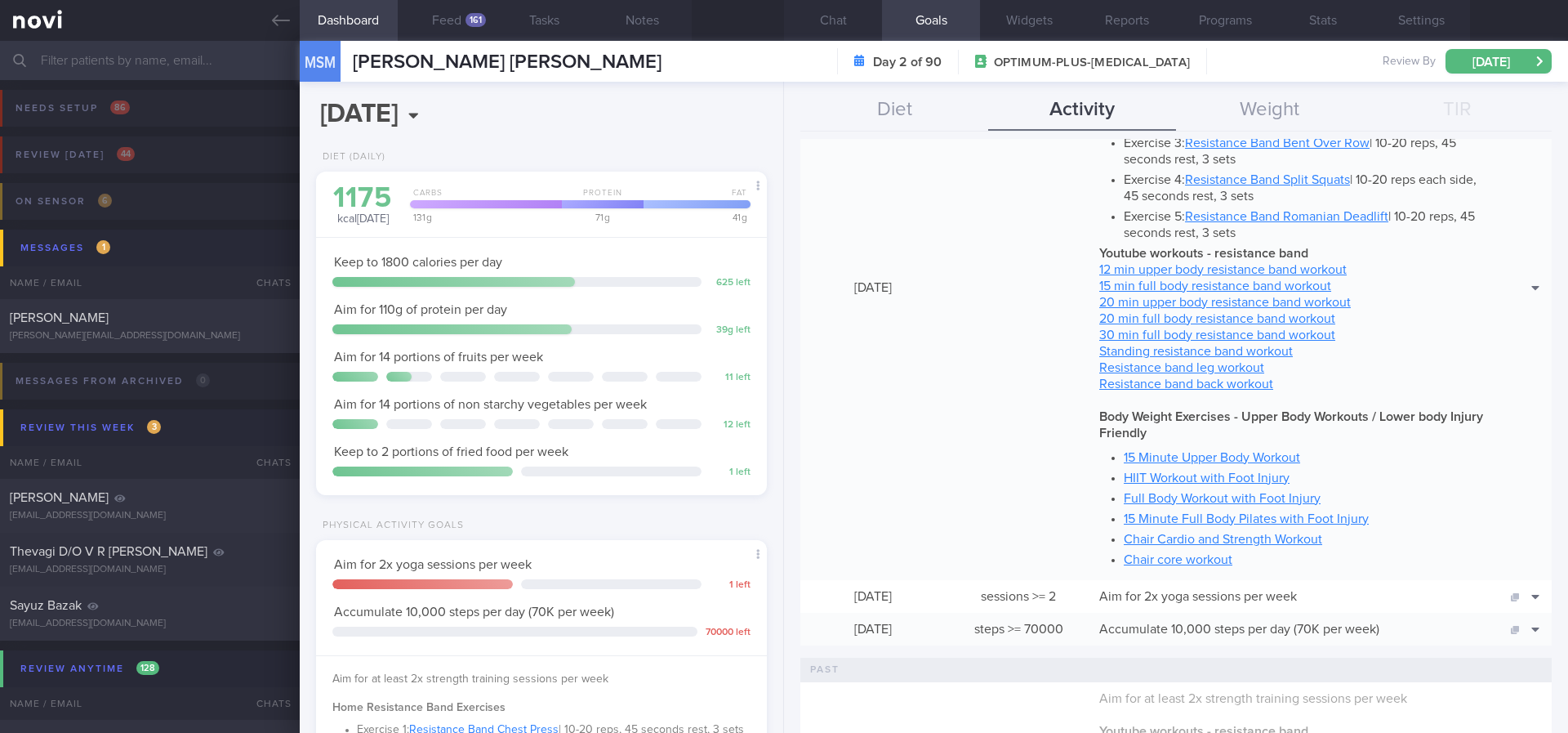
scroll to position [1226, 0]
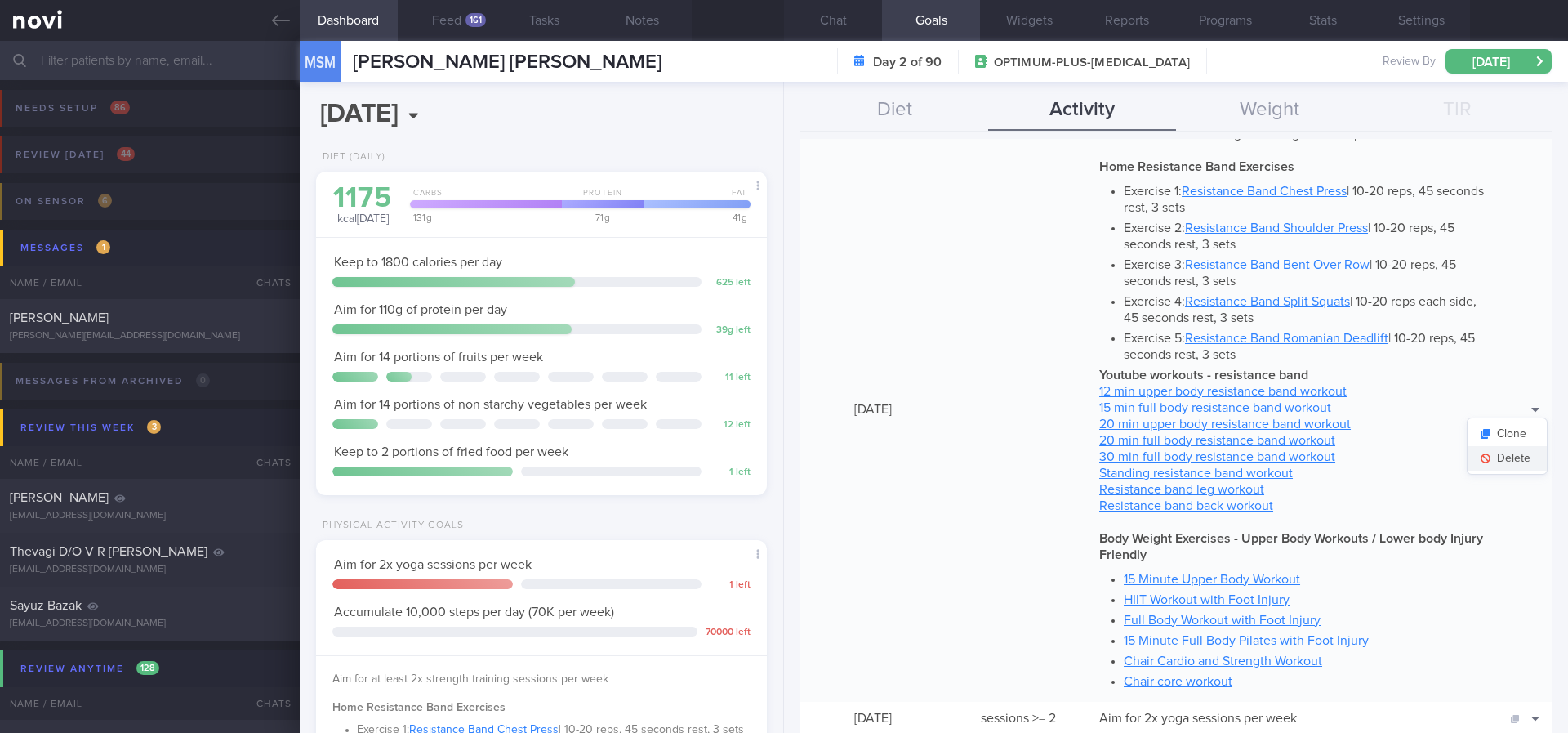
type input "2"
click at [1486, 464] on button "Delete" at bounding box center [1508, 459] width 79 height 25
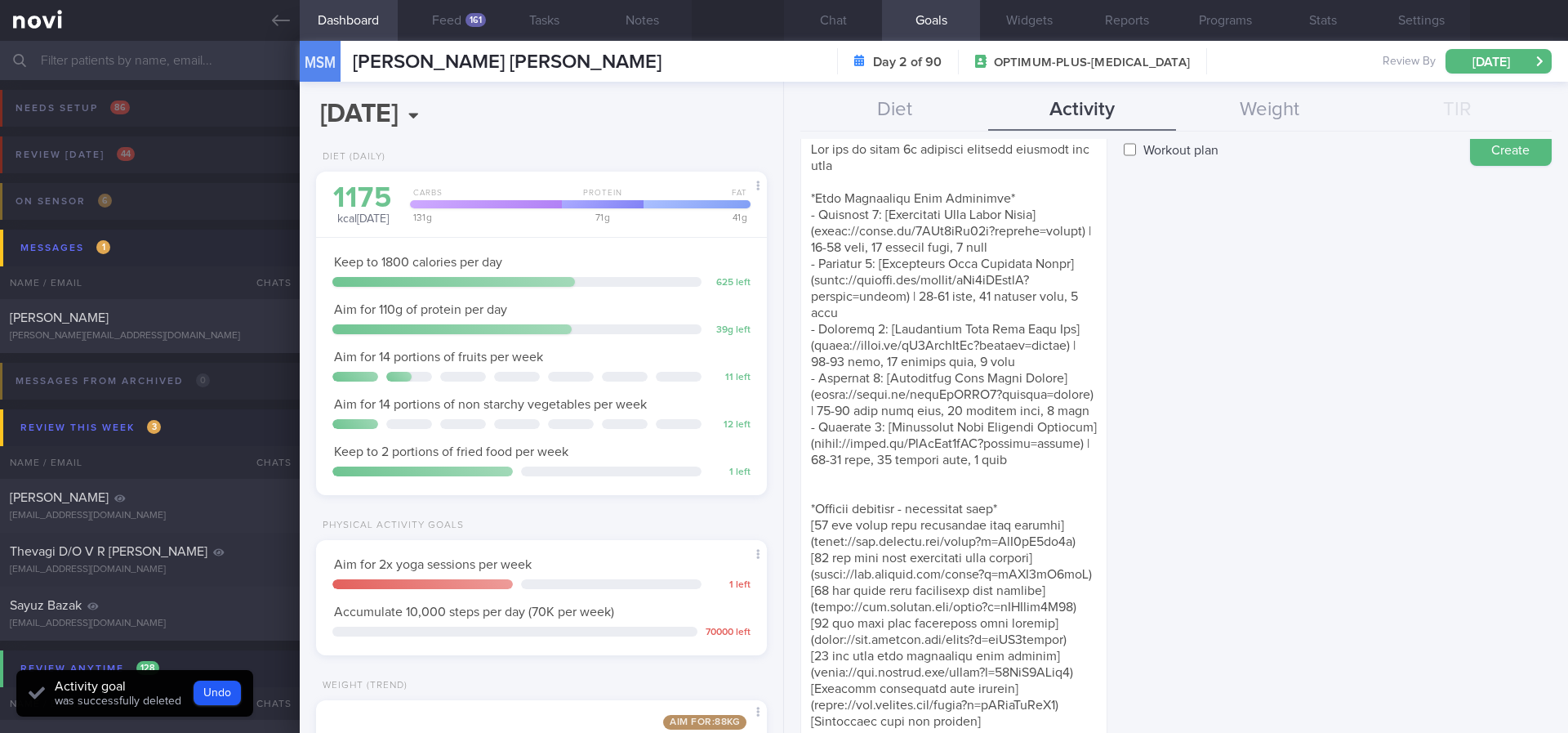
scroll to position [0, 0]
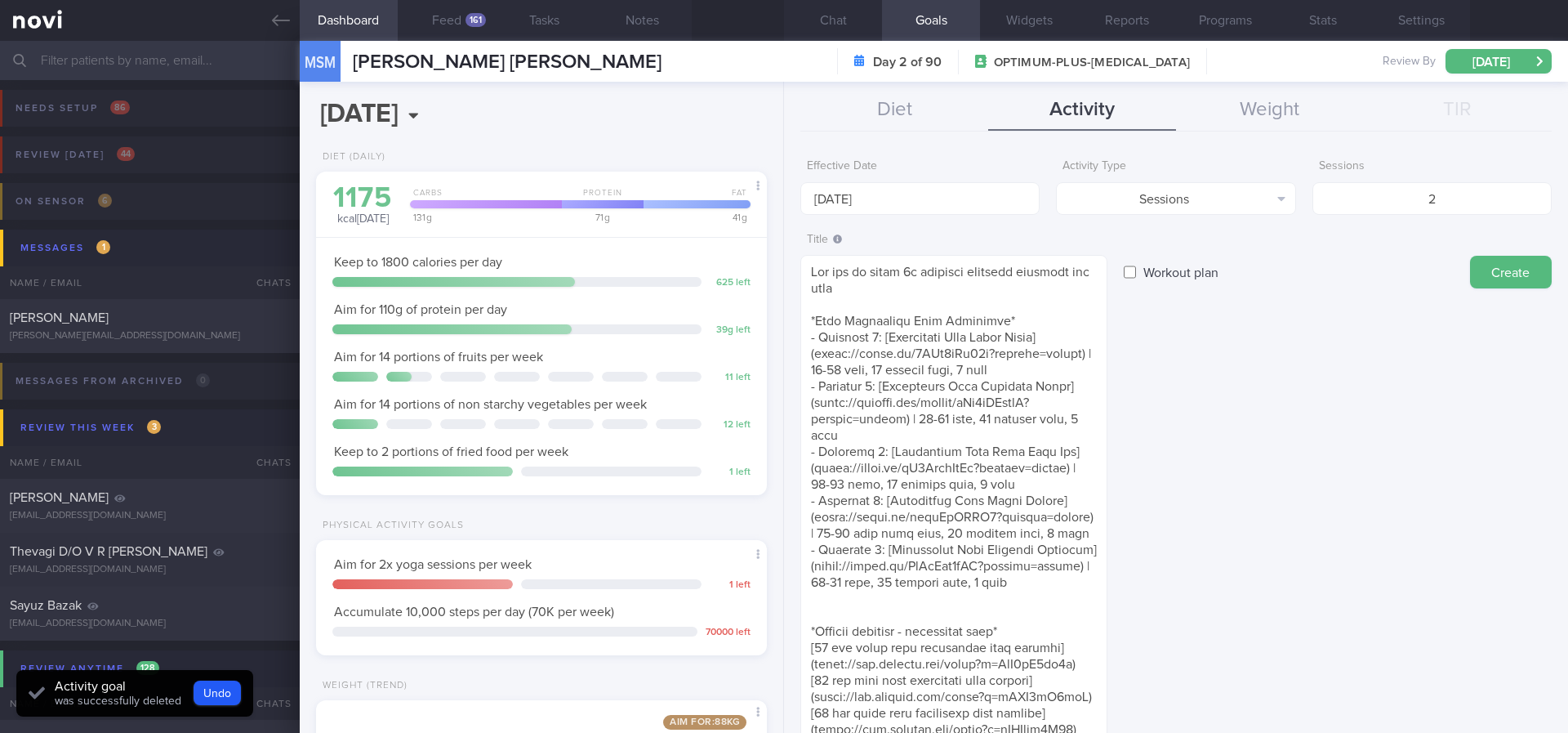
click at [941, 175] on div "Effective Date [DATE]" at bounding box center [921, 183] width 240 height 63
click at [898, 175] on div "Effective Date [DATE]" at bounding box center [921, 183] width 240 height 63
click at [900, 184] on input "[DATE]" at bounding box center [921, 198] width 240 height 33
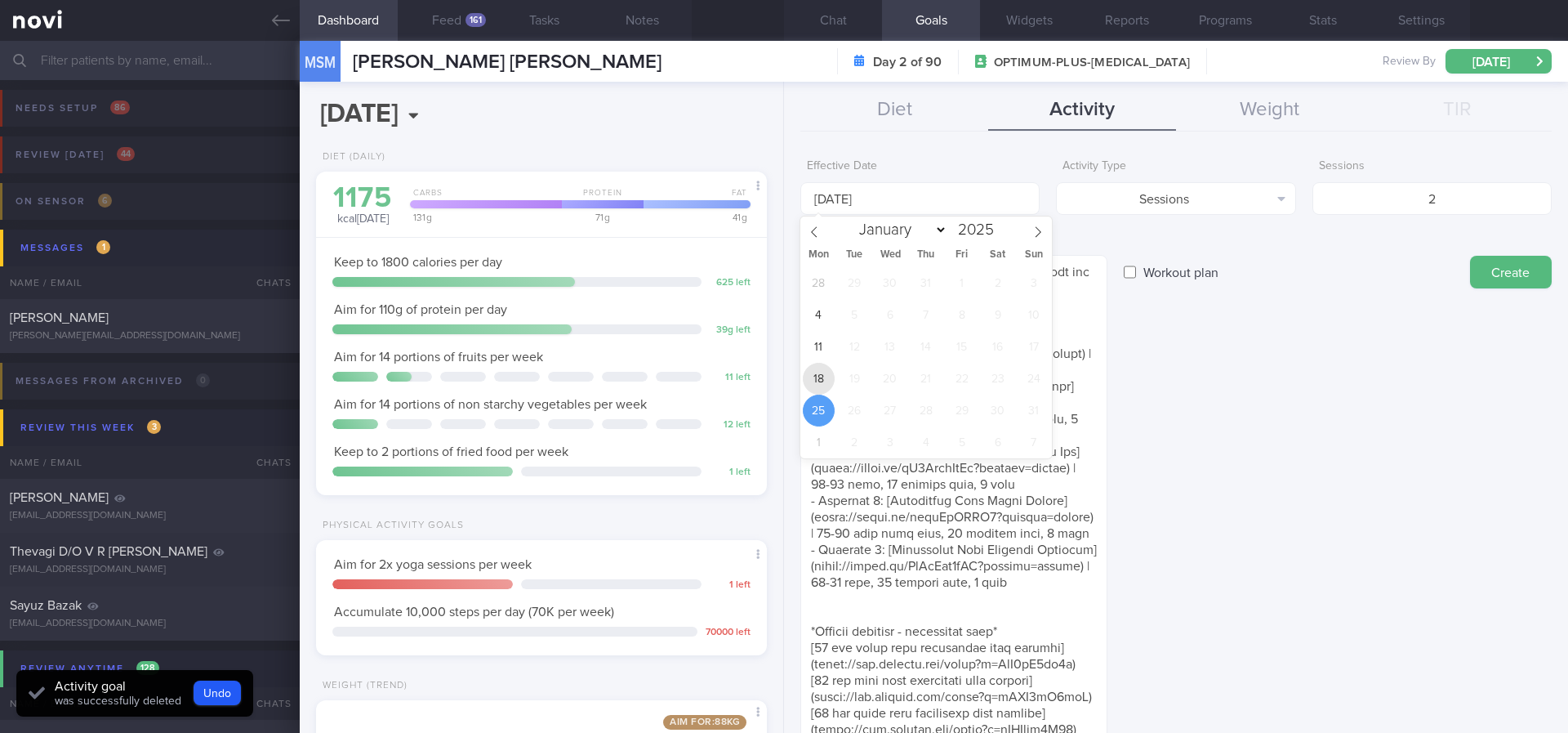
click at [814, 374] on span "18" at bounding box center [819, 378] width 32 height 32
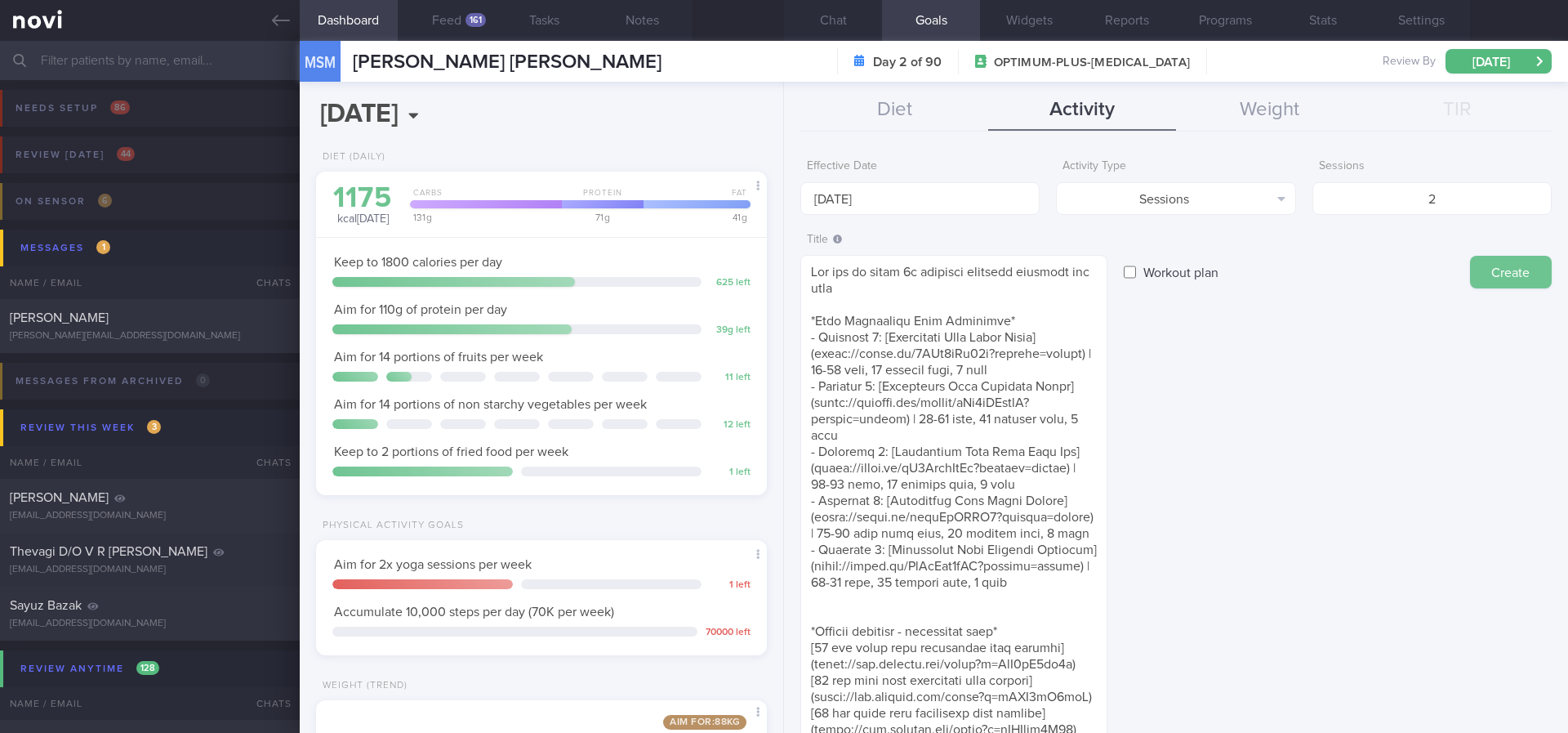
click at [1486, 269] on button "Create" at bounding box center [1511, 271] width 82 height 33
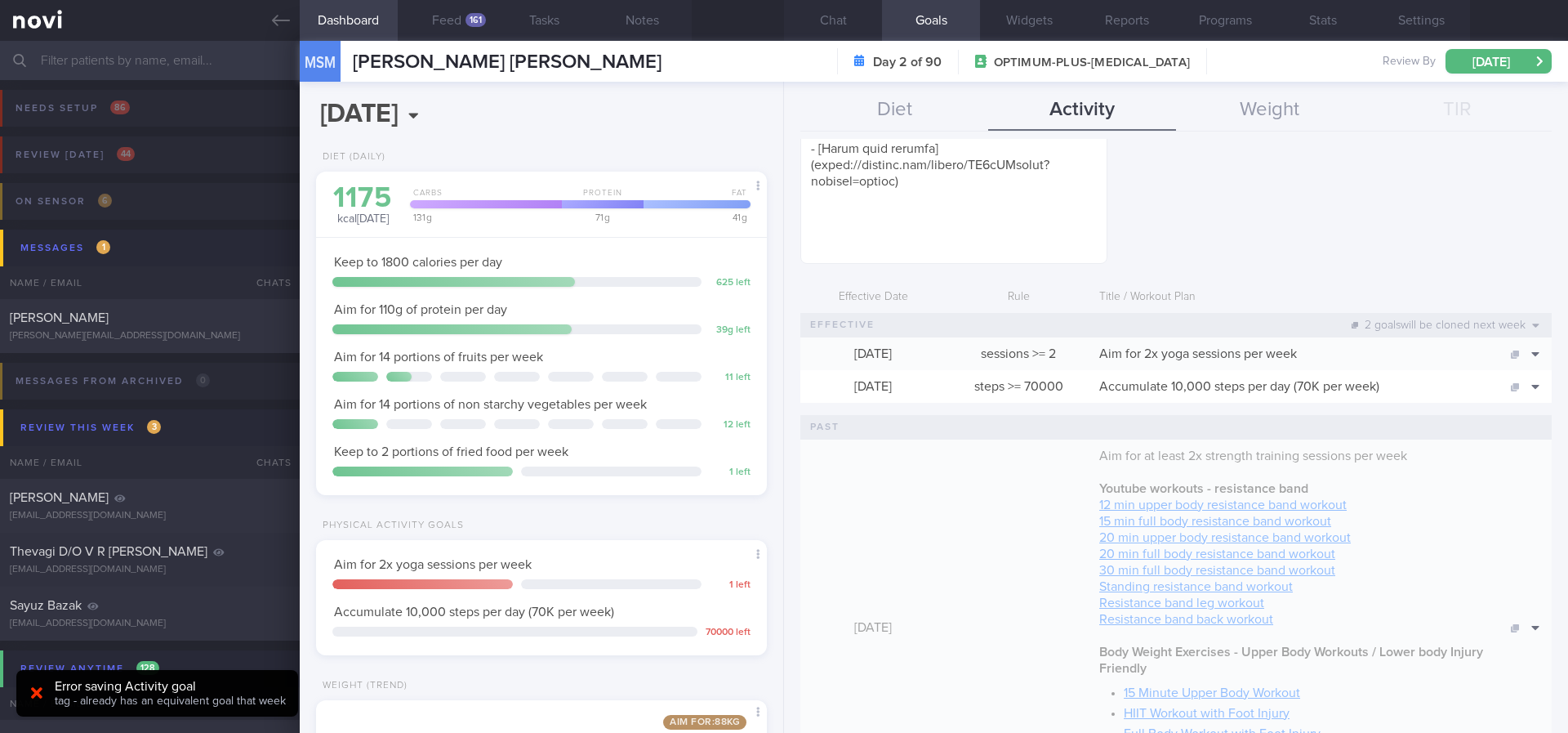
scroll to position [858, 0]
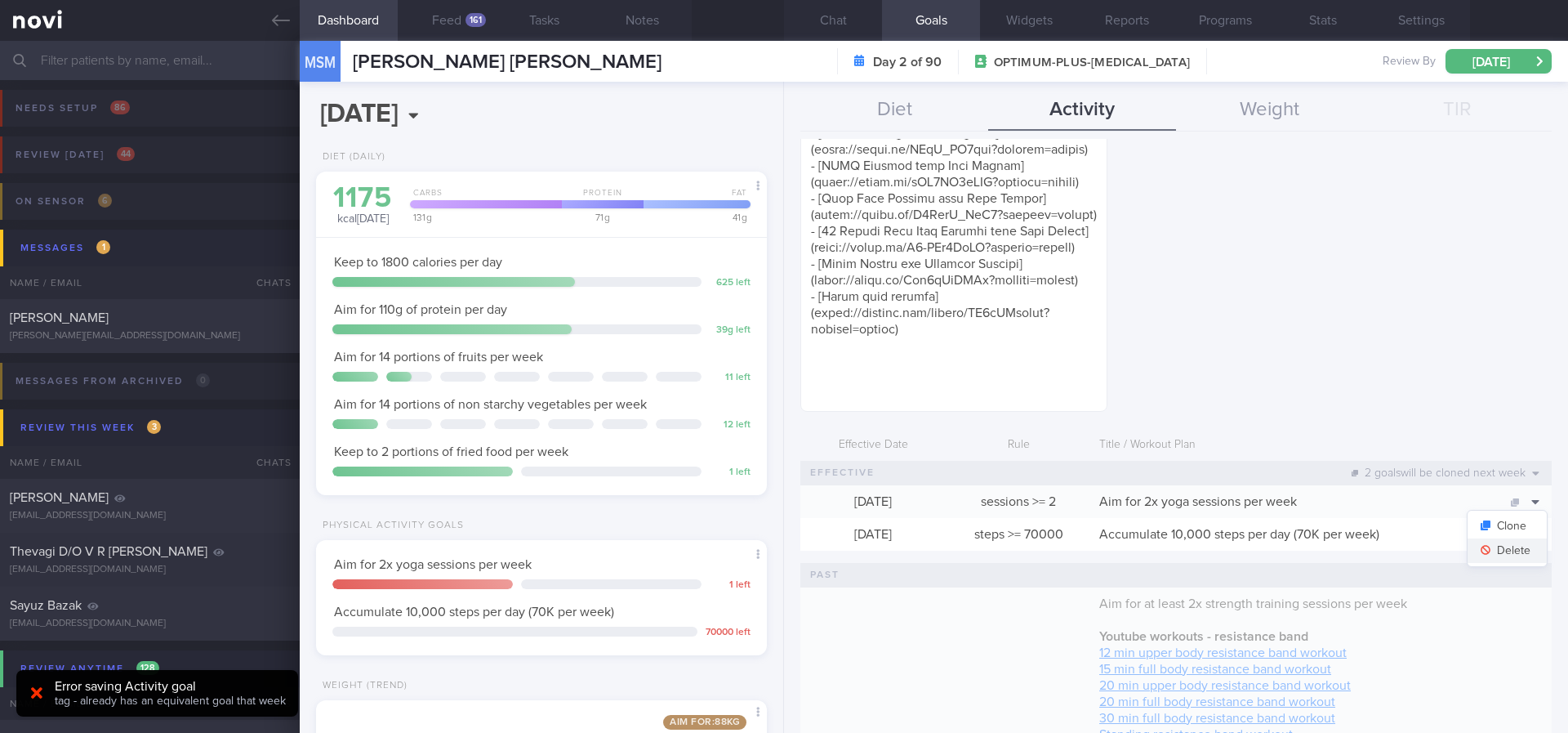
click at [1486, 559] on button "Delete" at bounding box center [1508, 551] width 79 height 25
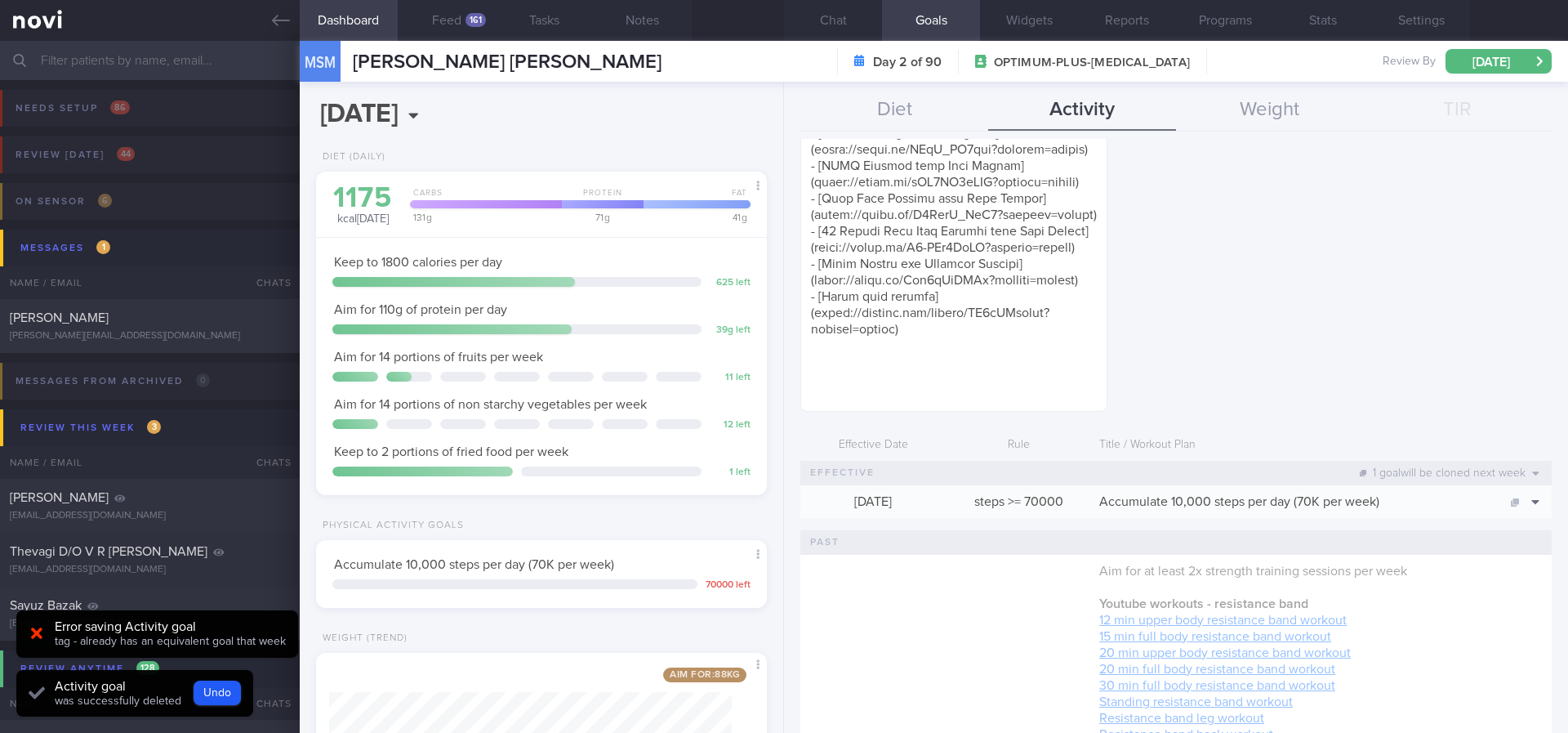
scroll to position [0, 0]
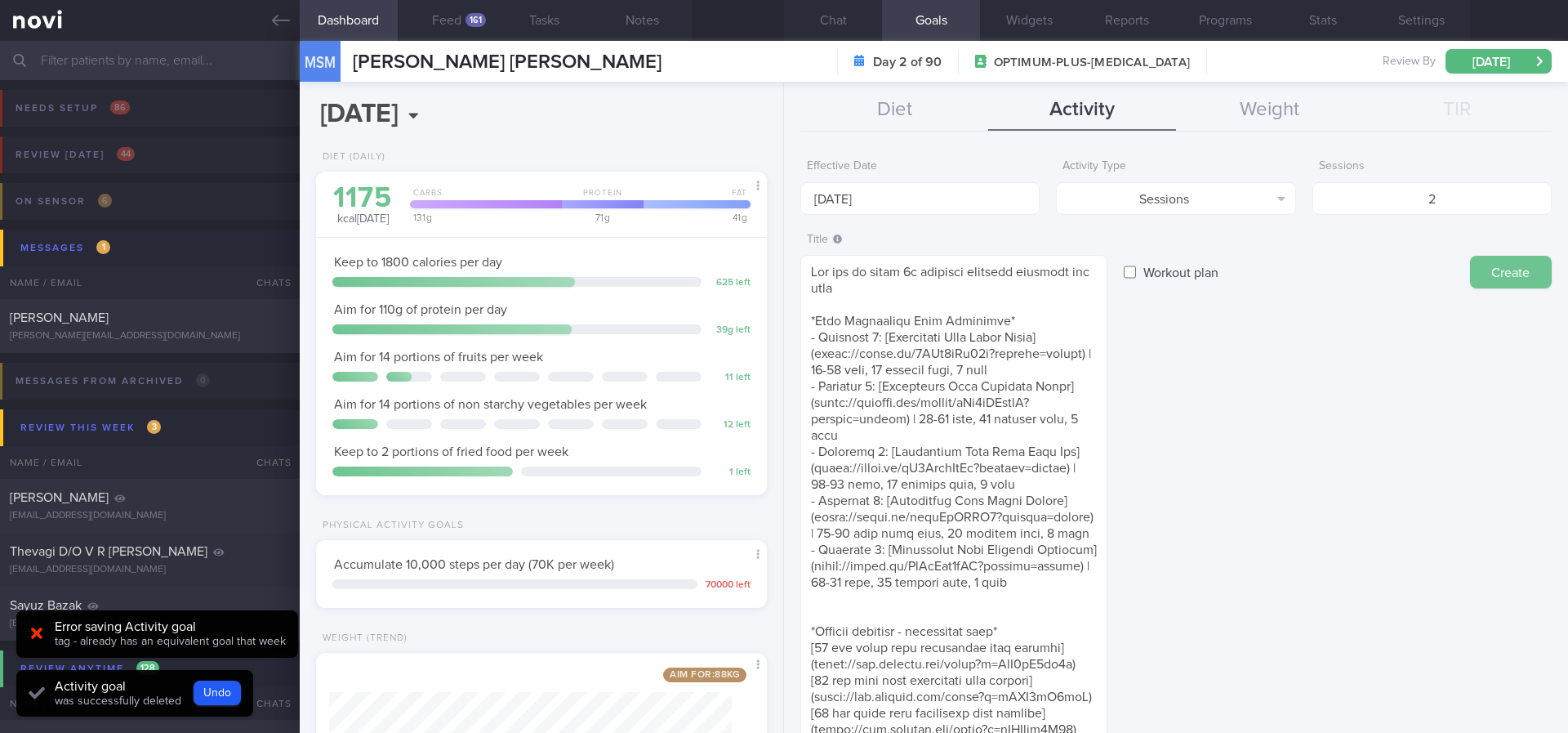
click at [1485, 271] on button "Create" at bounding box center [1511, 271] width 82 height 33
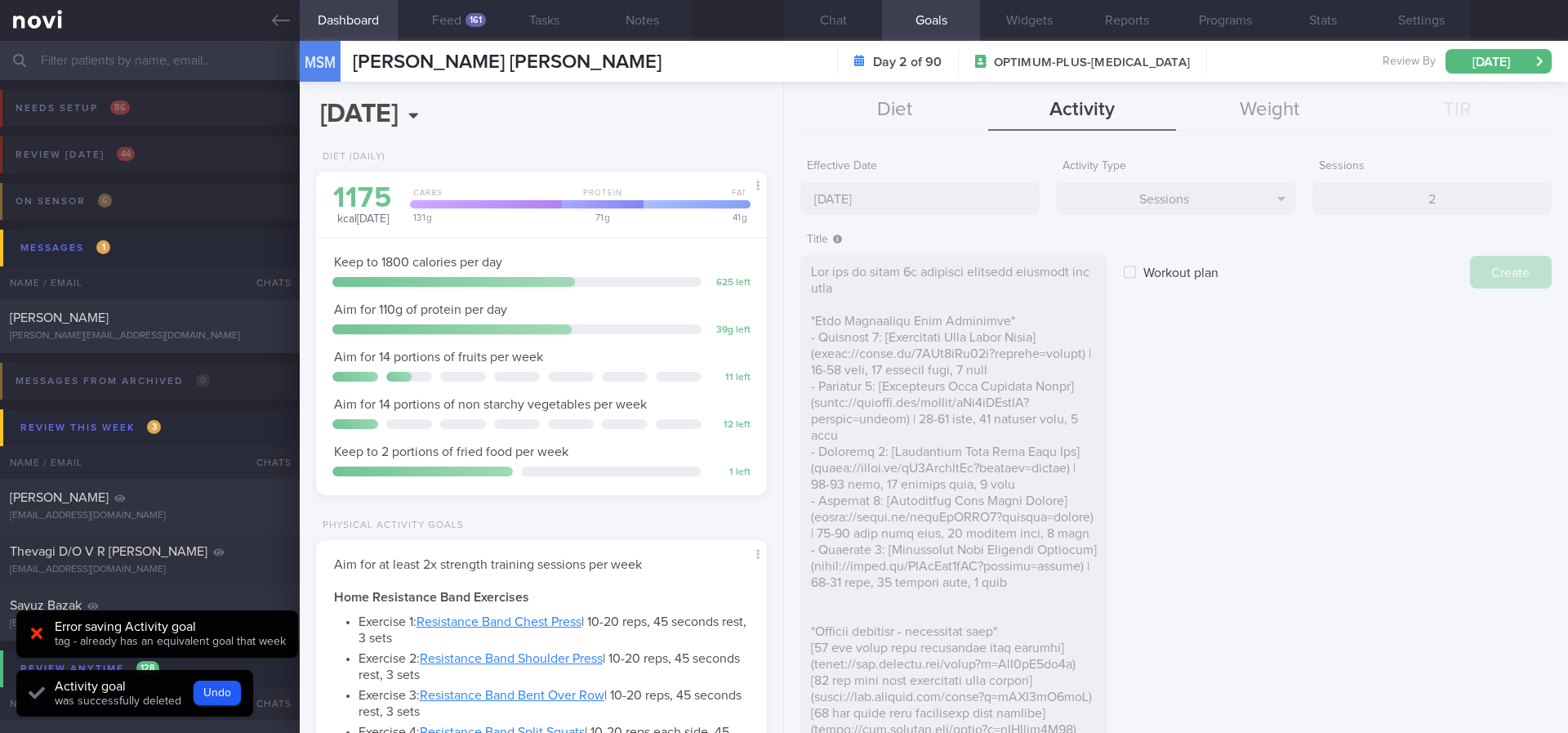
type input "[DATE]"
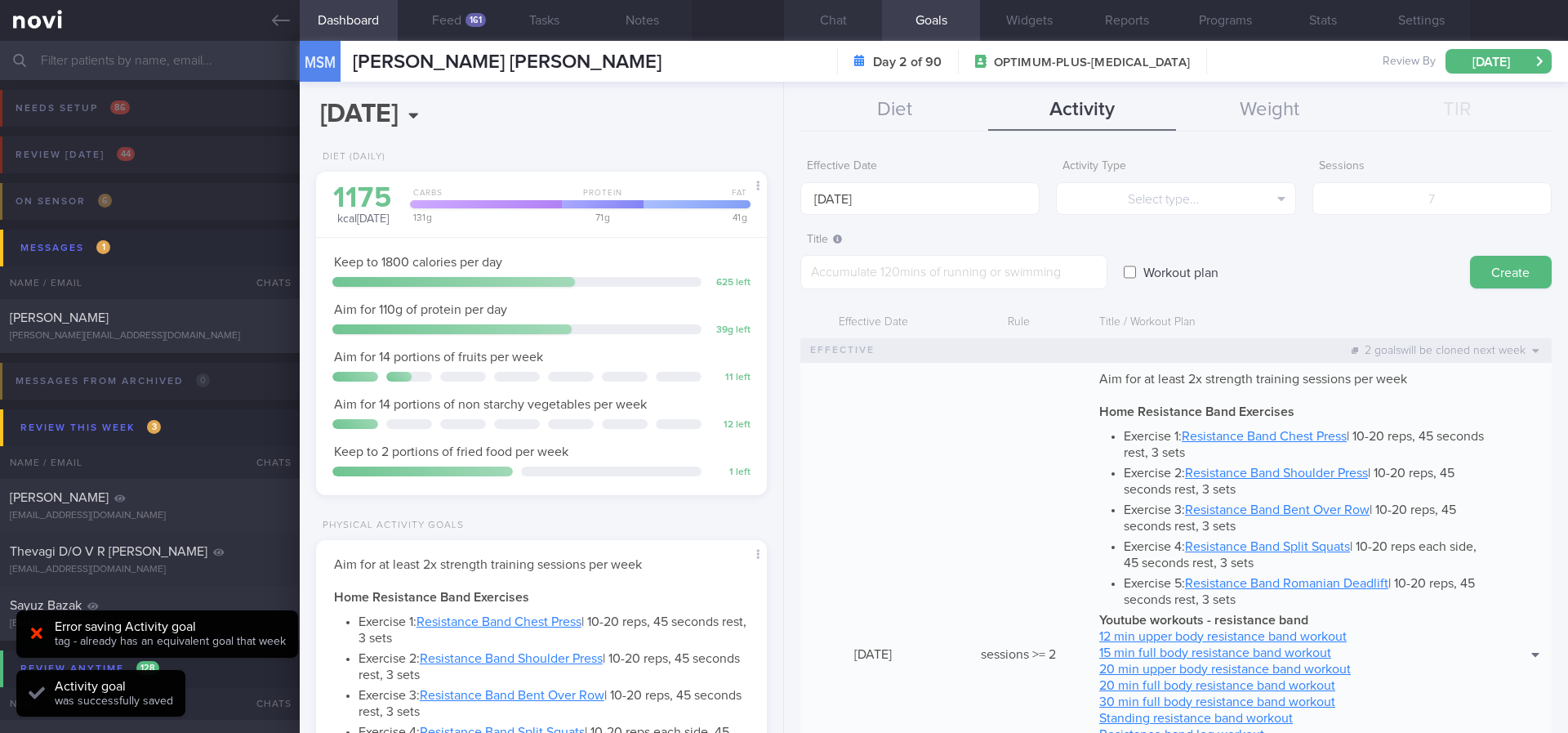
click at [850, 17] on button "Chat" at bounding box center [833, 20] width 98 height 41
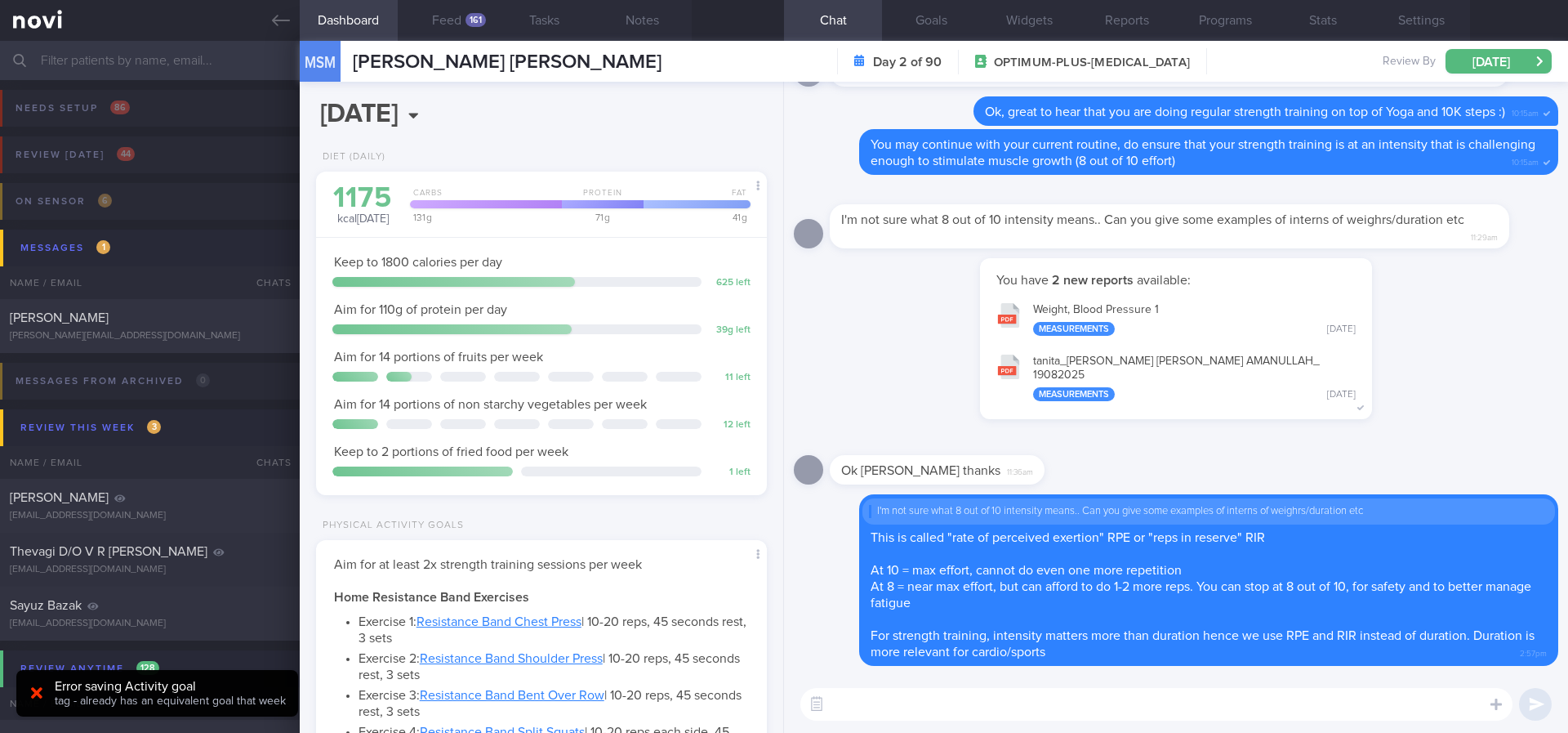
click at [1207, 631] on textarea at bounding box center [1157, 704] width 713 height 33
type textarea "F"
click at [943, 26] on button "Goals" at bounding box center [931, 20] width 98 height 41
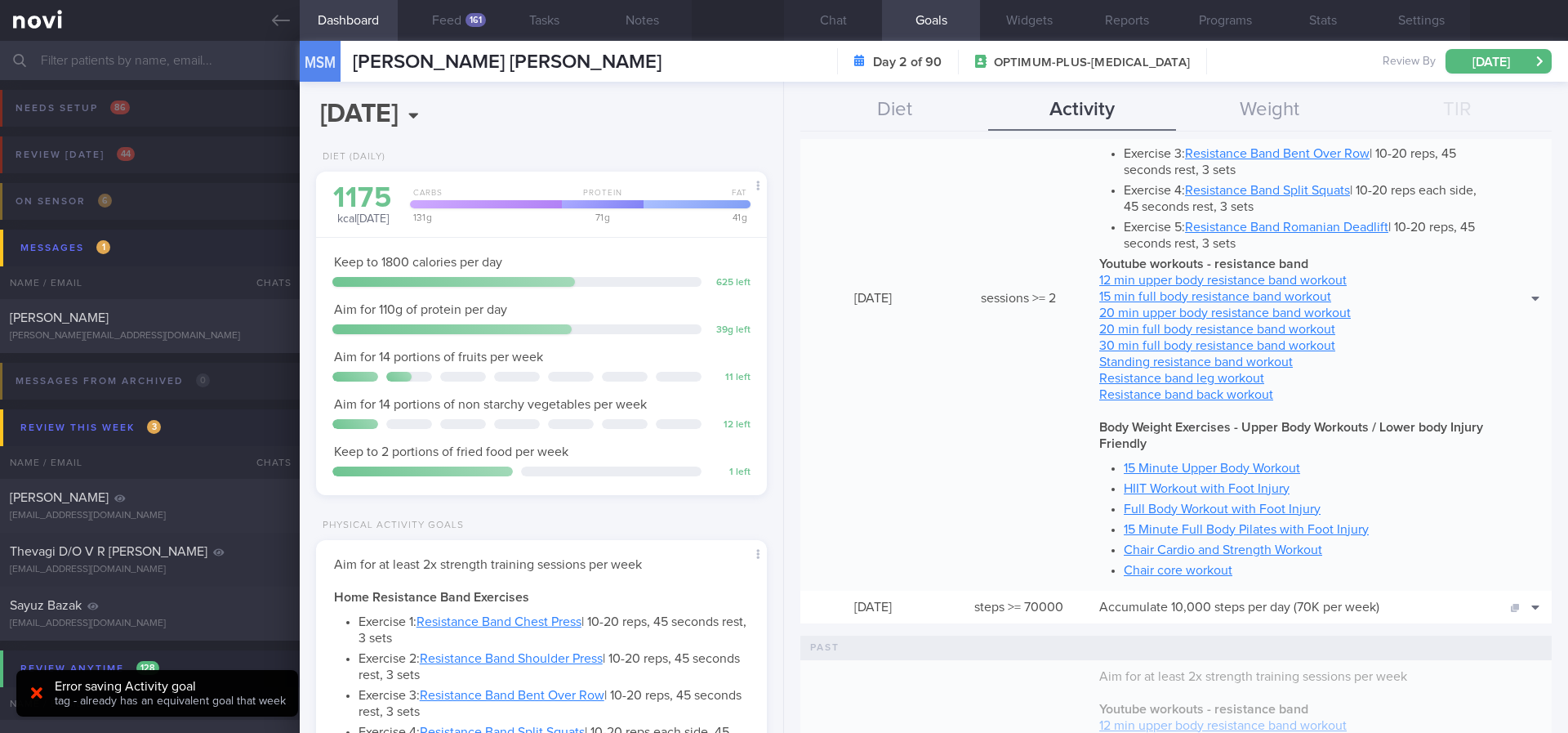
scroll to position [367, 0]
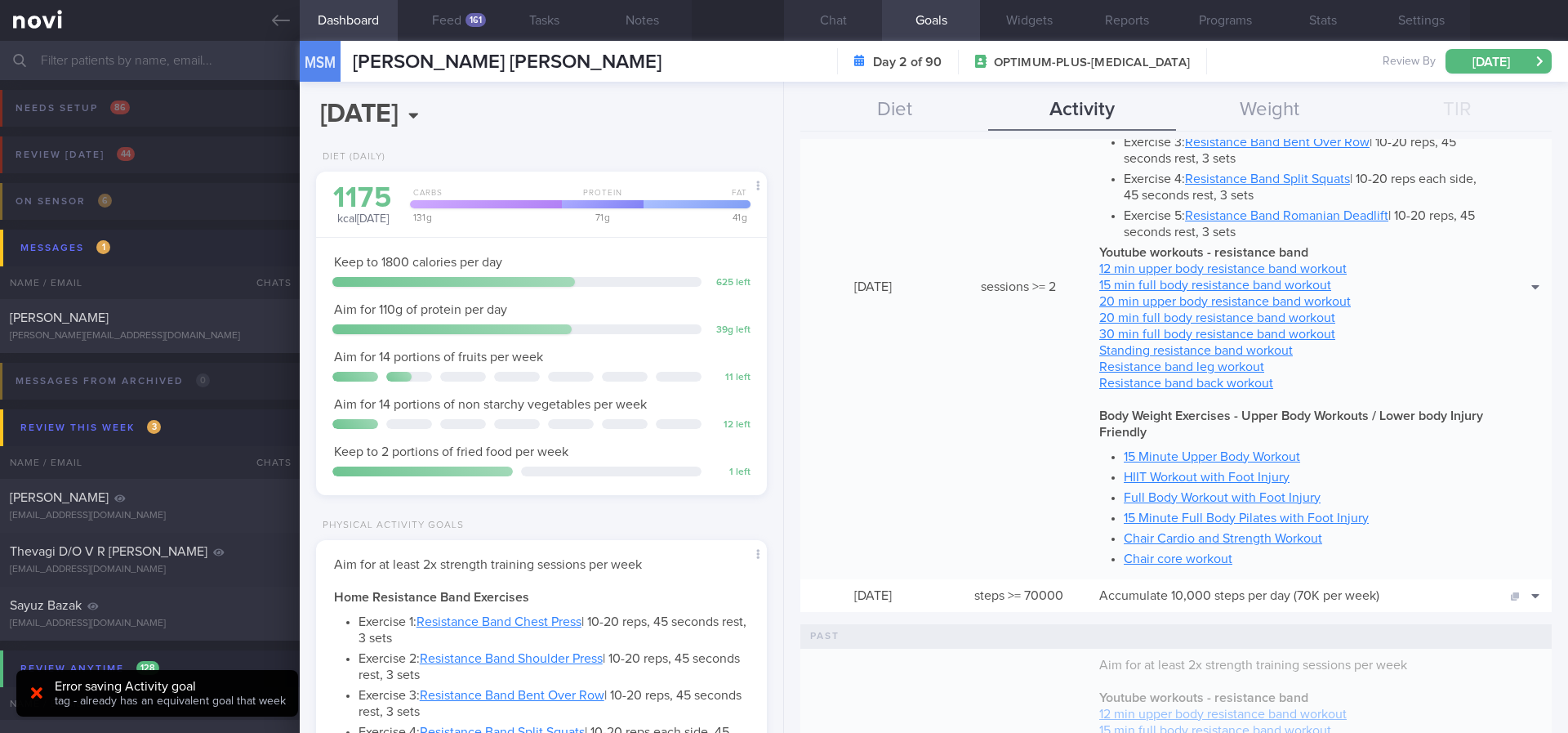
click at [852, 17] on button "Chat" at bounding box center [833, 20] width 98 height 41
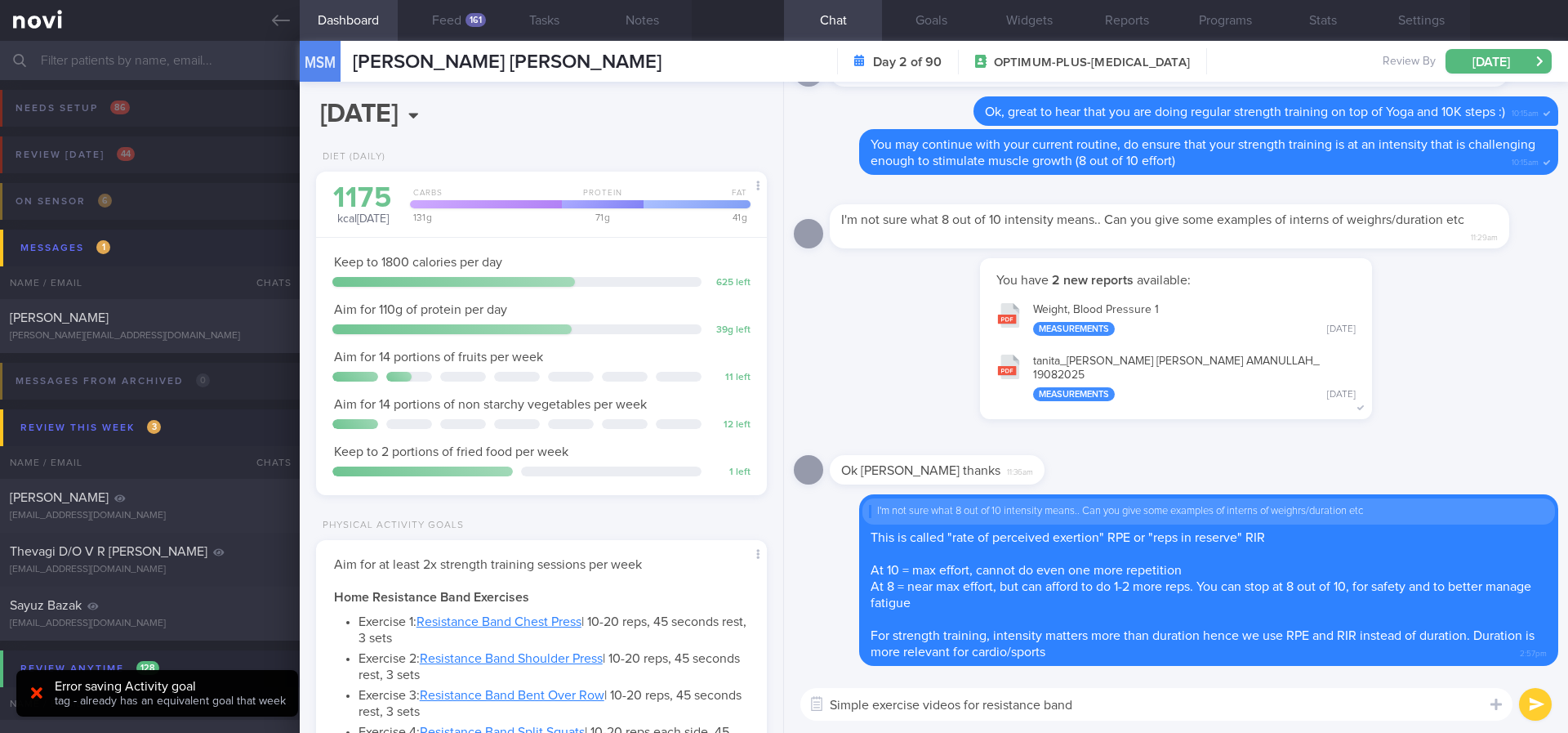
click at [1123, 631] on textarea "Simple exercise videos for resistance band" at bounding box center [1157, 704] width 713 height 33
type textarea "Simple exercise videos for resistance band/body weight at on your dashboard ([D…"
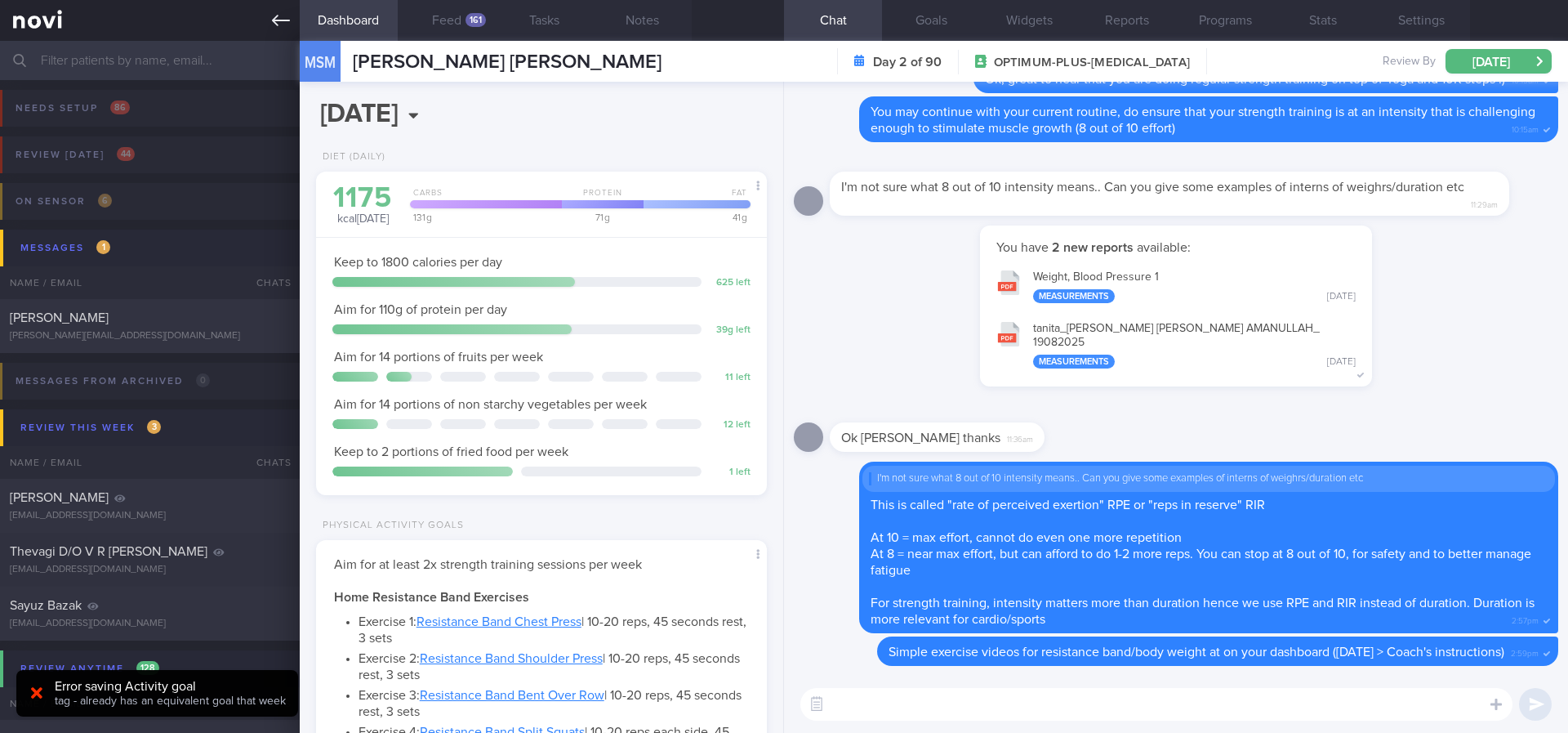
click at [277, 16] on icon at bounding box center [281, 21] width 18 height 12
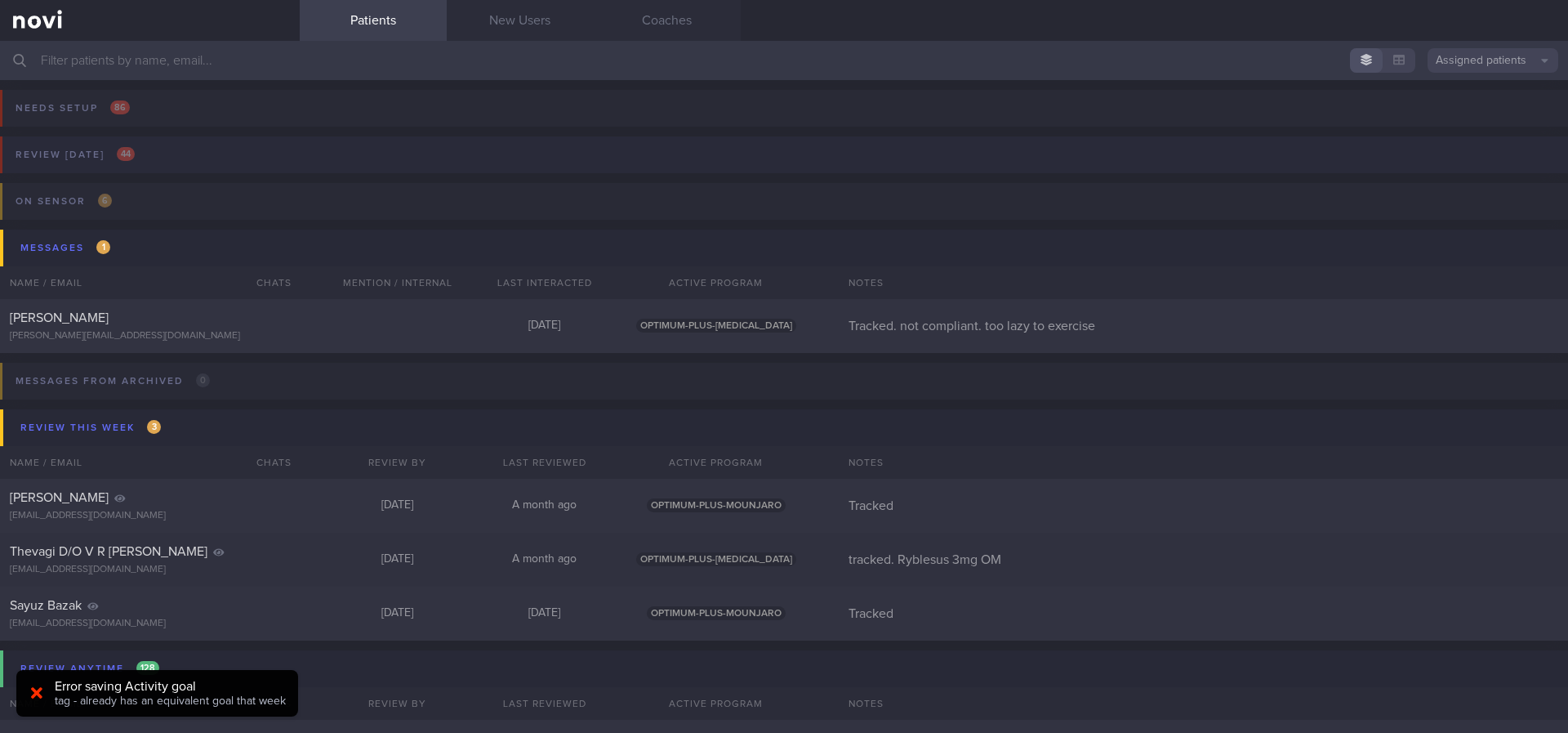
click at [301, 150] on button "Review [DATE] 44" at bounding box center [781, 159] width 1573 height 47
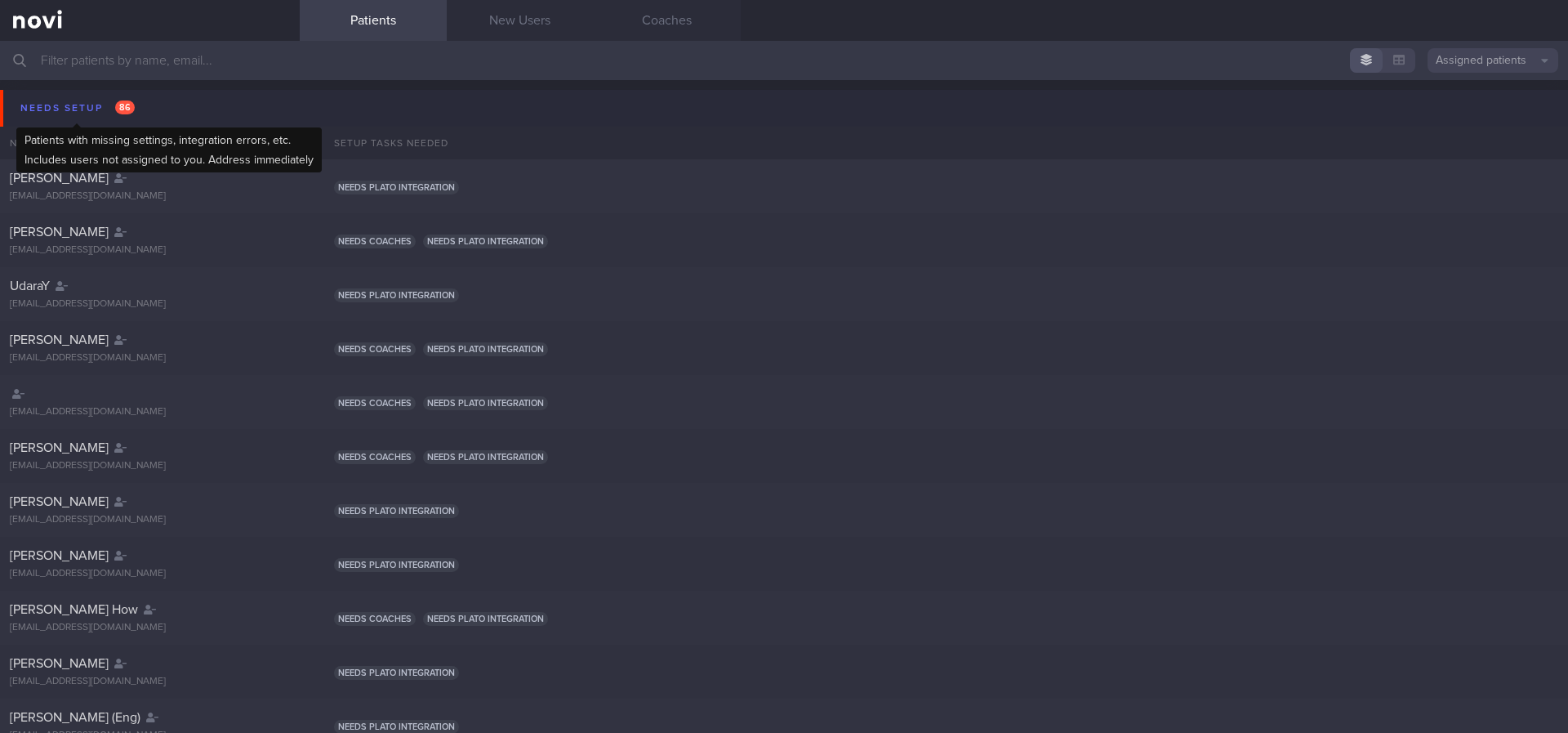
click at [94, 111] on div "Needs setup 86" at bounding box center [78, 108] width 123 height 22
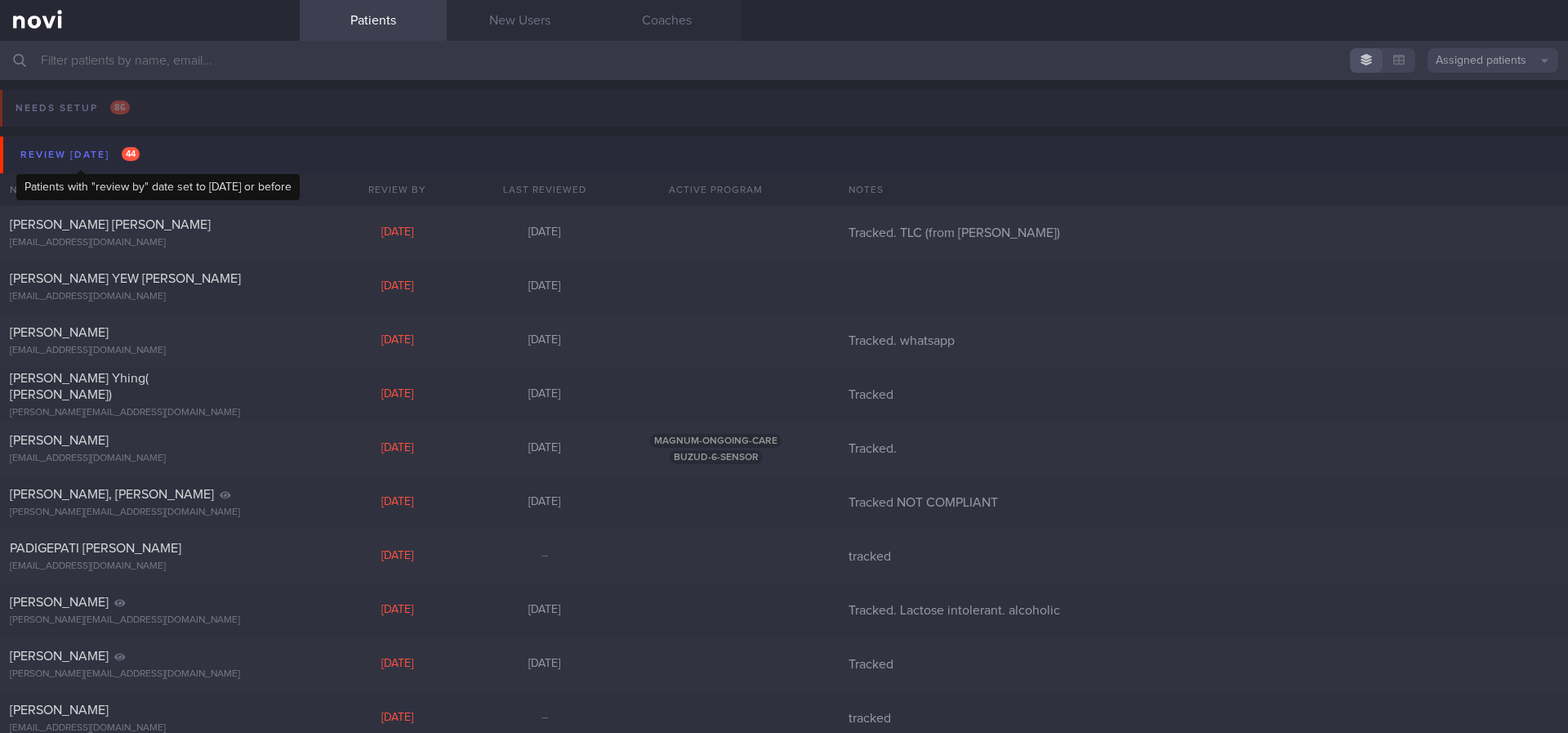
click at [102, 160] on div "Review [DATE] 44" at bounding box center [80, 155] width 128 height 22
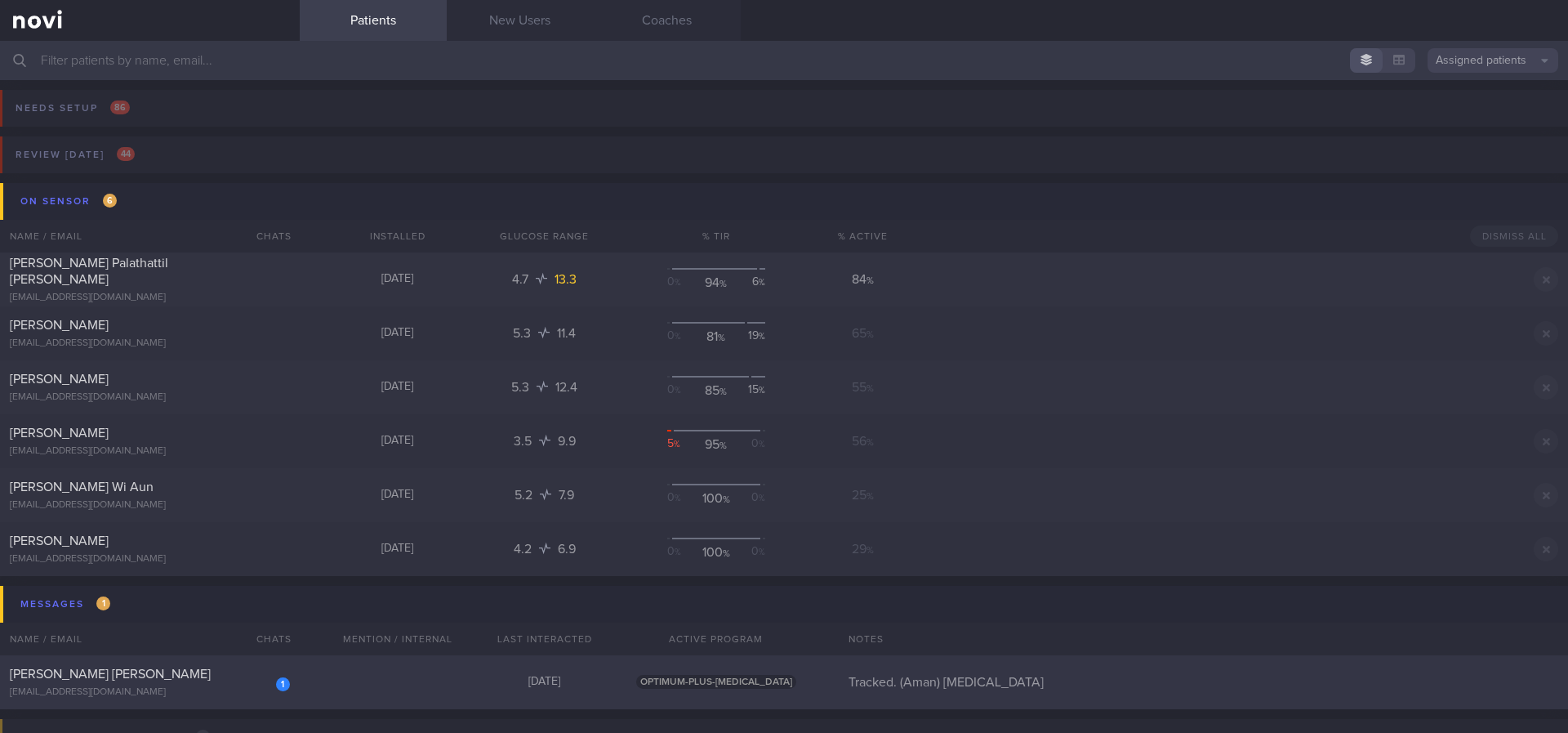
click at [378, 670] on div "1 MOHAMED SALEEM MOHAMED AMANULLAH mohdaman@hotmail.com Today OPTIMUM-PLUS-RYBE…" at bounding box center [784, 682] width 1568 height 53
select select "7"
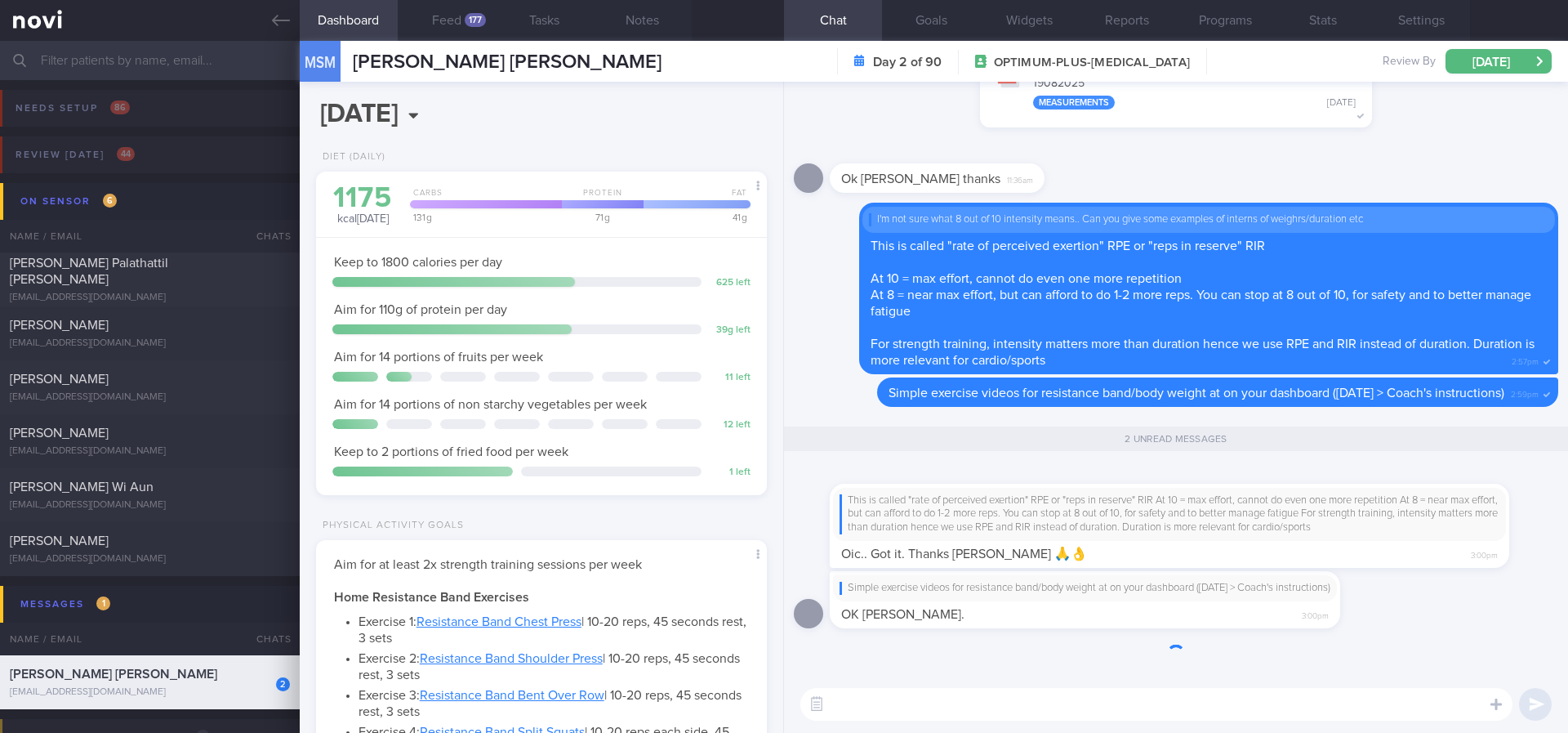
scroll to position [1, 0]
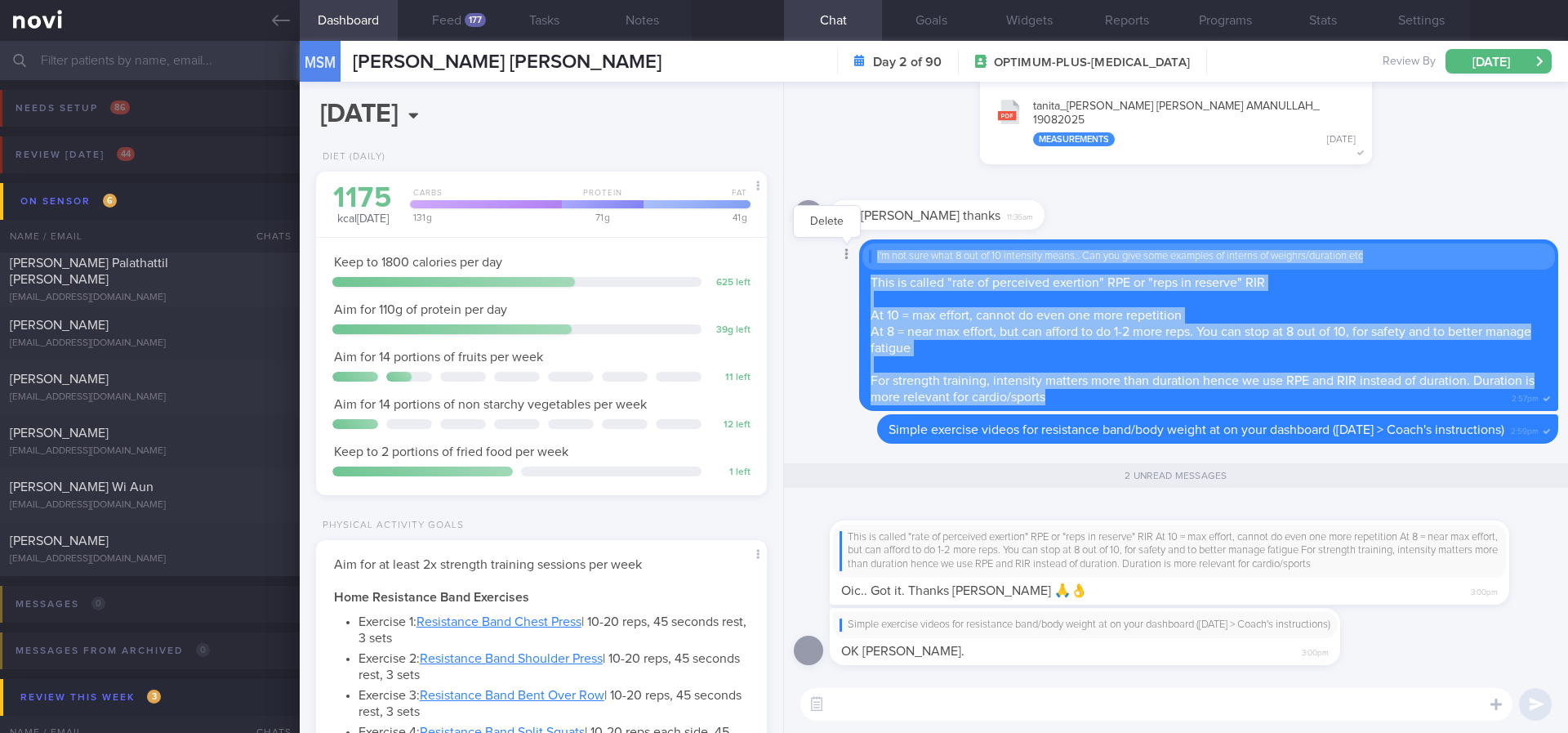
drag, startPoint x: 1064, startPoint y: 380, endPoint x: 860, endPoint y: 254, distance: 239.8
click at [860, 254] on div "Delete I'm not sure what 8 out of 10 intensity means.. Can you give some exampl…" at bounding box center [1176, 325] width 764 height 171
click at [1091, 374] on span "For strength training, intensity matters more than duration hence we use RPE an…" at bounding box center [1203, 389] width 664 height 30
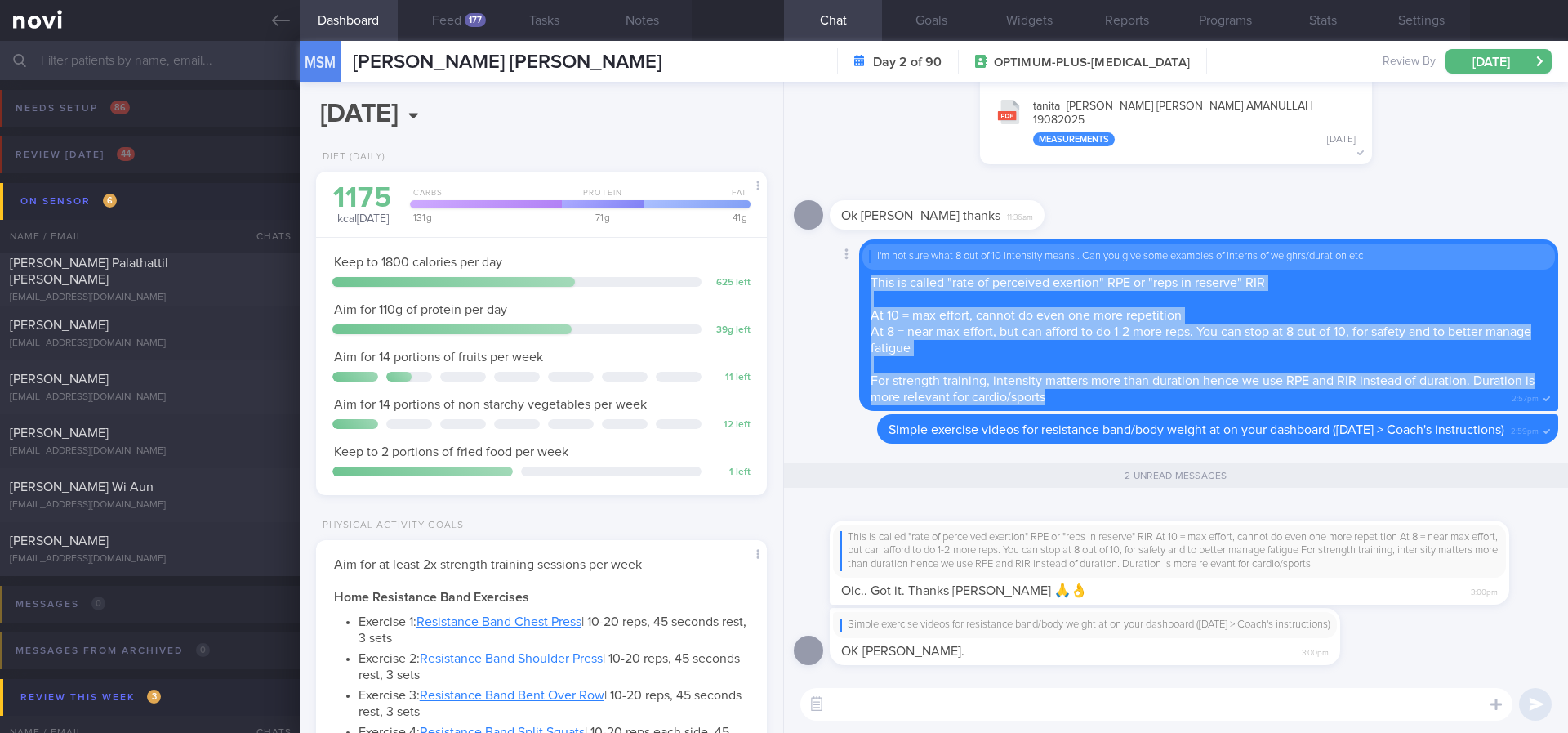
drag, startPoint x: 1076, startPoint y: 386, endPoint x: 869, endPoint y: 270, distance: 237.3
click at [869, 270] on div "I'm not sure what 8 out of 10 intensity means.. Can you give some examples of i…" at bounding box center [1209, 325] width 699 height 171
copy span "This is called "rate of perceived exertion" RPE or "reps in reserve" RIR At 10 …"
click at [278, 12] on icon at bounding box center [281, 21] width 18 height 18
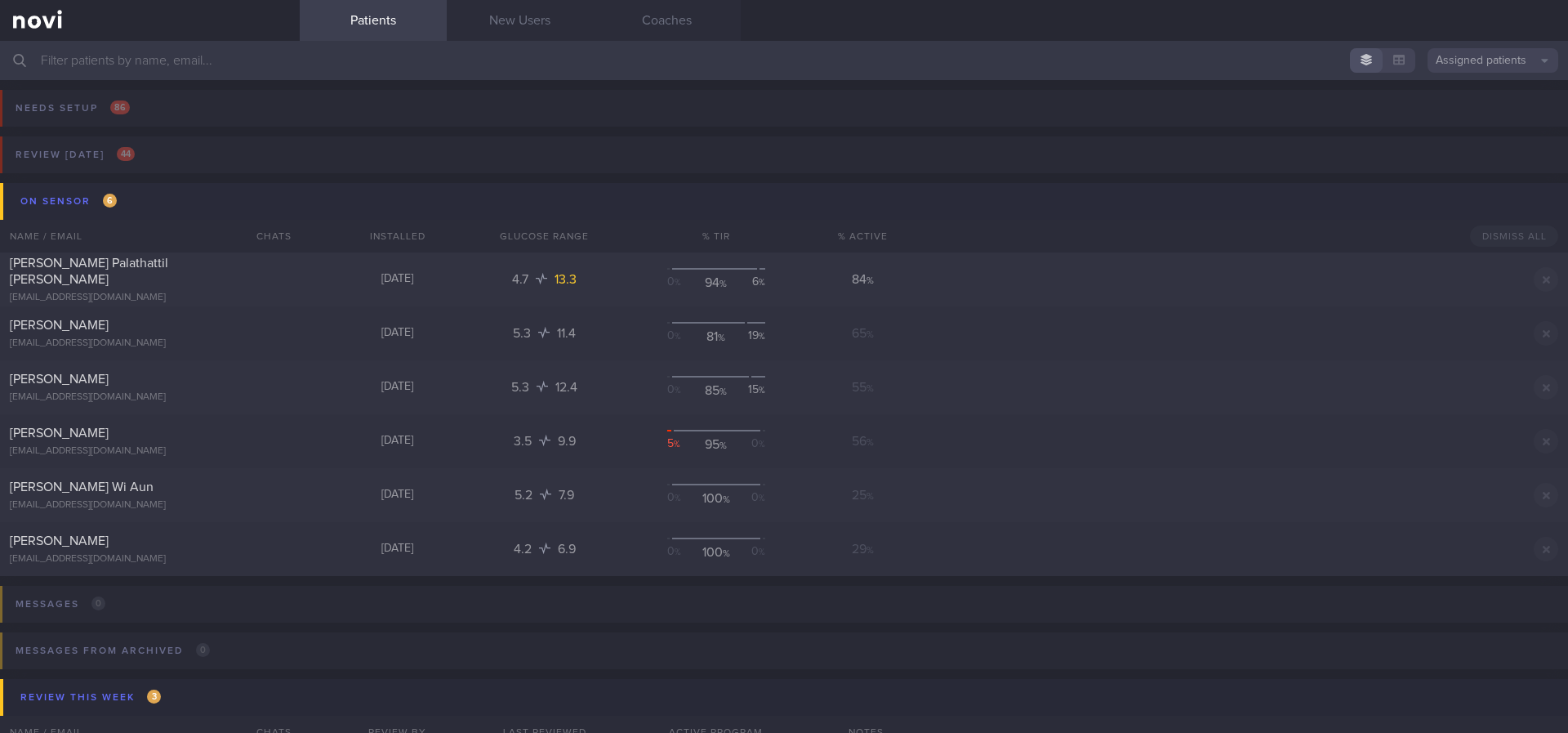
click at [212, 204] on button "On sensor 6" at bounding box center [786, 201] width 1573 height 37
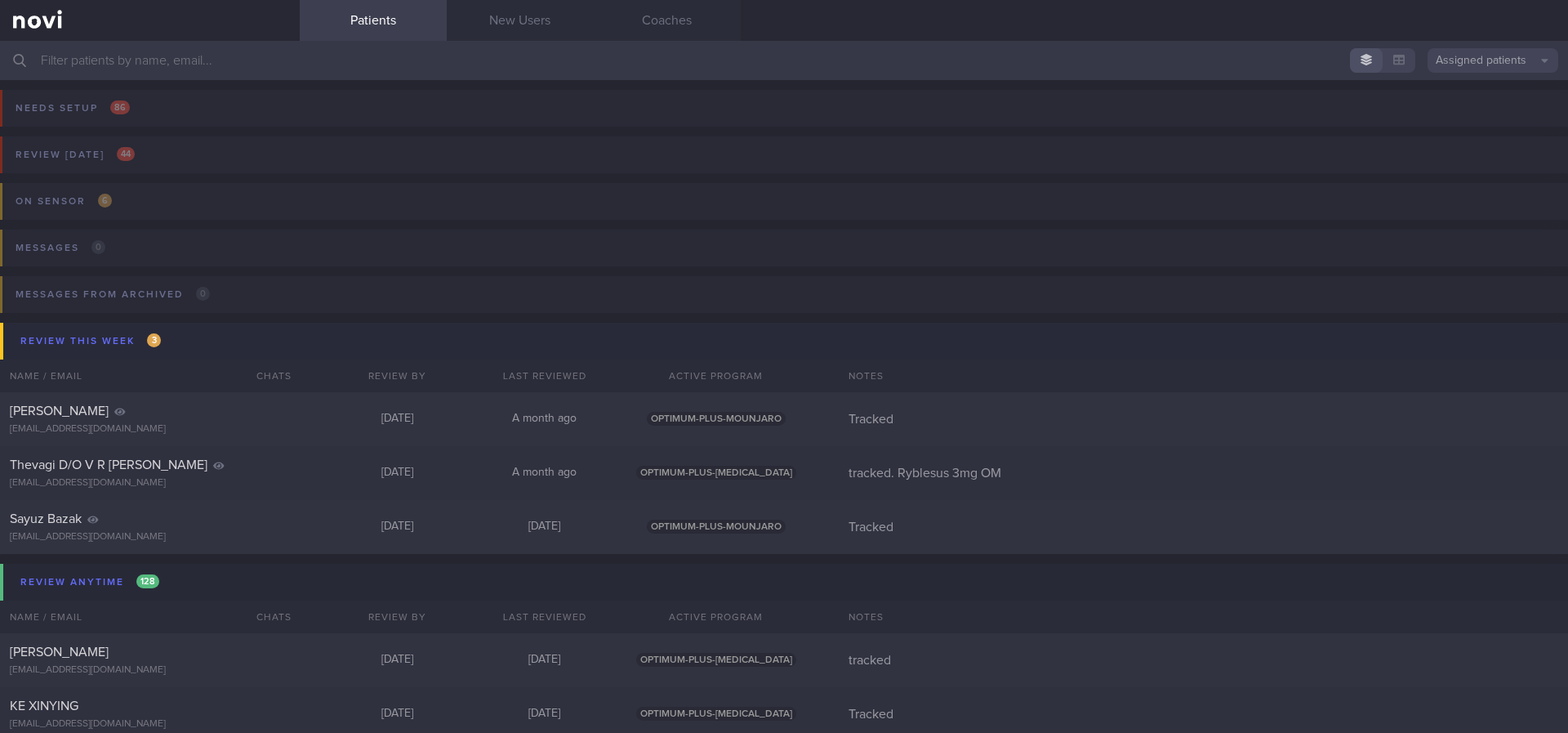
click at [188, 335] on button "Review this week 3" at bounding box center [786, 341] width 1573 height 37
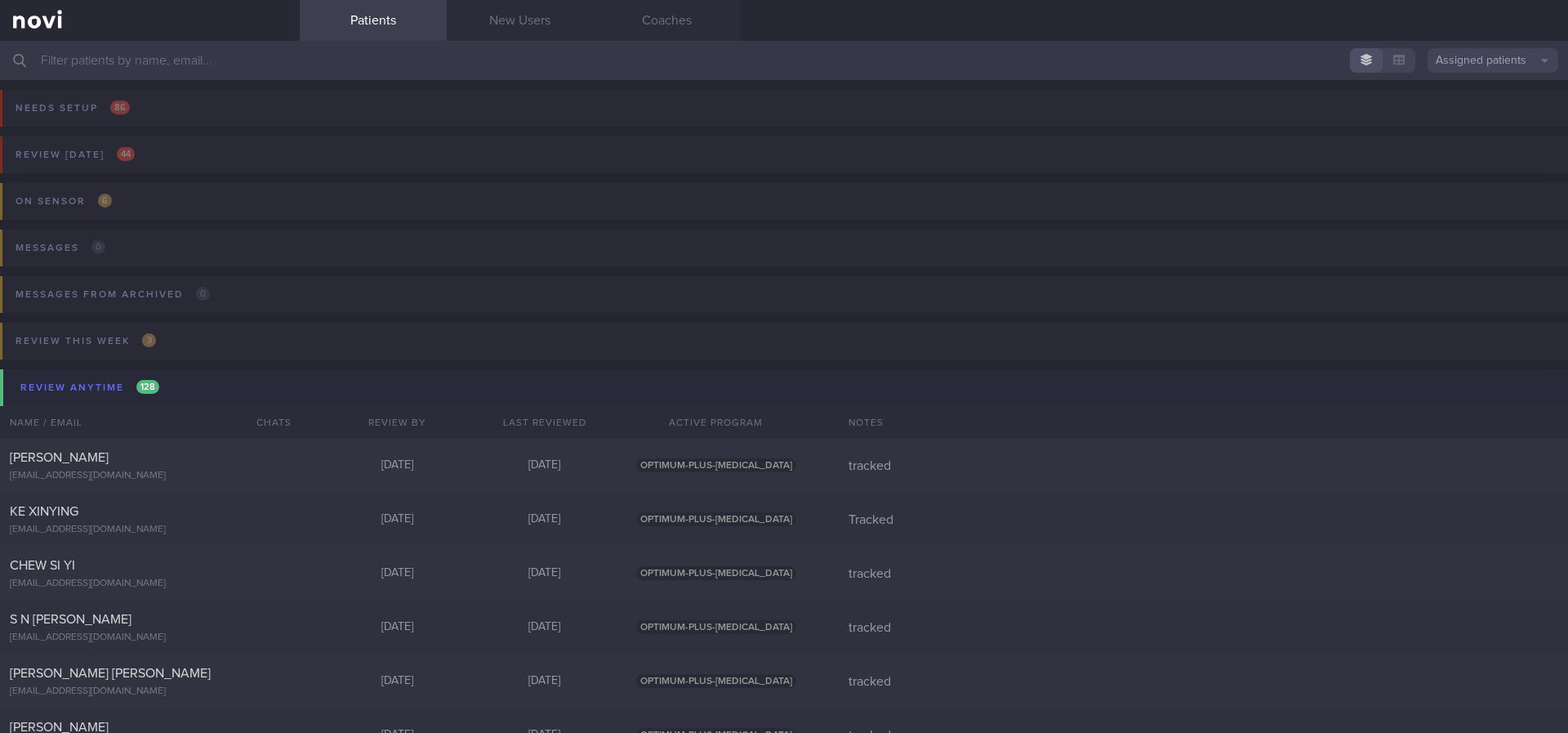
click at [226, 396] on button "Review anytime 128" at bounding box center [786, 387] width 1573 height 37
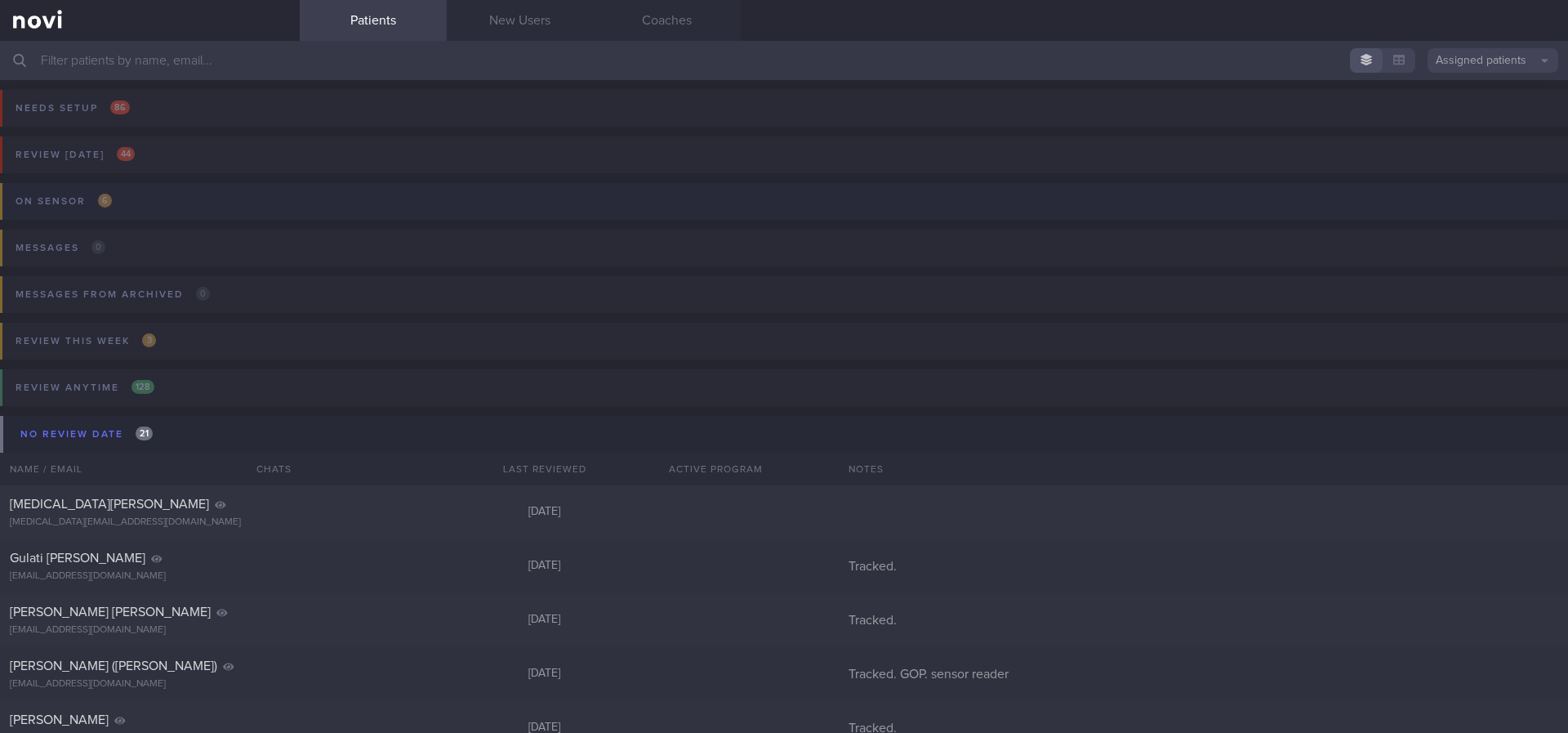
click at [189, 191] on button "On sensor 6" at bounding box center [781, 206] width 1573 height 47
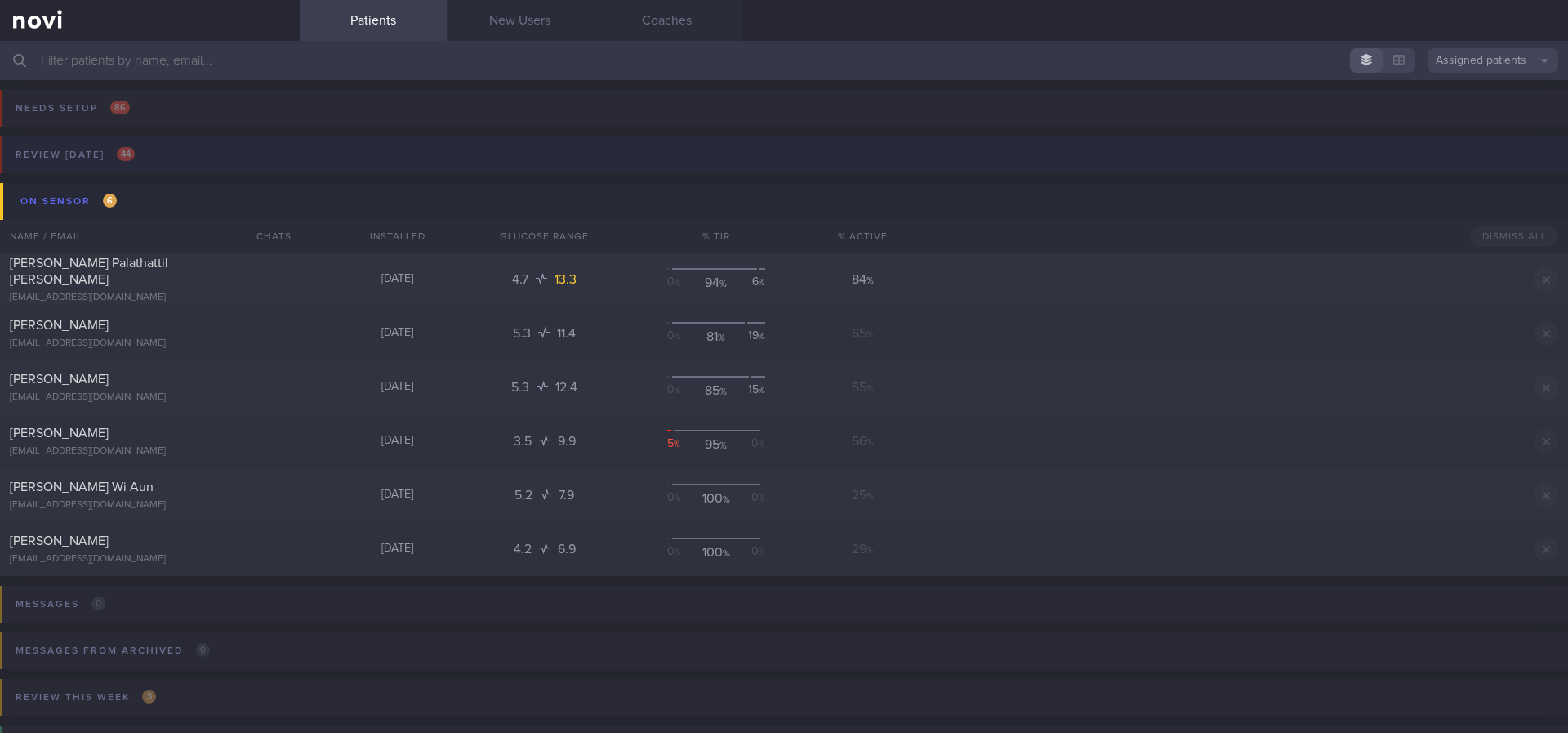
click at [190, 154] on button "Review [DATE] 44" at bounding box center [781, 159] width 1573 height 47
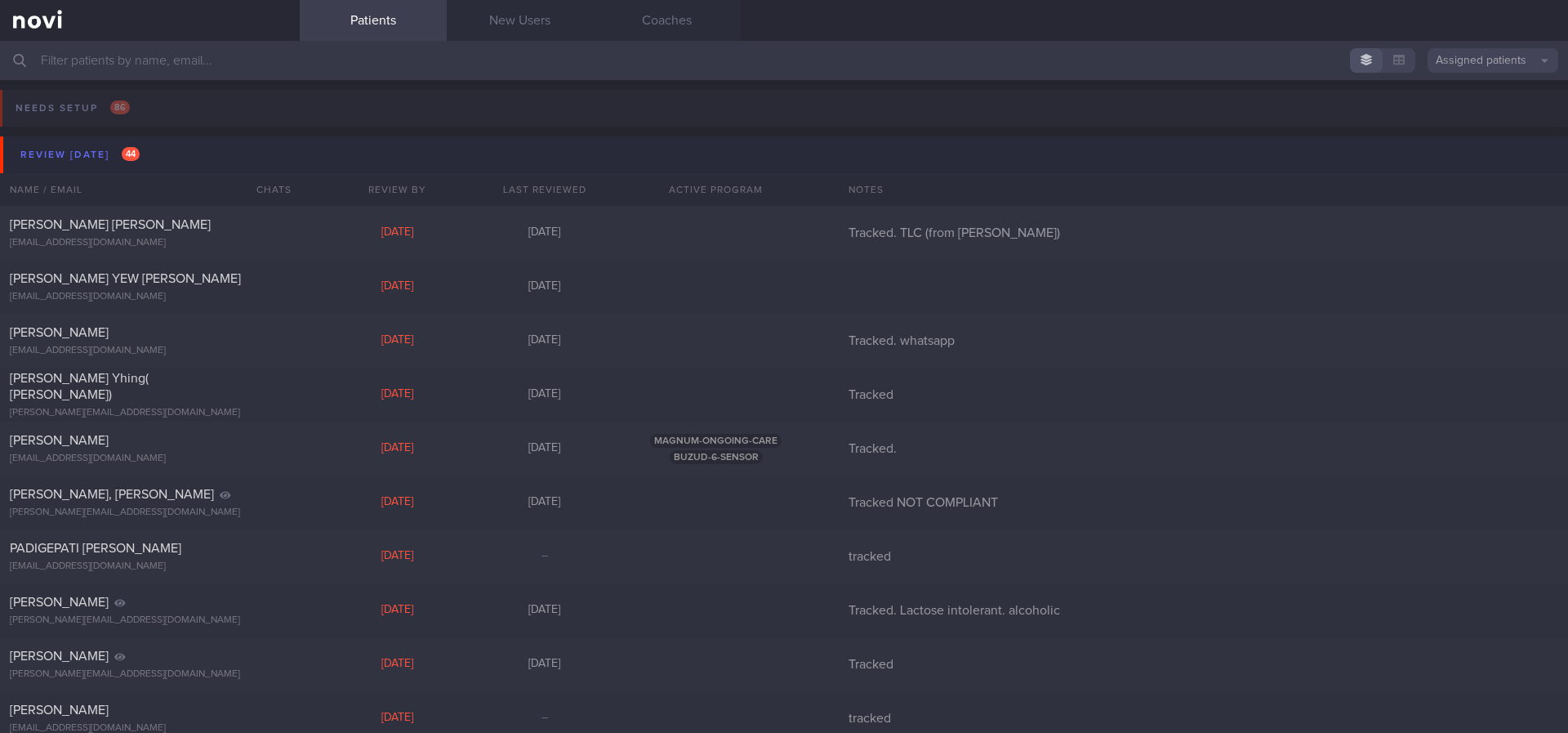
click at [190, 154] on button "Review [DATE] 44" at bounding box center [786, 155] width 1573 height 37
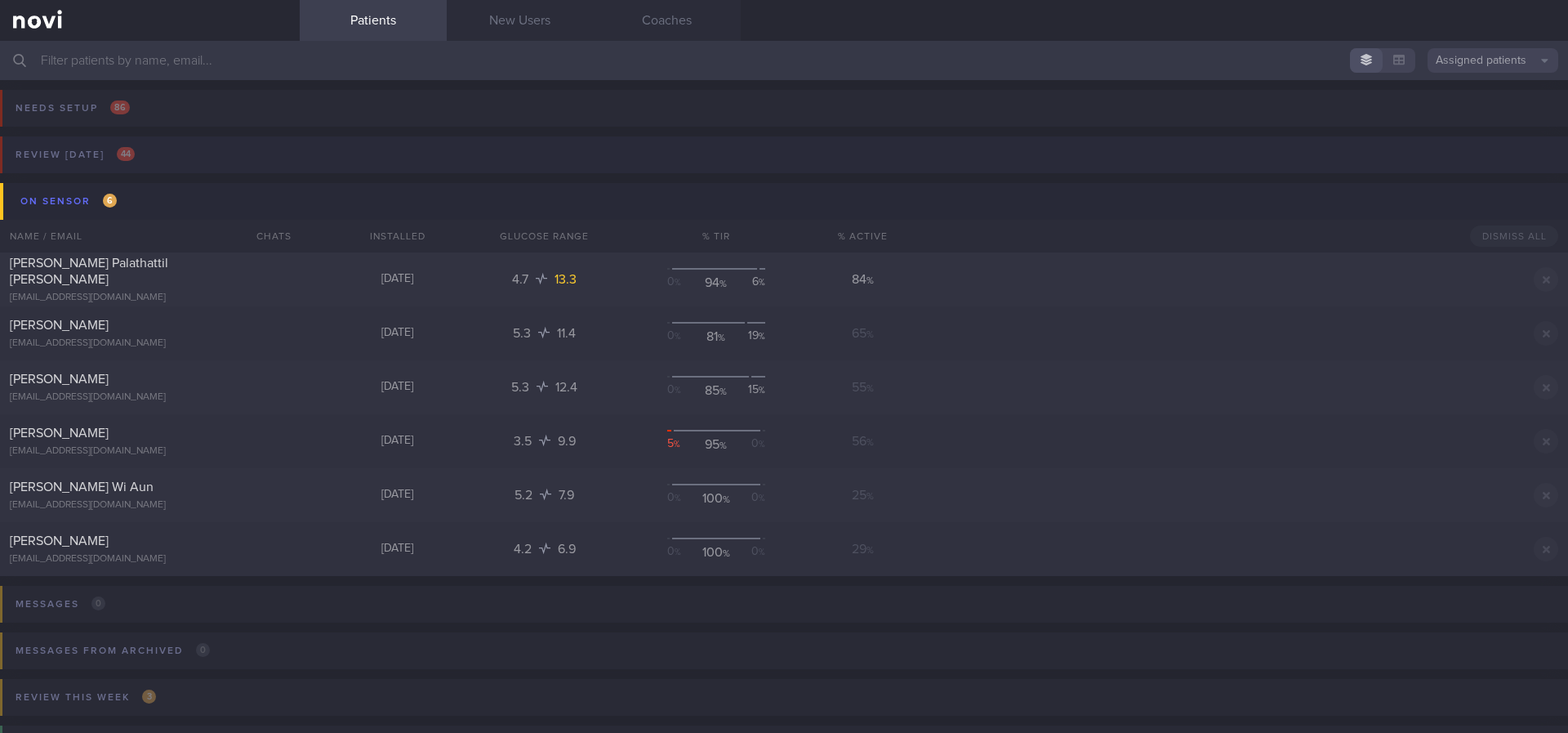
click at [418, 148] on button "Review [DATE] 44" at bounding box center [781, 159] width 1573 height 47
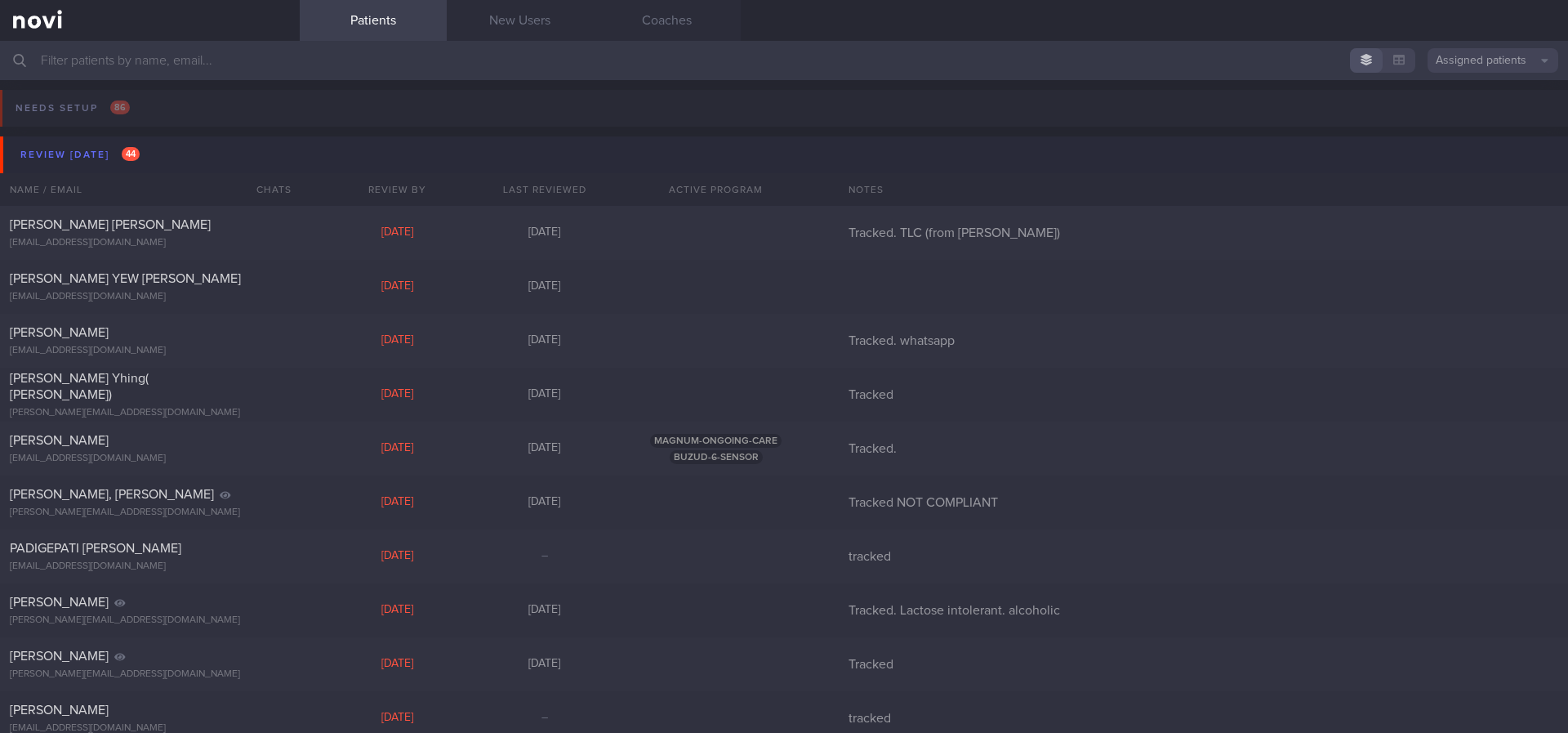
click at [416, 143] on button "Review [DATE] 44" at bounding box center [786, 155] width 1573 height 37
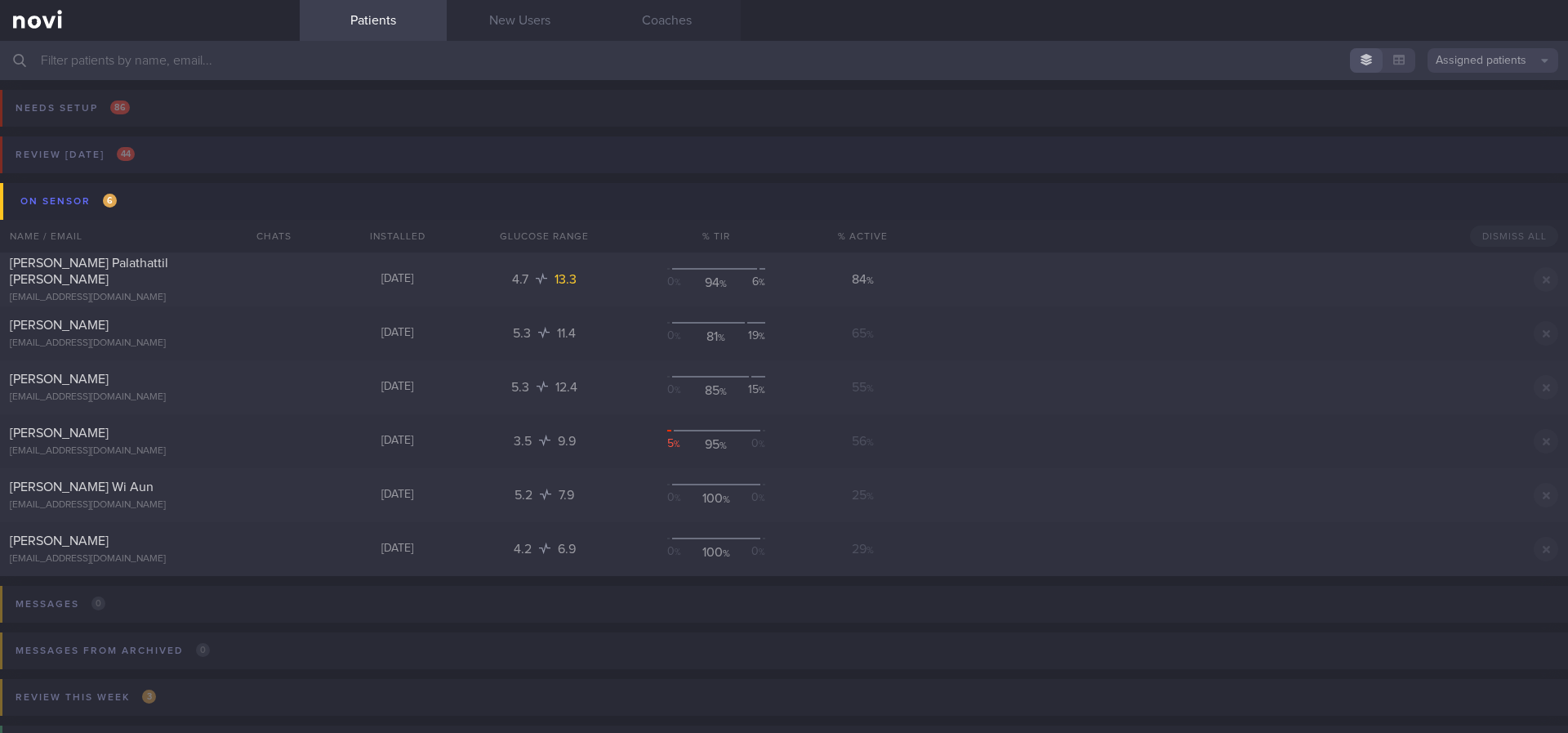
click at [434, 155] on button "Review [DATE] 44" at bounding box center [781, 159] width 1573 height 47
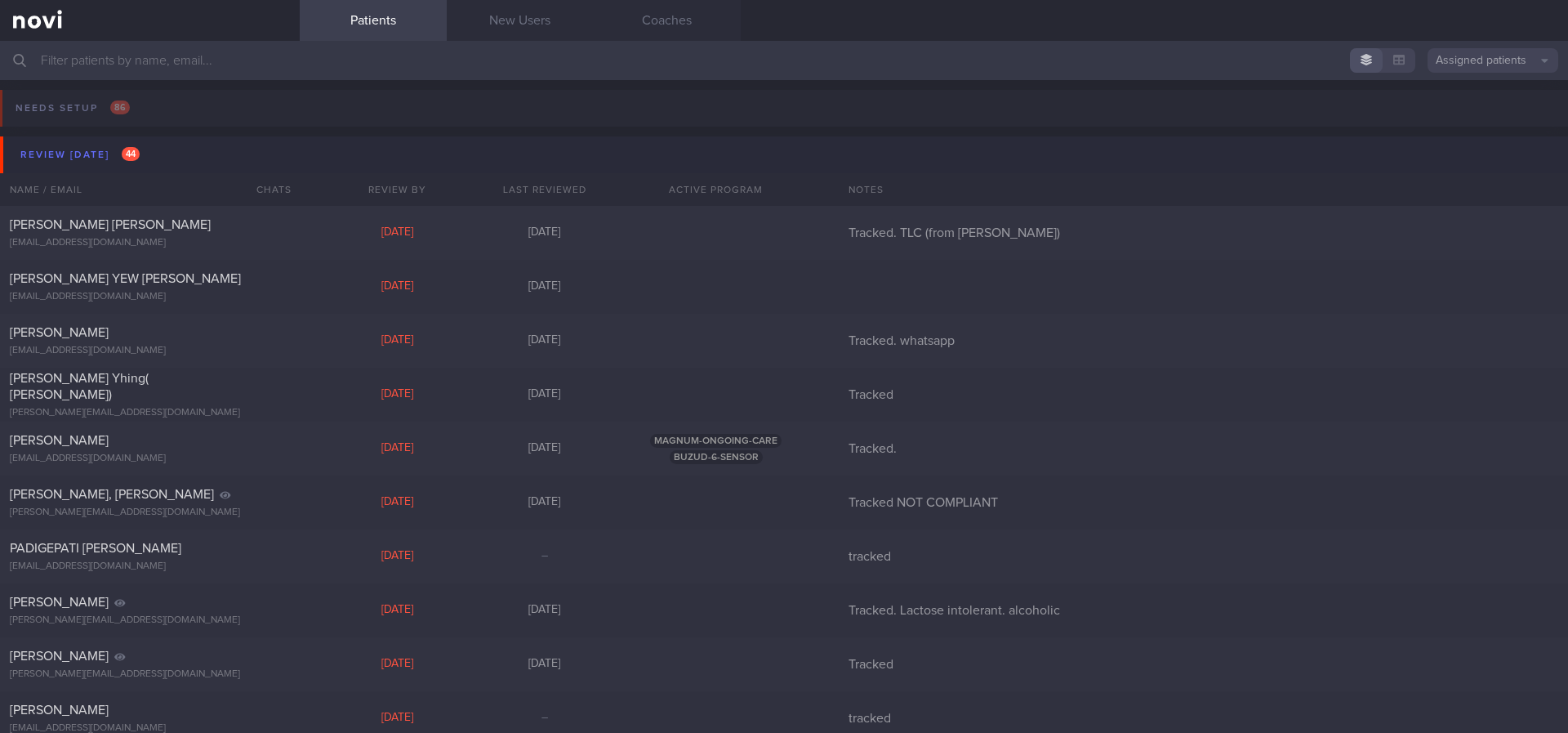
click at [434, 155] on button "Review [DATE] 44" at bounding box center [786, 155] width 1573 height 37
